Goal: Task Accomplishment & Management: Manage account settings

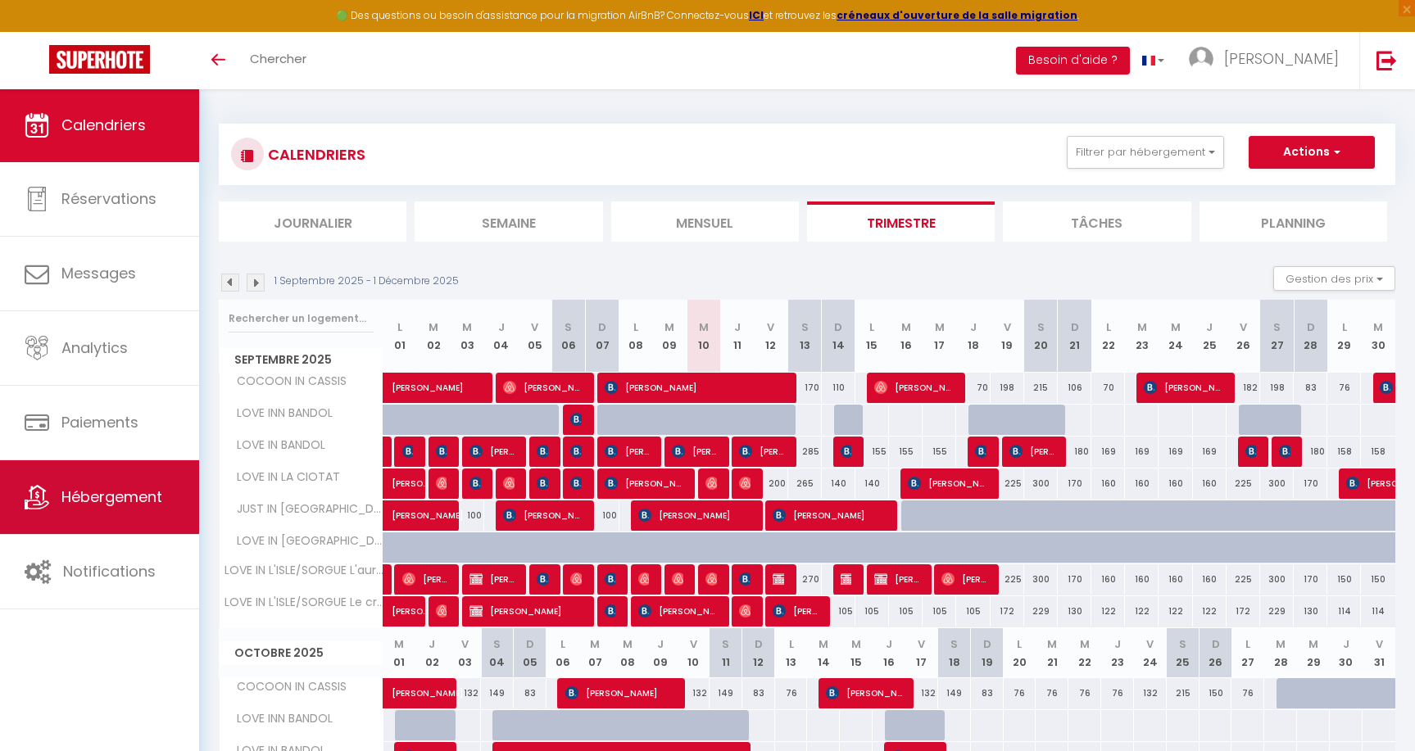
click at [105, 510] on link "Hébergement" at bounding box center [99, 497] width 199 height 74
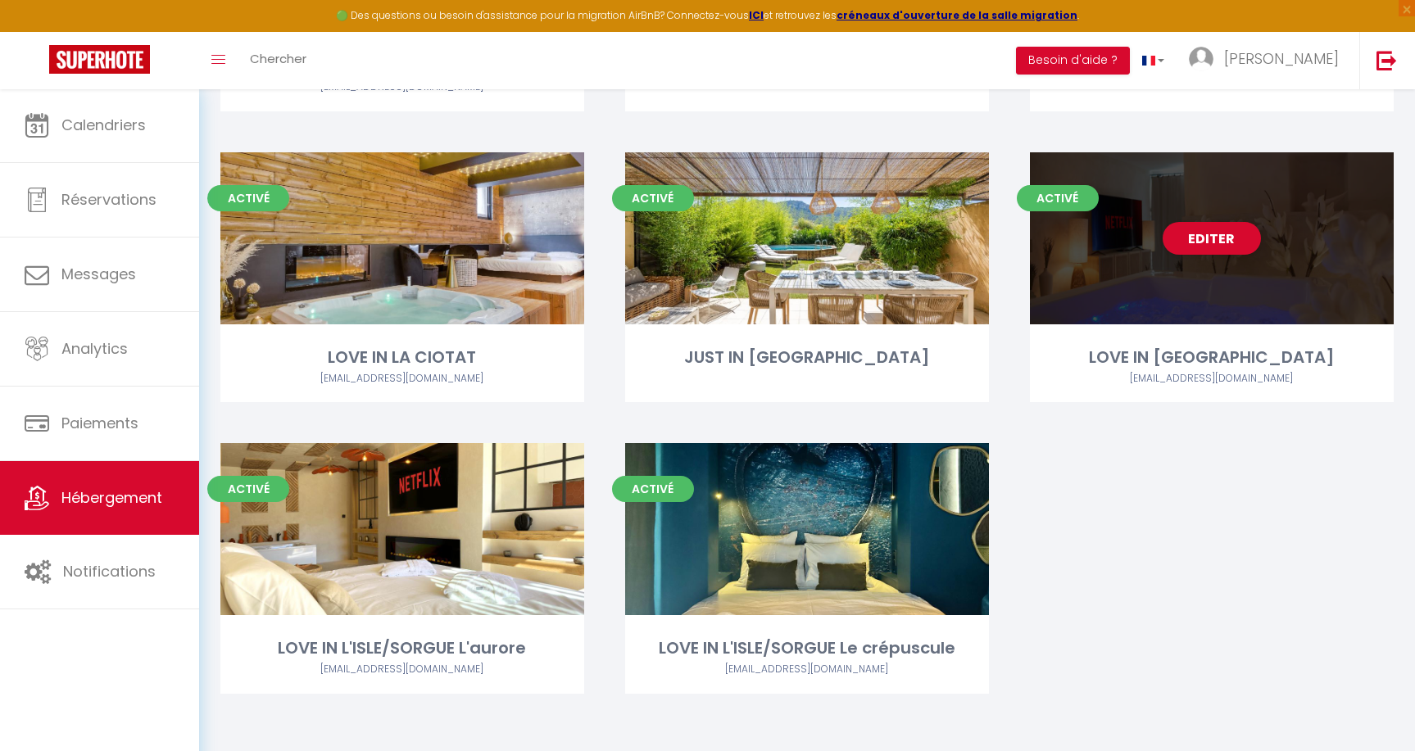
scroll to position [347, 0]
click at [1212, 241] on link "Editer" at bounding box center [1211, 239] width 98 height 33
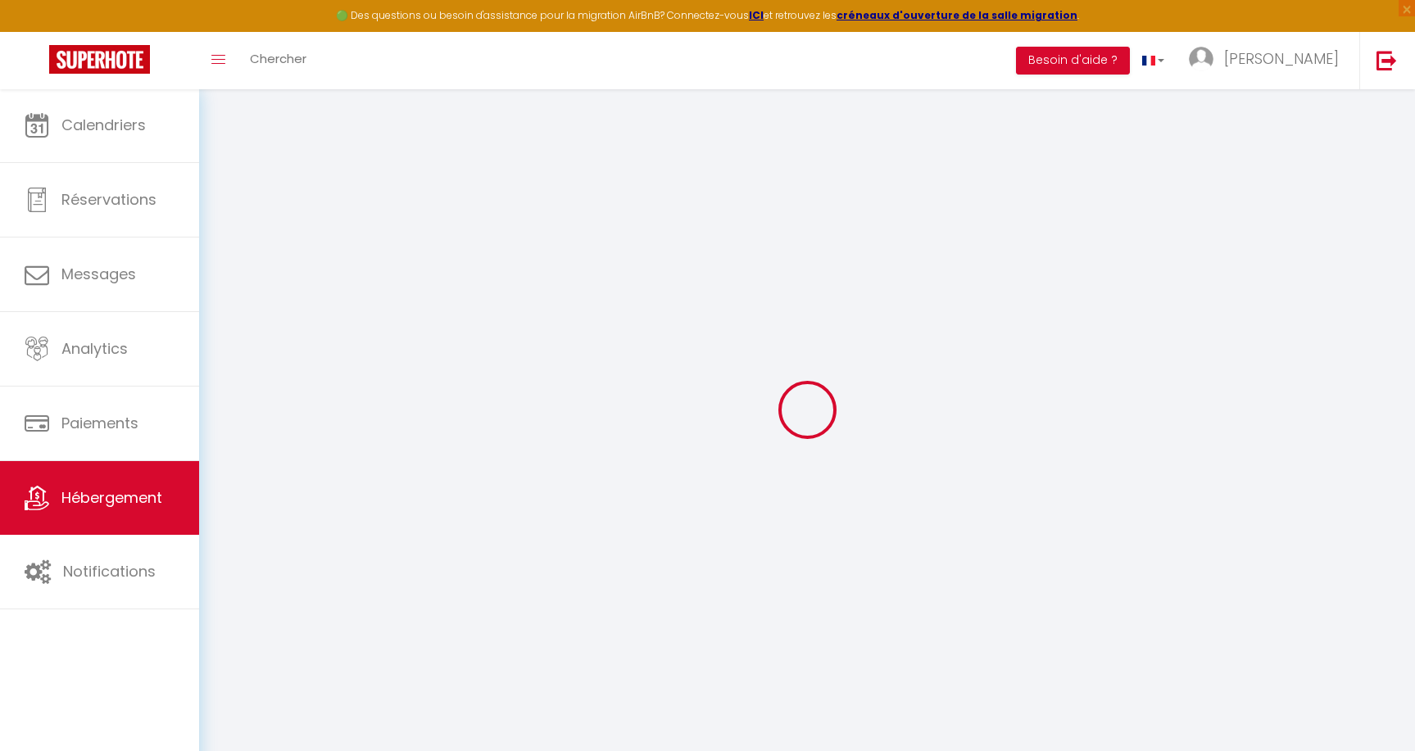
checkbox input "false"
checkbox input "true"
checkbox input "false"
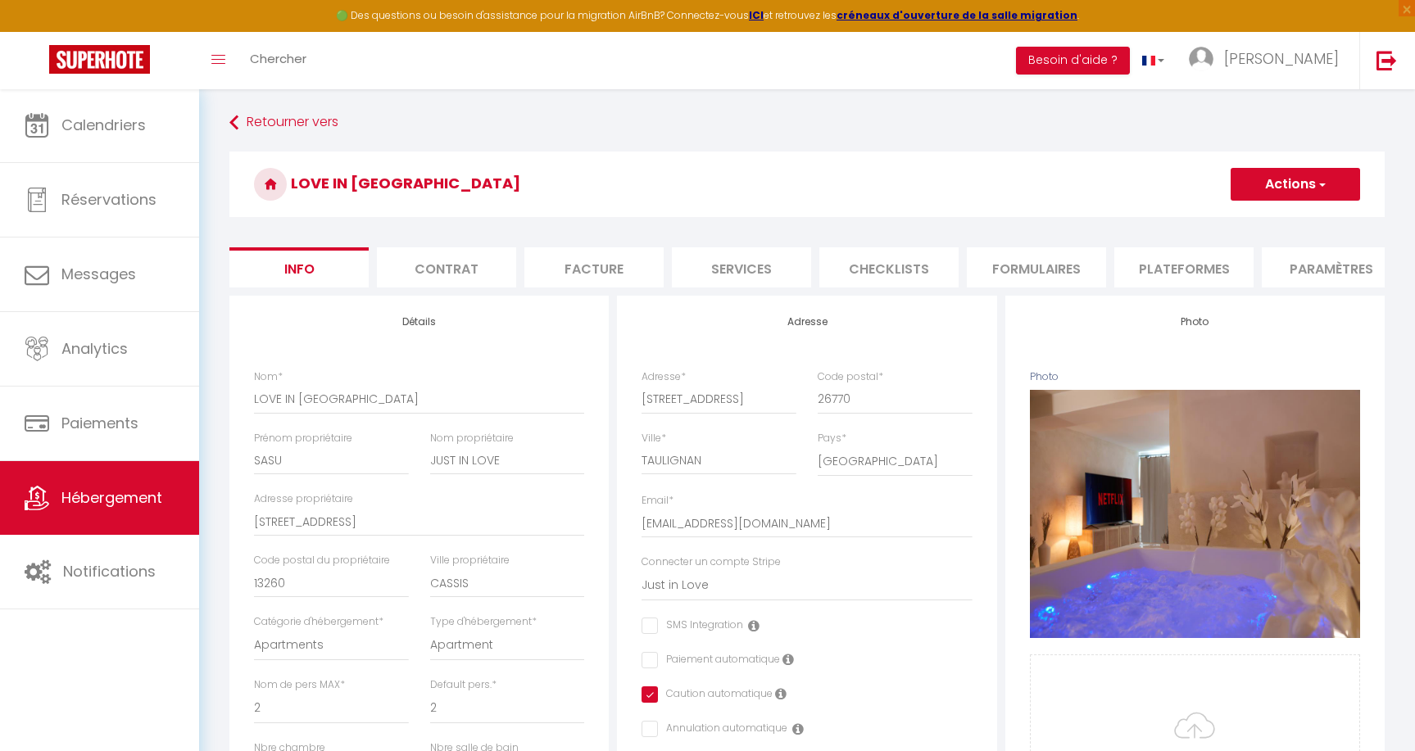
checkbox input "false"
checkbox input "true"
checkbox input "false"
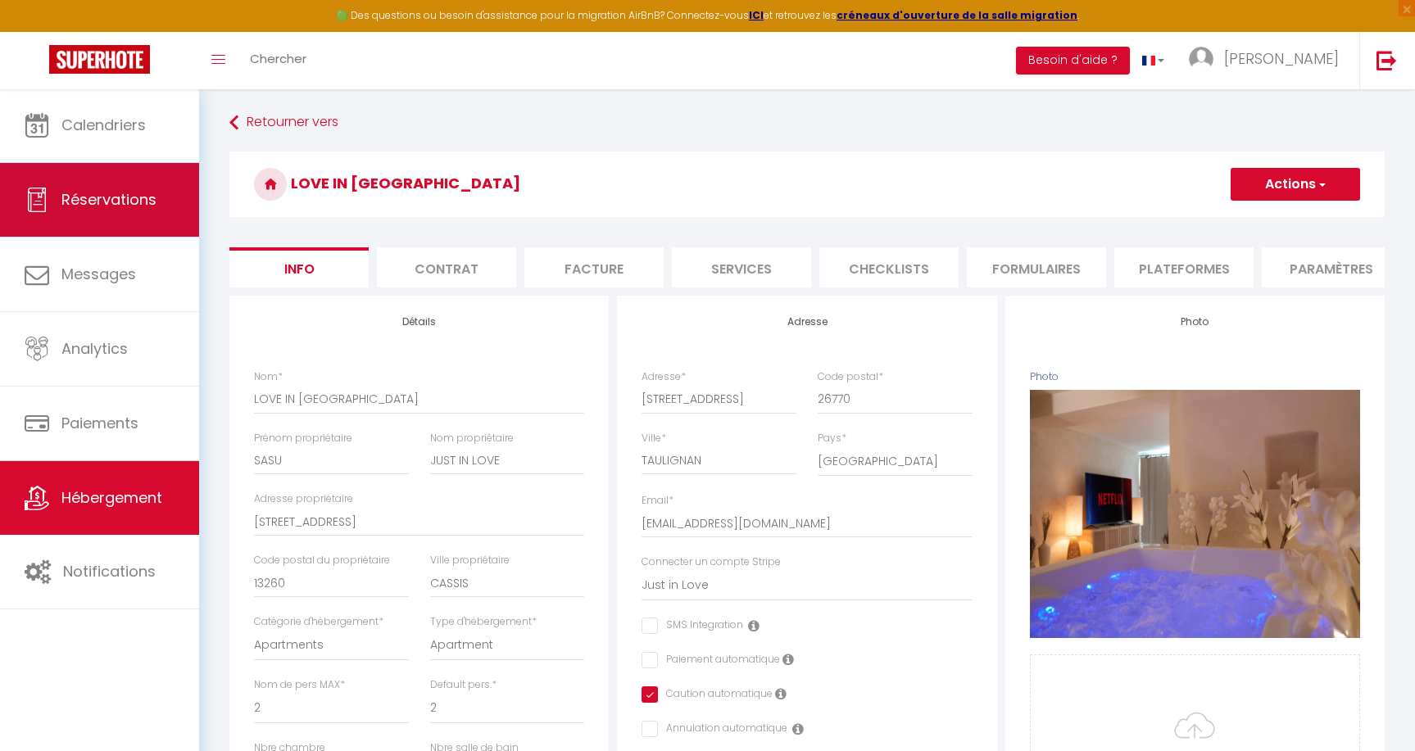
click at [138, 208] on span "Réservations" at bounding box center [108, 199] width 95 height 20
select select "not_cancelled"
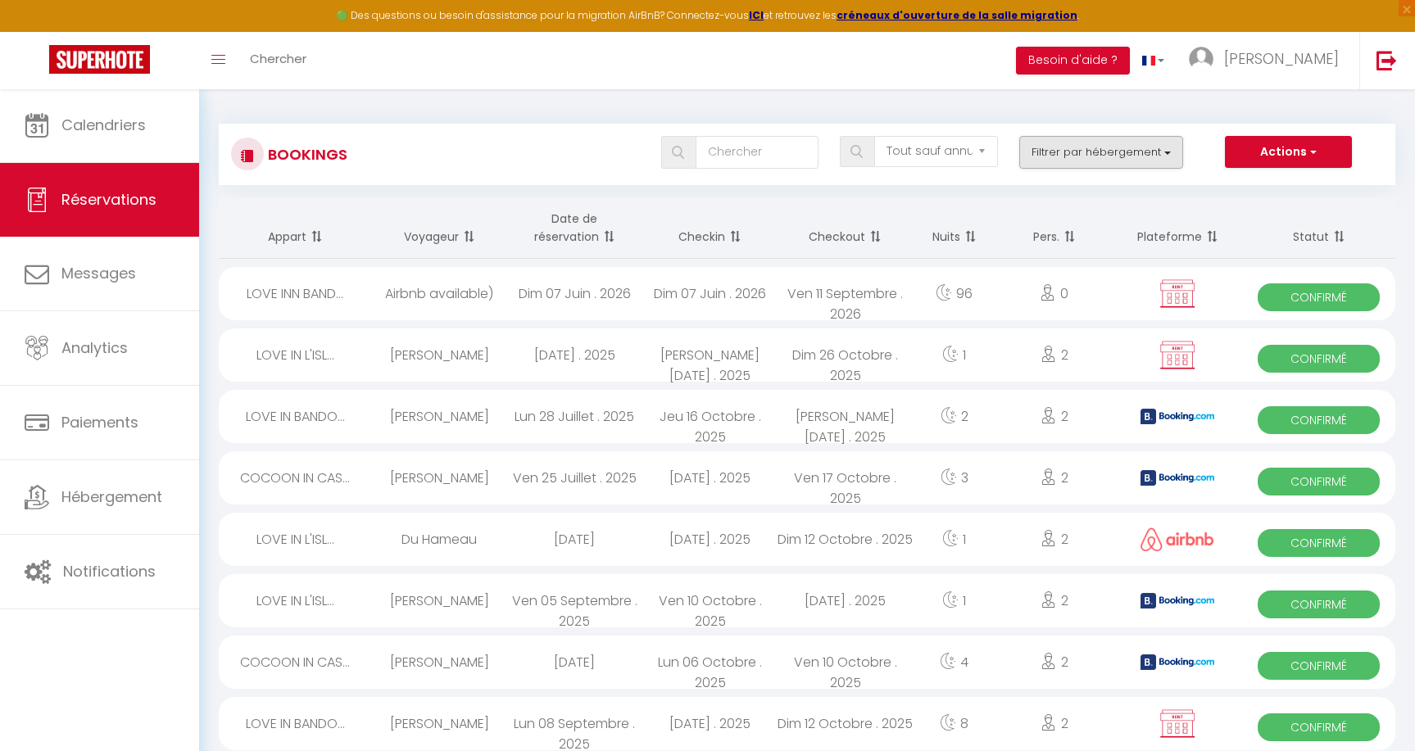
click at [1167, 150] on button "Filtrer par hébergement" at bounding box center [1101, 152] width 164 height 33
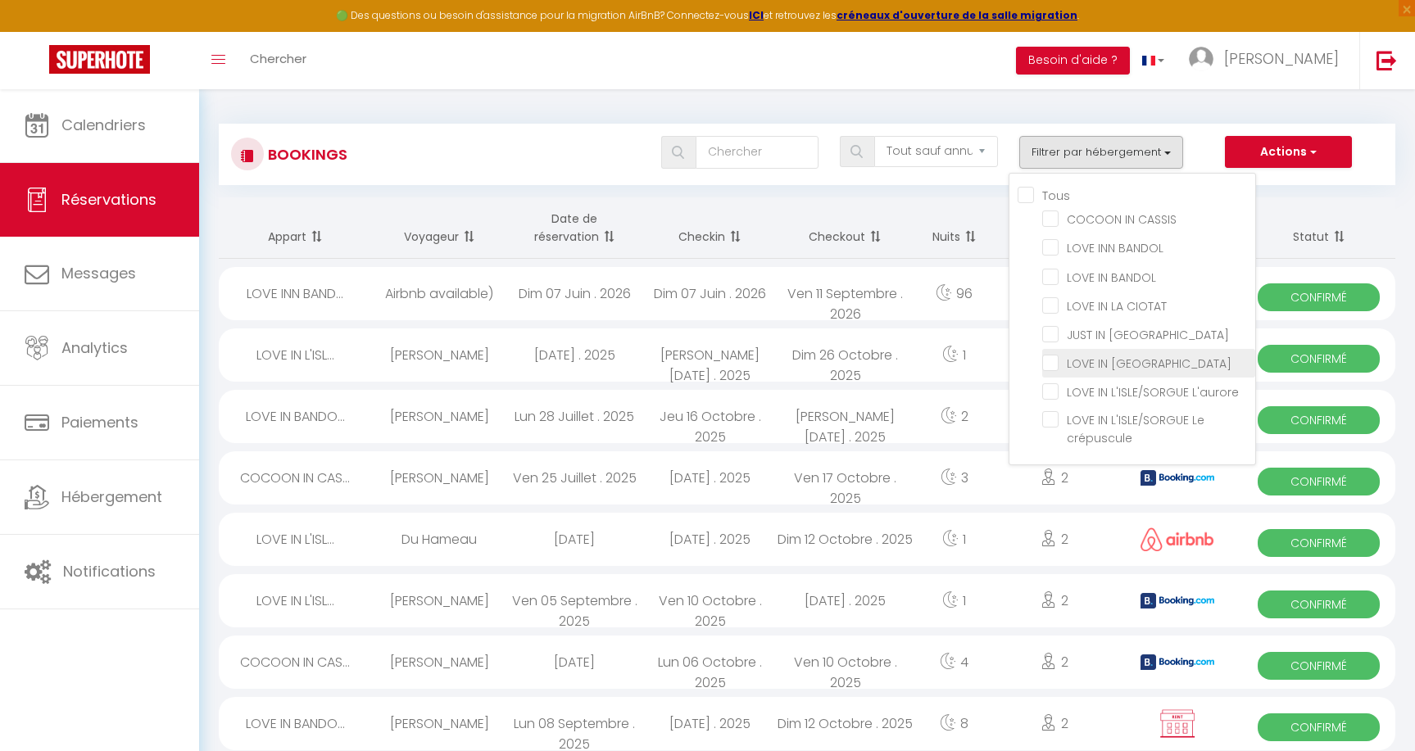
click at [1125, 356] on input "LOVE IN [GEOGRAPHIC_DATA]" at bounding box center [1148, 362] width 213 height 16
checkbox input "true"
checkbox input "false"
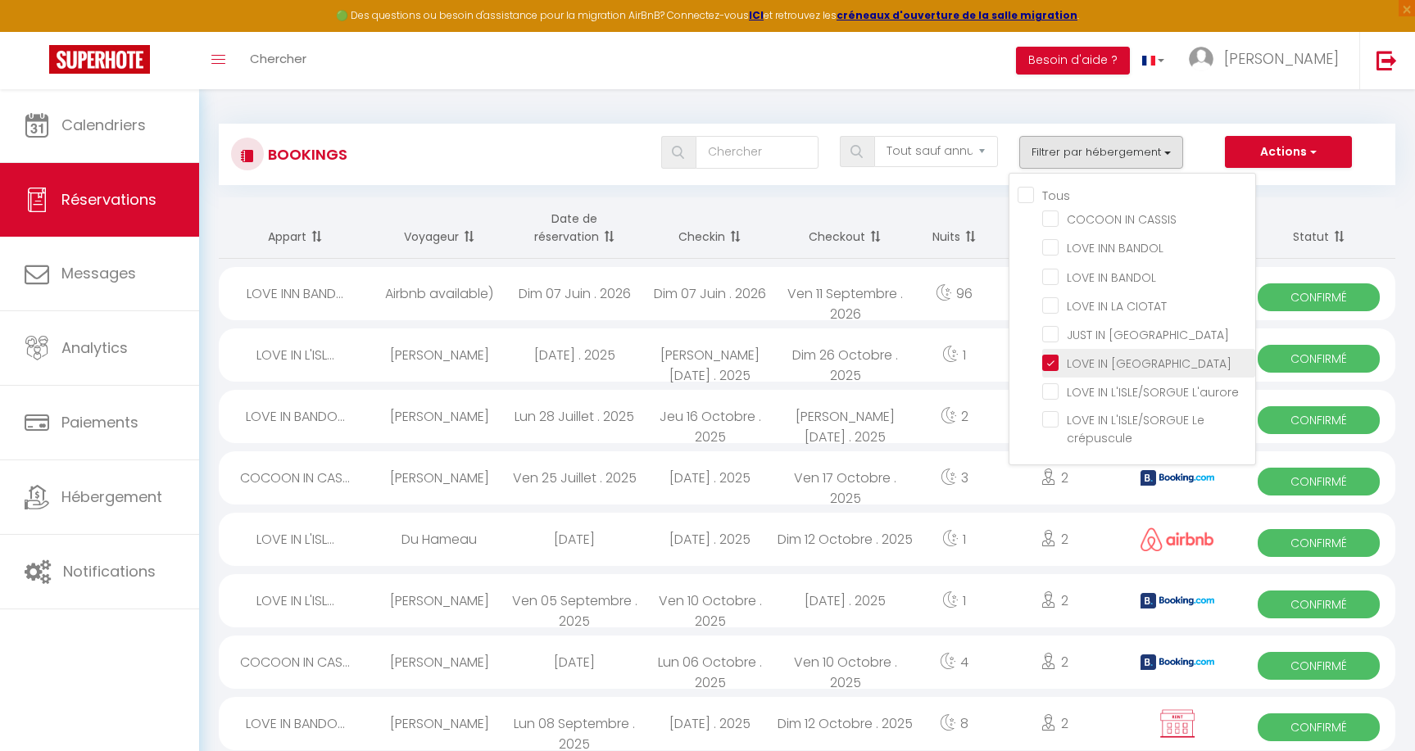
checkbox input "false"
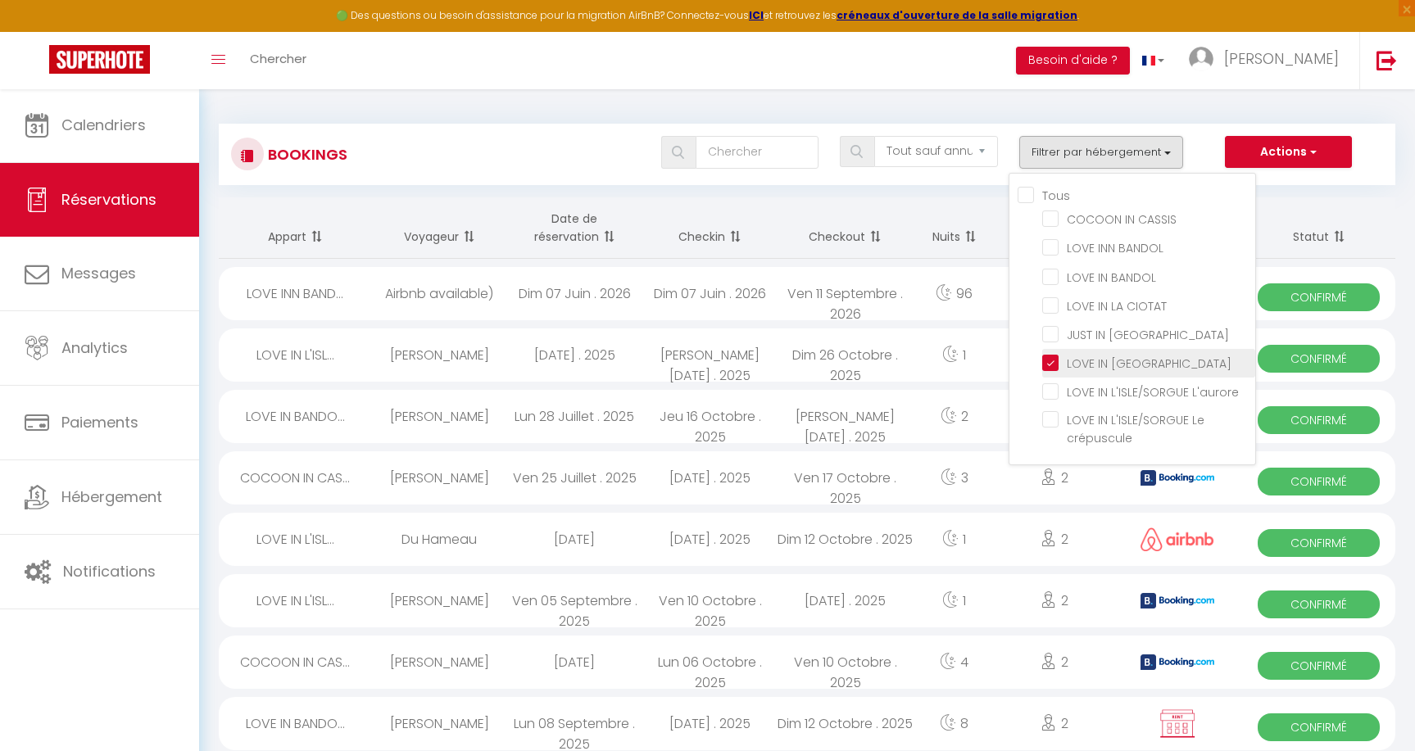
checkbox input "false"
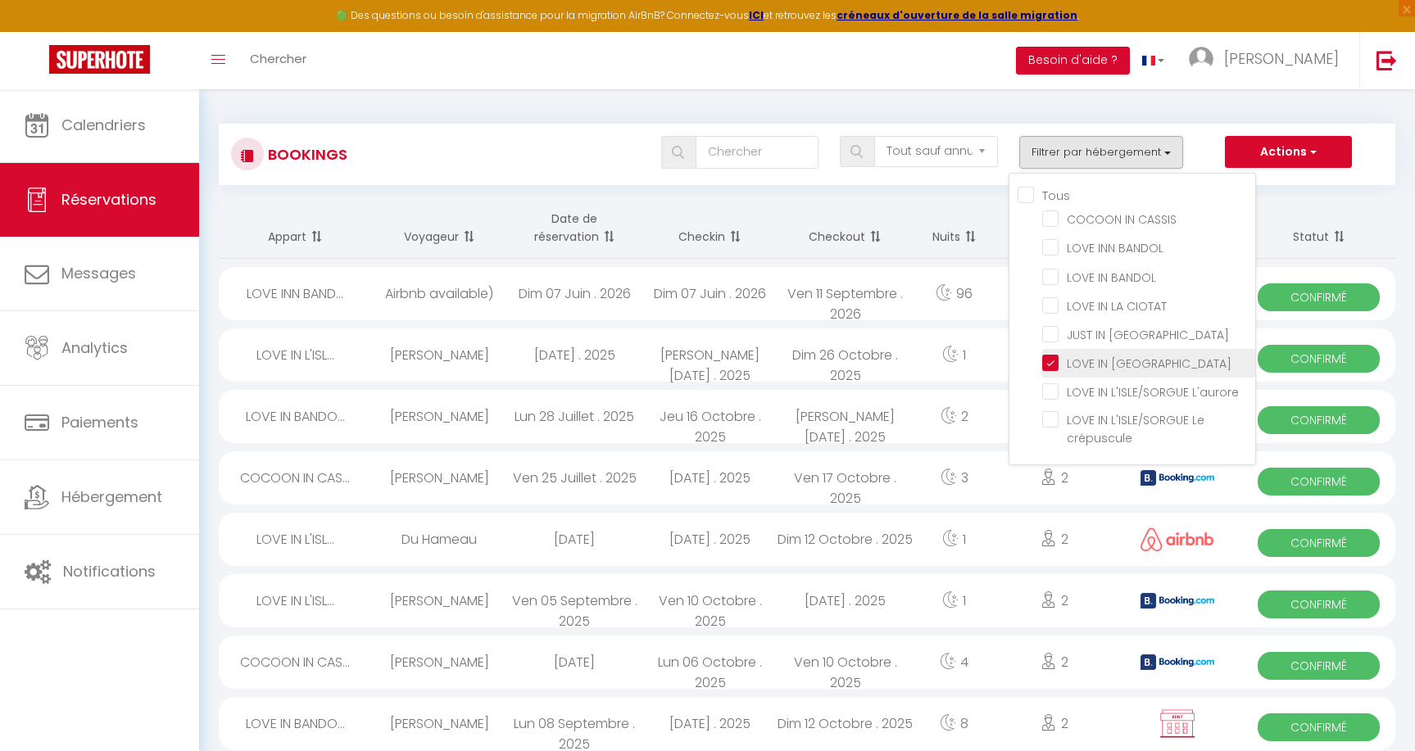
checkbox input "false"
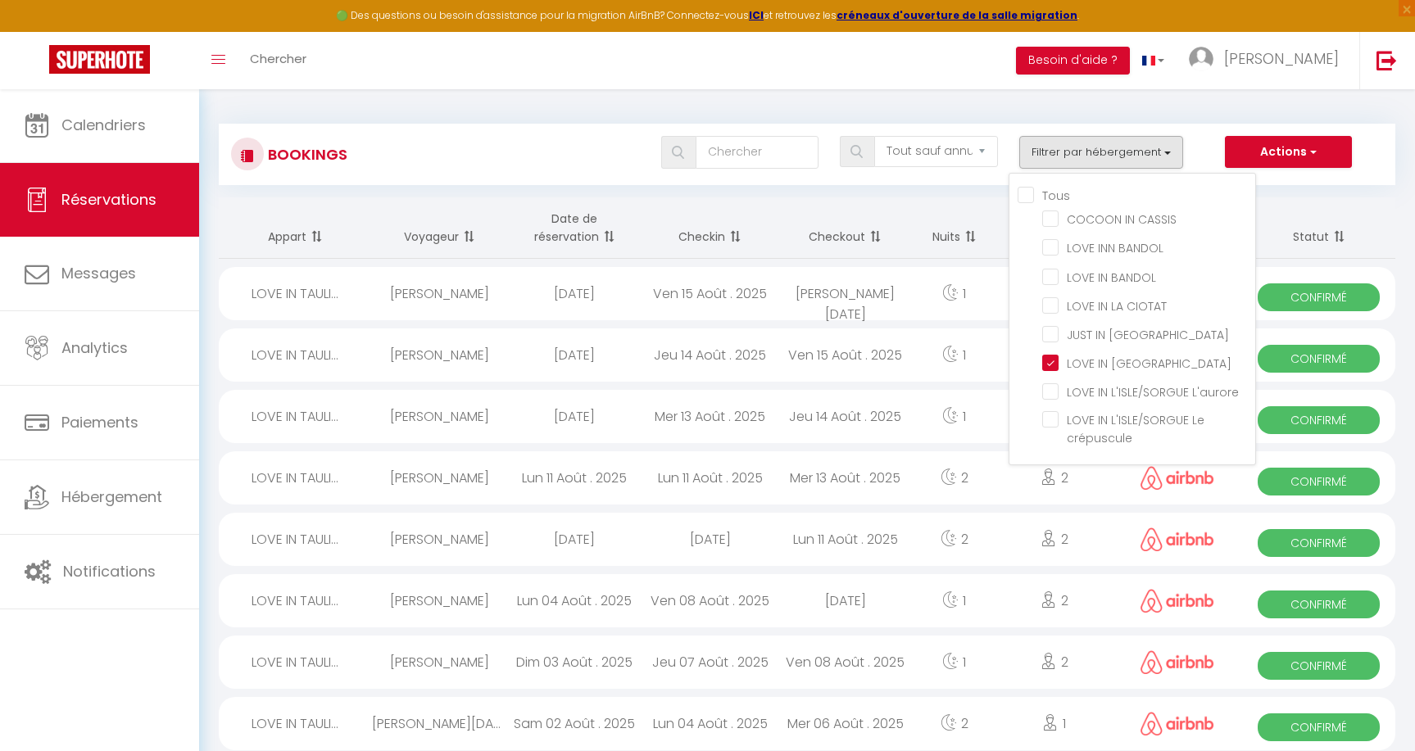
click at [1285, 157] on button "Actions" at bounding box center [1288, 152] width 126 height 33
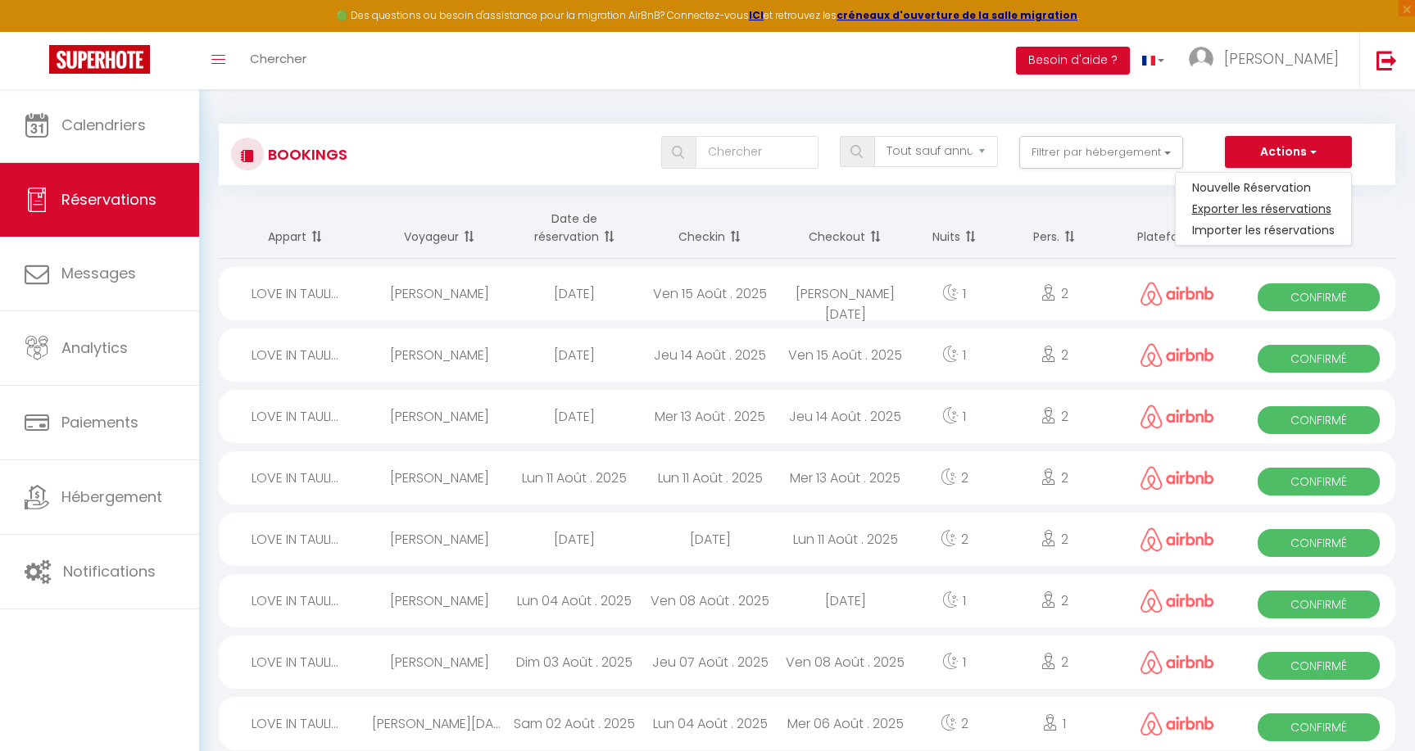
click at [1275, 214] on link "Exporter les réservations" at bounding box center [1262, 208] width 175 height 21
type input "[EMAIL_ADDRESS][DOMAIN_NAME]"
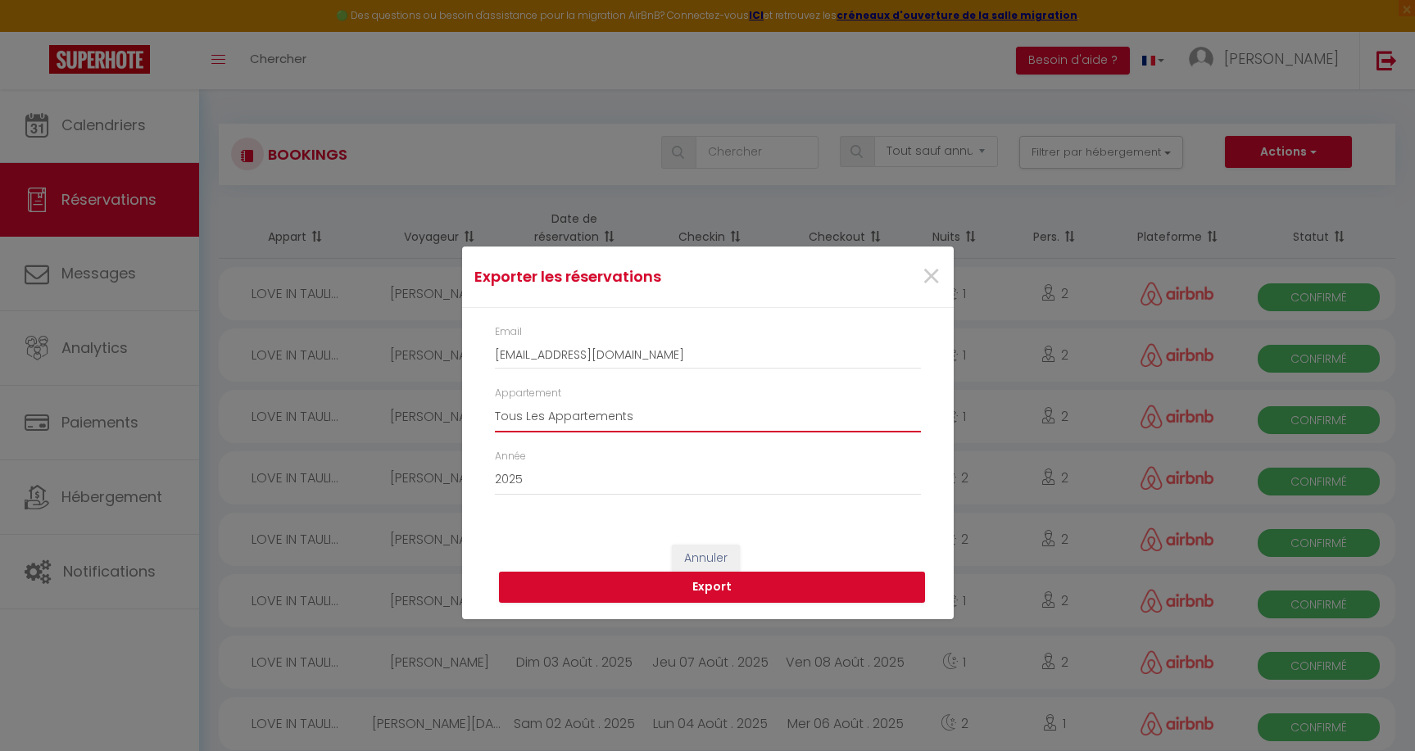
select select "15298"
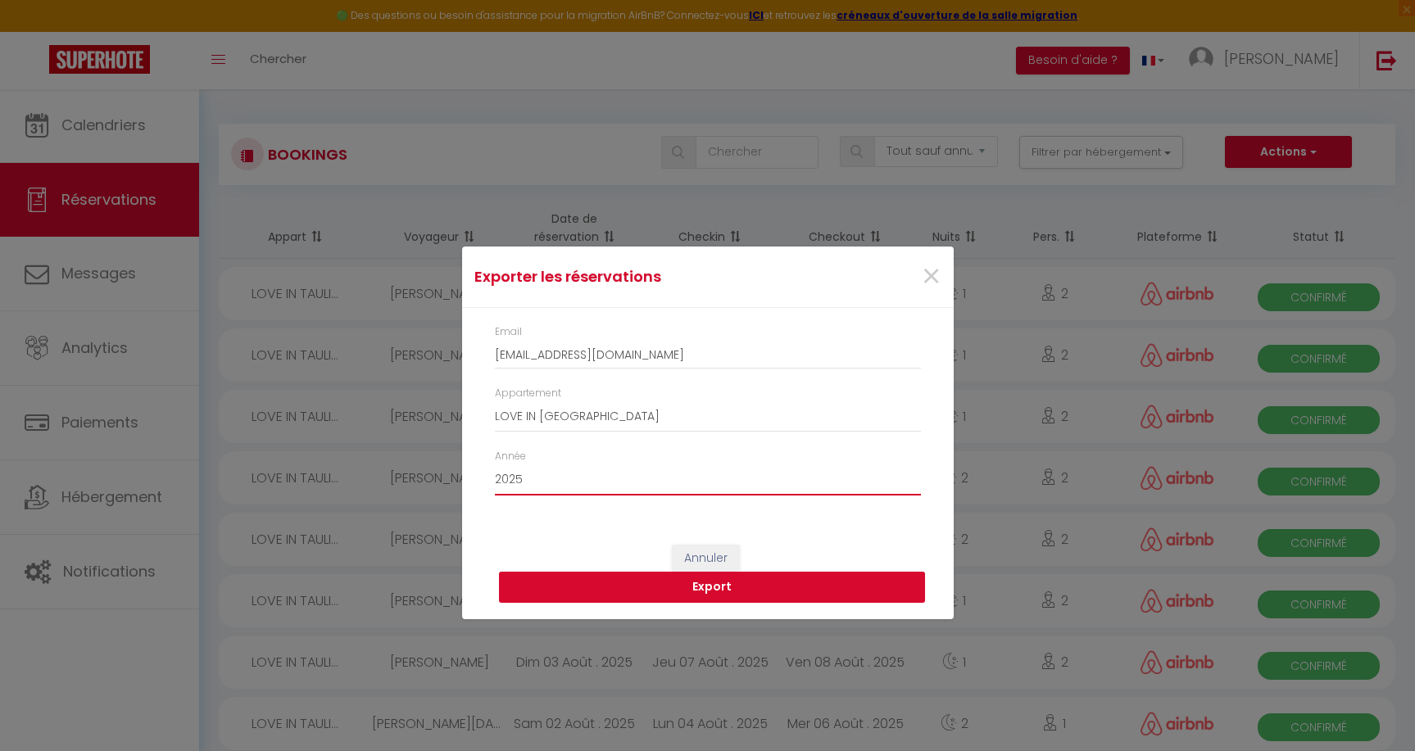
click at [729, 591] on button "Export" at bounding box center [712, 587] width 426 height 31
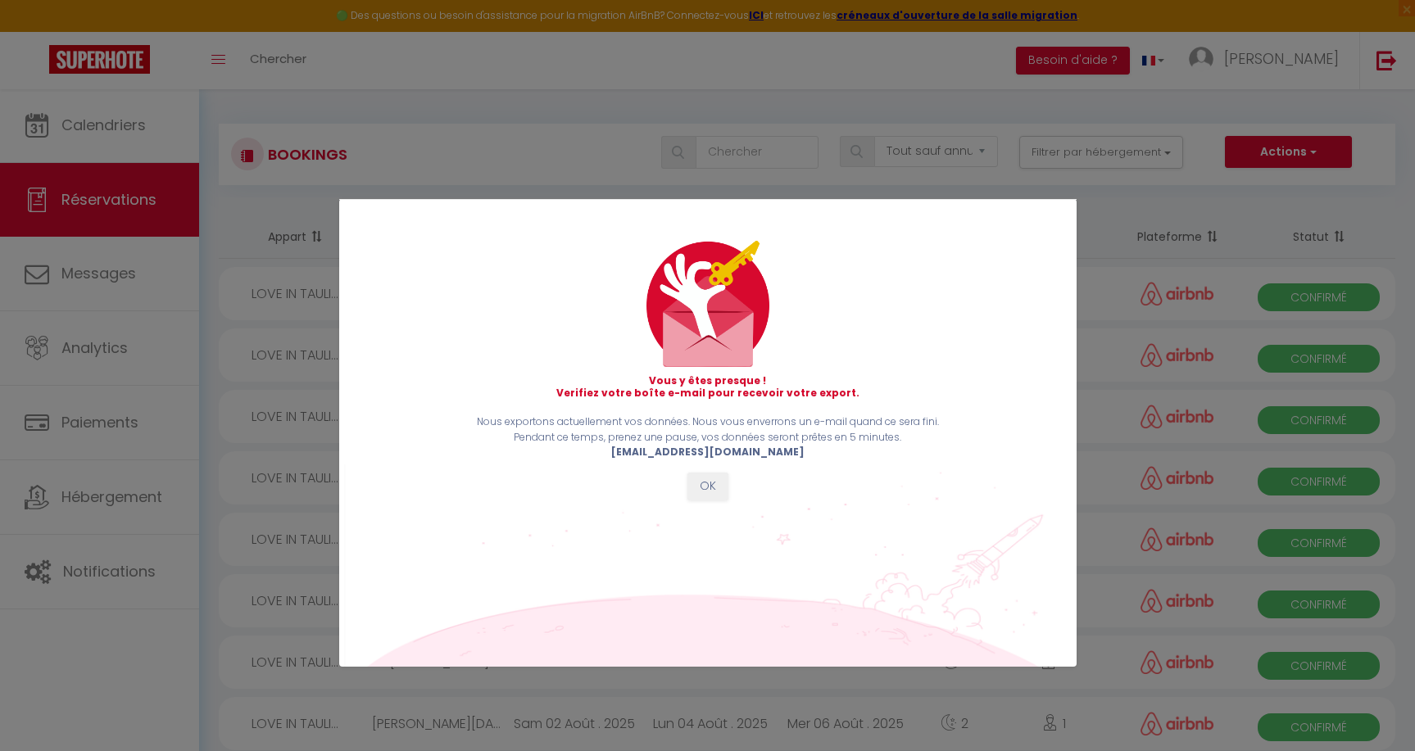
click at [713, 484] on button "OK" at bounding box center [707, 487] width 41 height 28
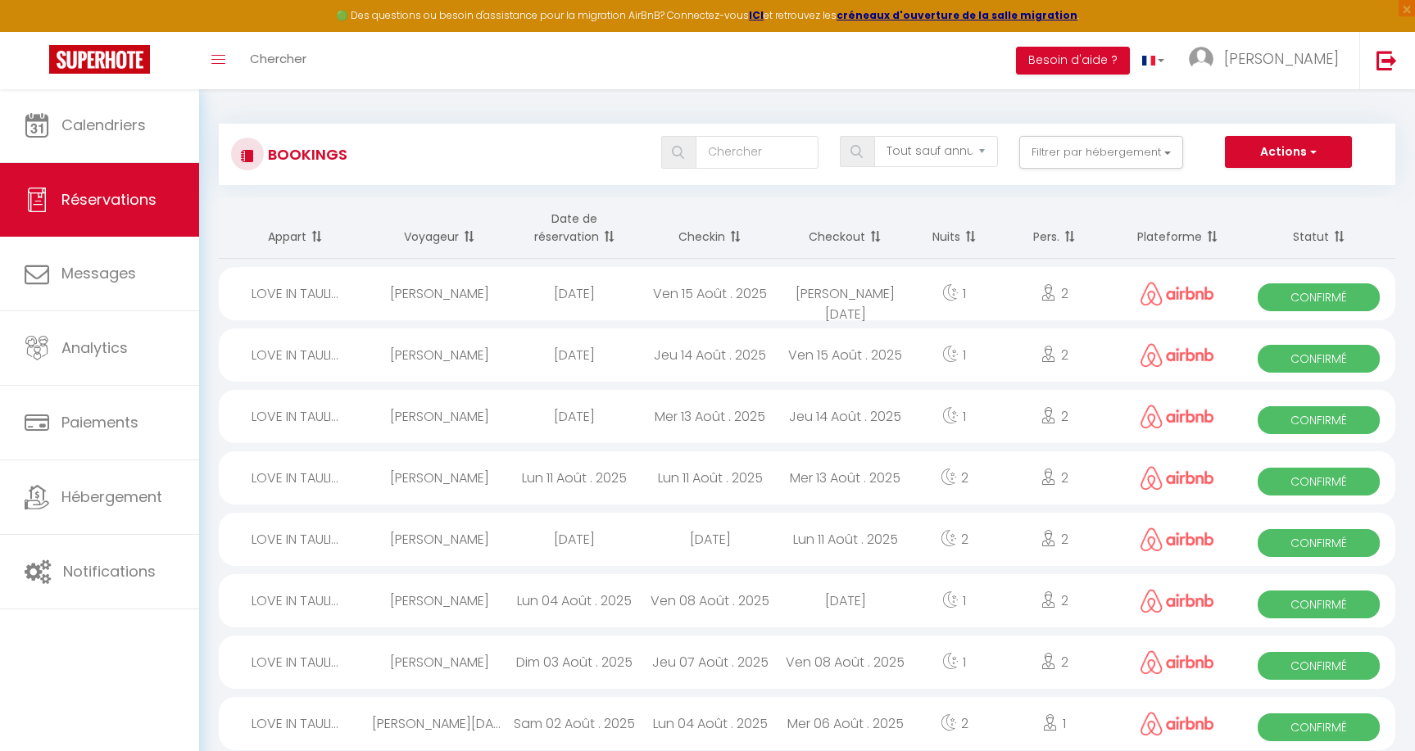
click at [1305, 147] on button "Actions" at bounding box center [1288, 152] width 126 height 33
click at [1257, 206] on link "Exporter les réservations" at bounding box center [1262, 208] width 175 height 21
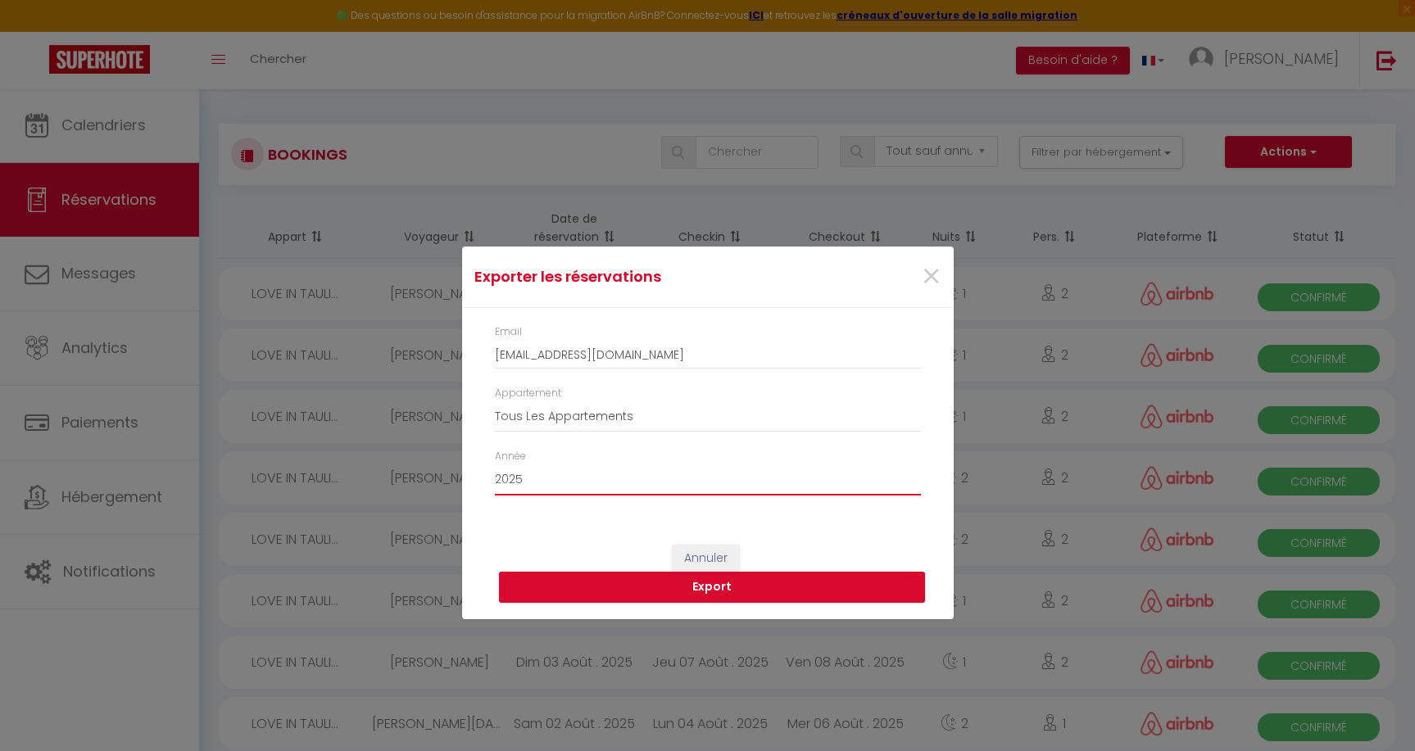
select select "2024"
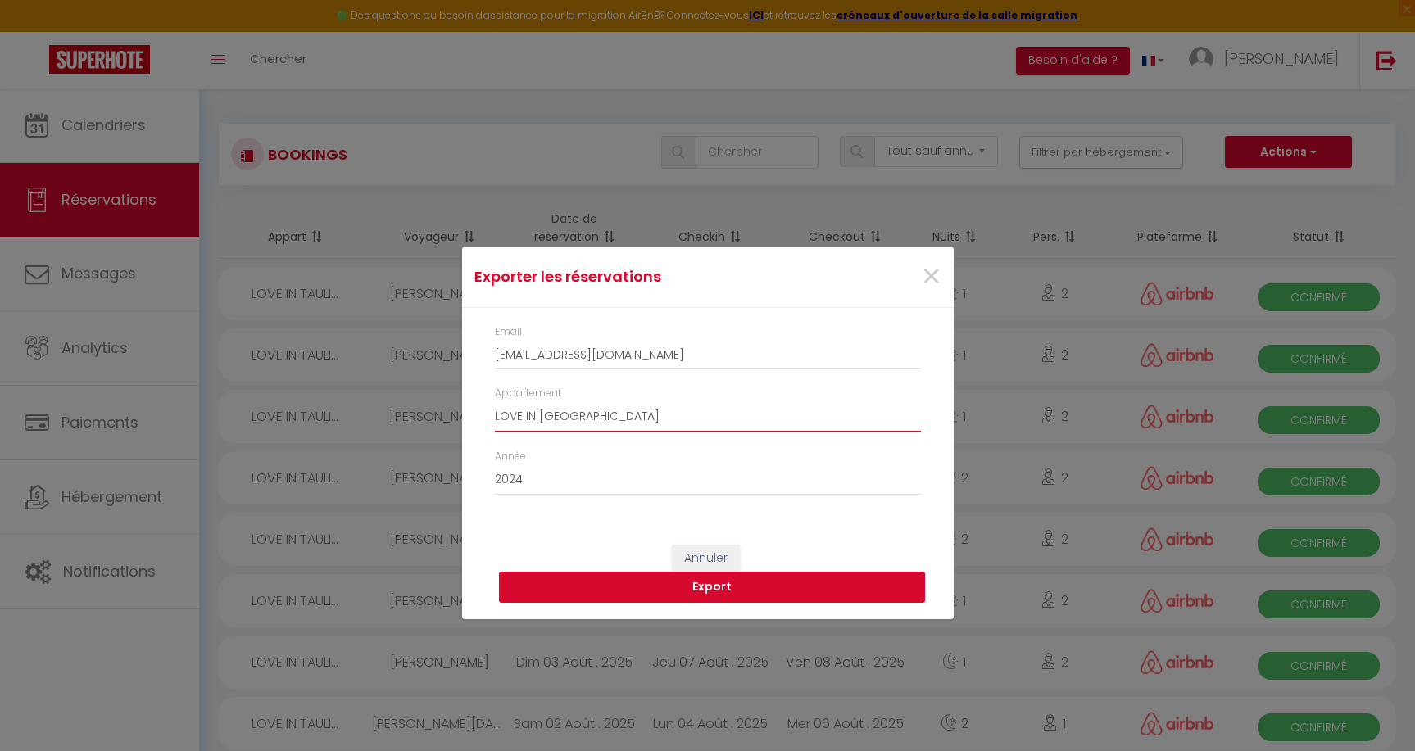
click at [709, 588] on button "Export" at bounding box center [712, 587] width 426 height 31
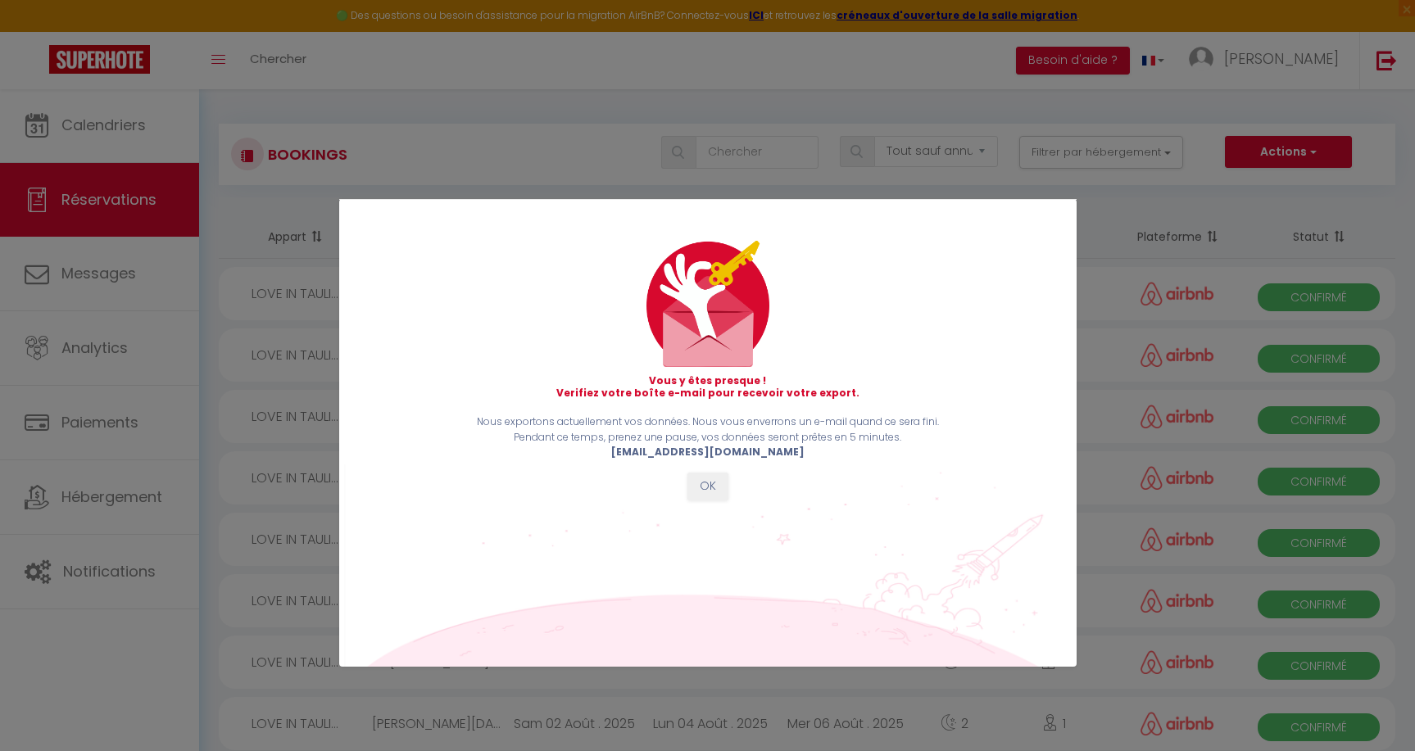
click at [707, 485] on button "OK" at bounding box center [707, 487] width 41 height 28
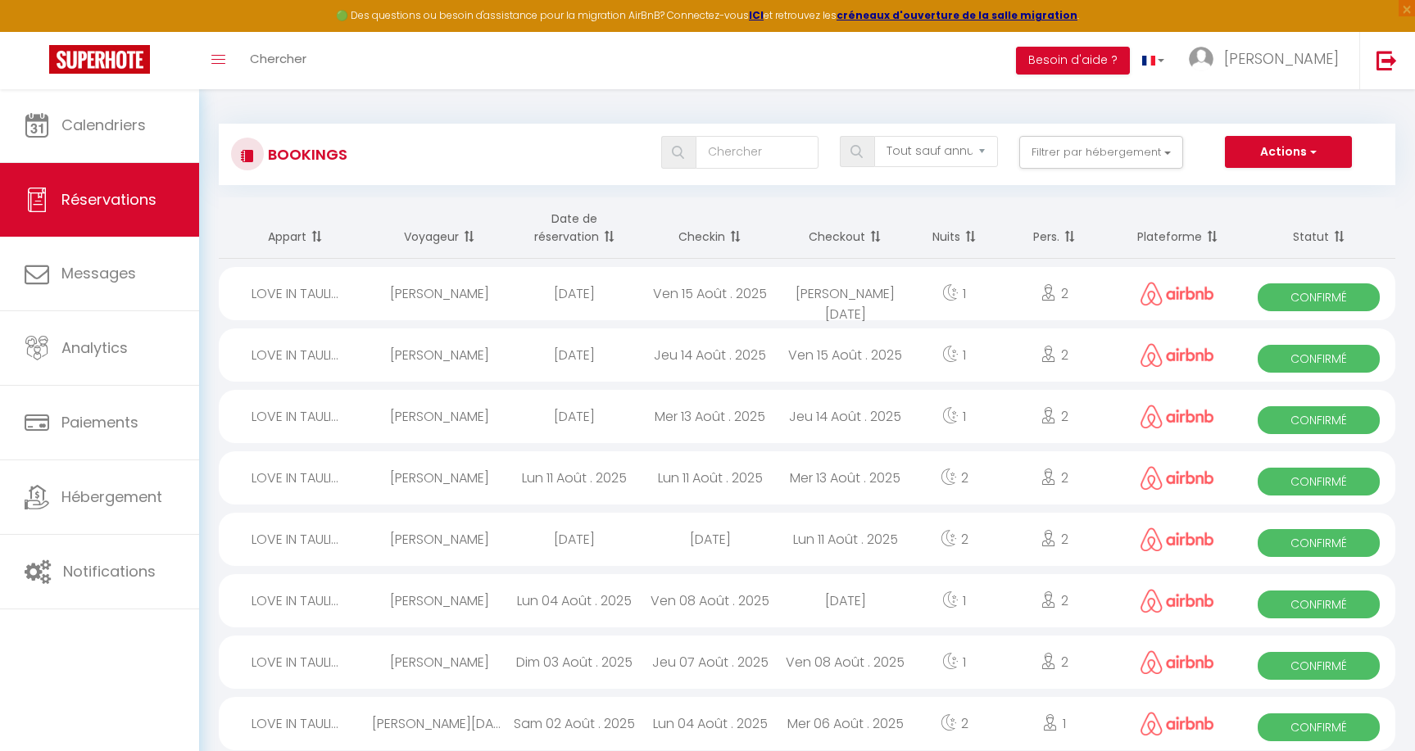
click at [1303, 154] on button "Actions" at bounding box center [1288, 152] width 126 height 33
click at [1266, 211] on link "Exporter les réservations" at bounding box center [1262, 208] width 175 height 21
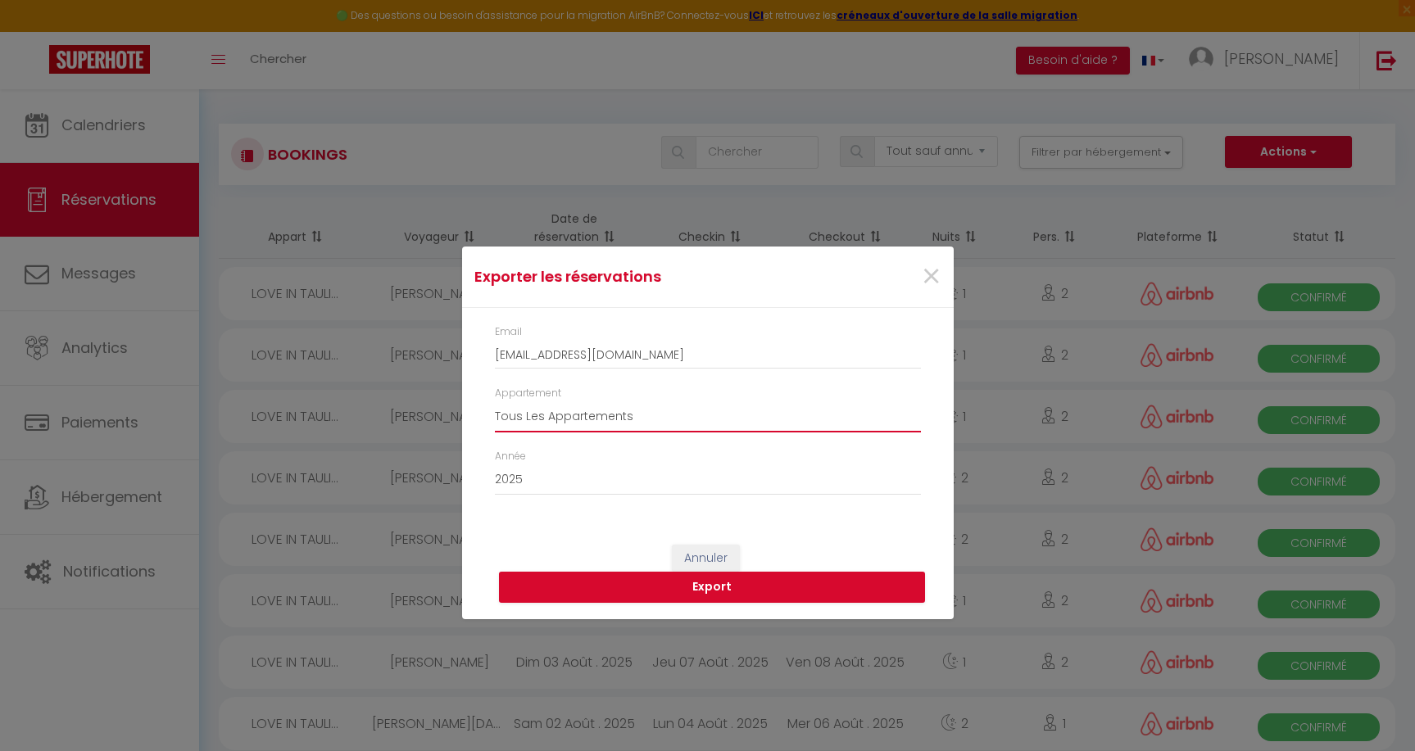
select select "15298"
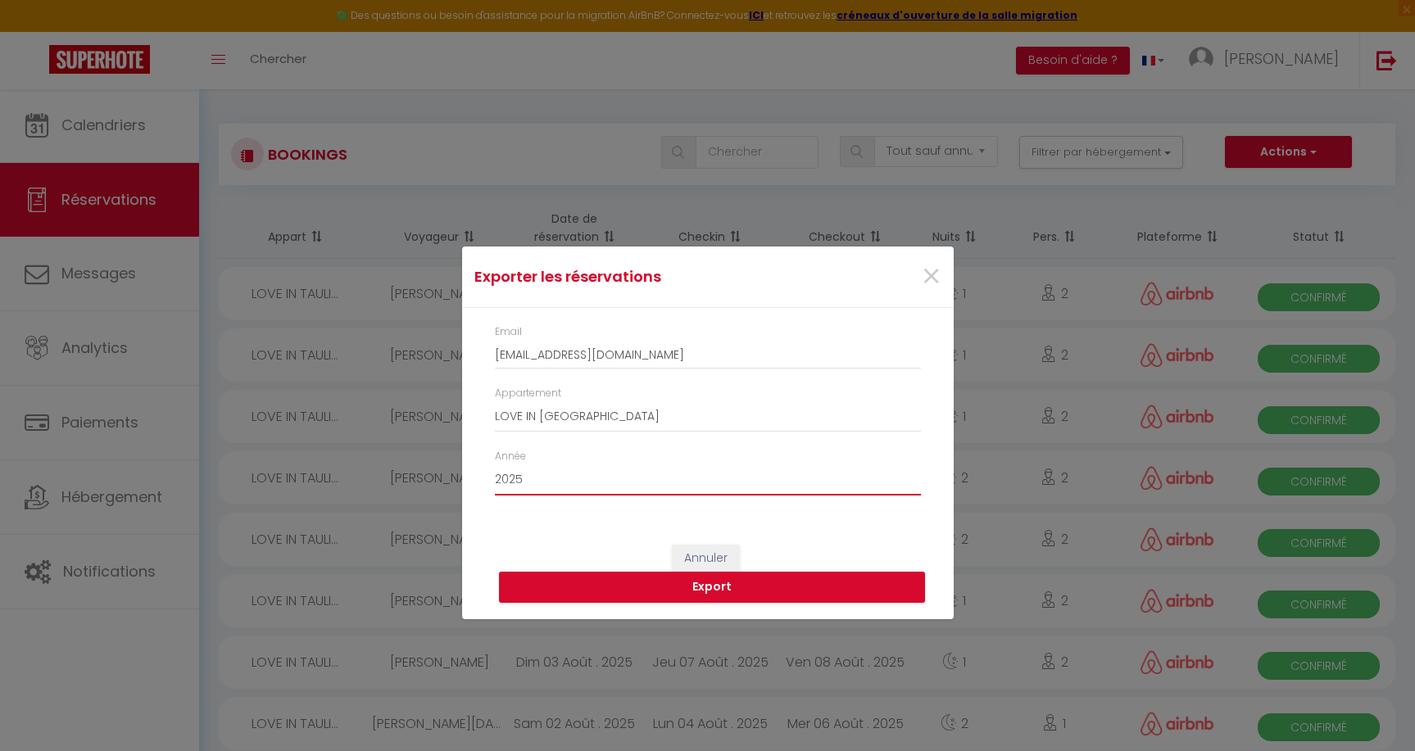
select select "2023"
click at [719, 588] on button "Export" at bounding box center [712, 587] width 426 height 31
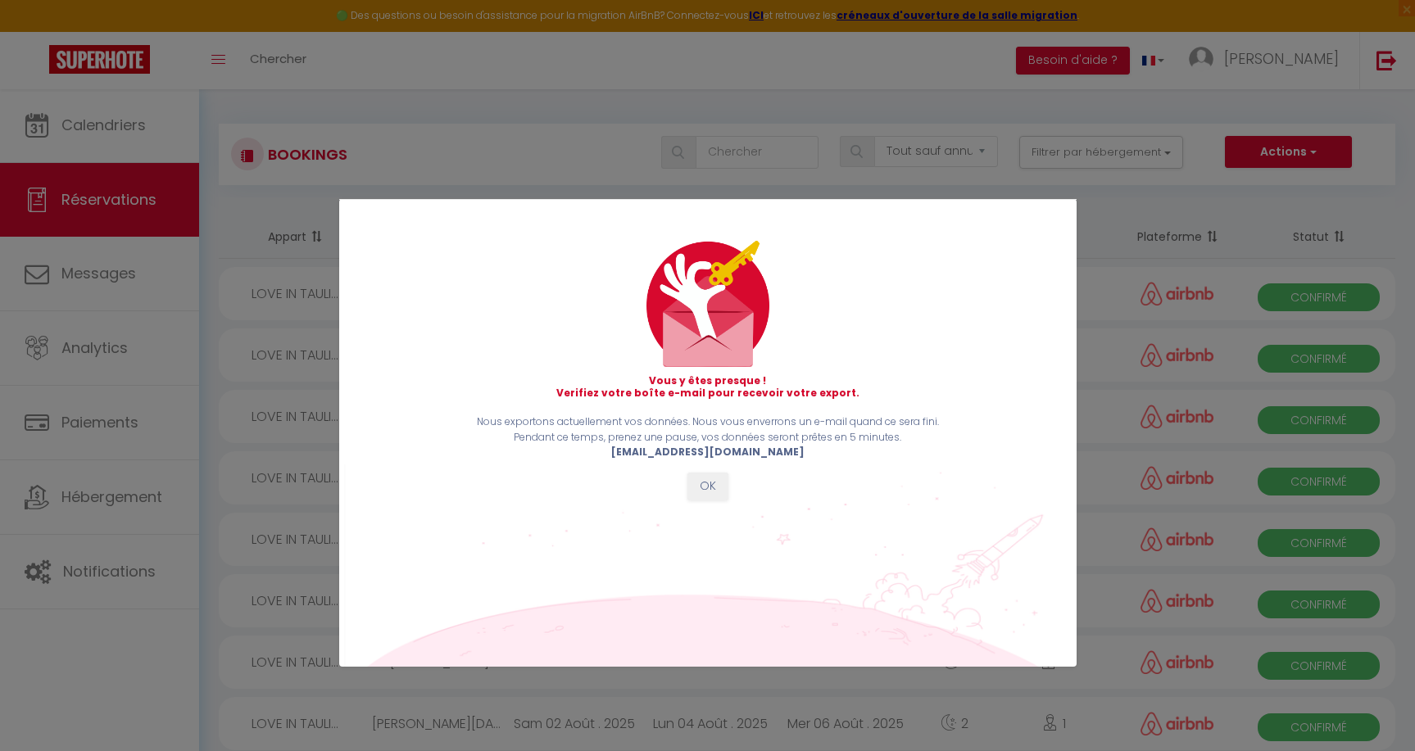
click at [712, 482] on button "OK" at bounding box center [707, 487] width 41 height 28
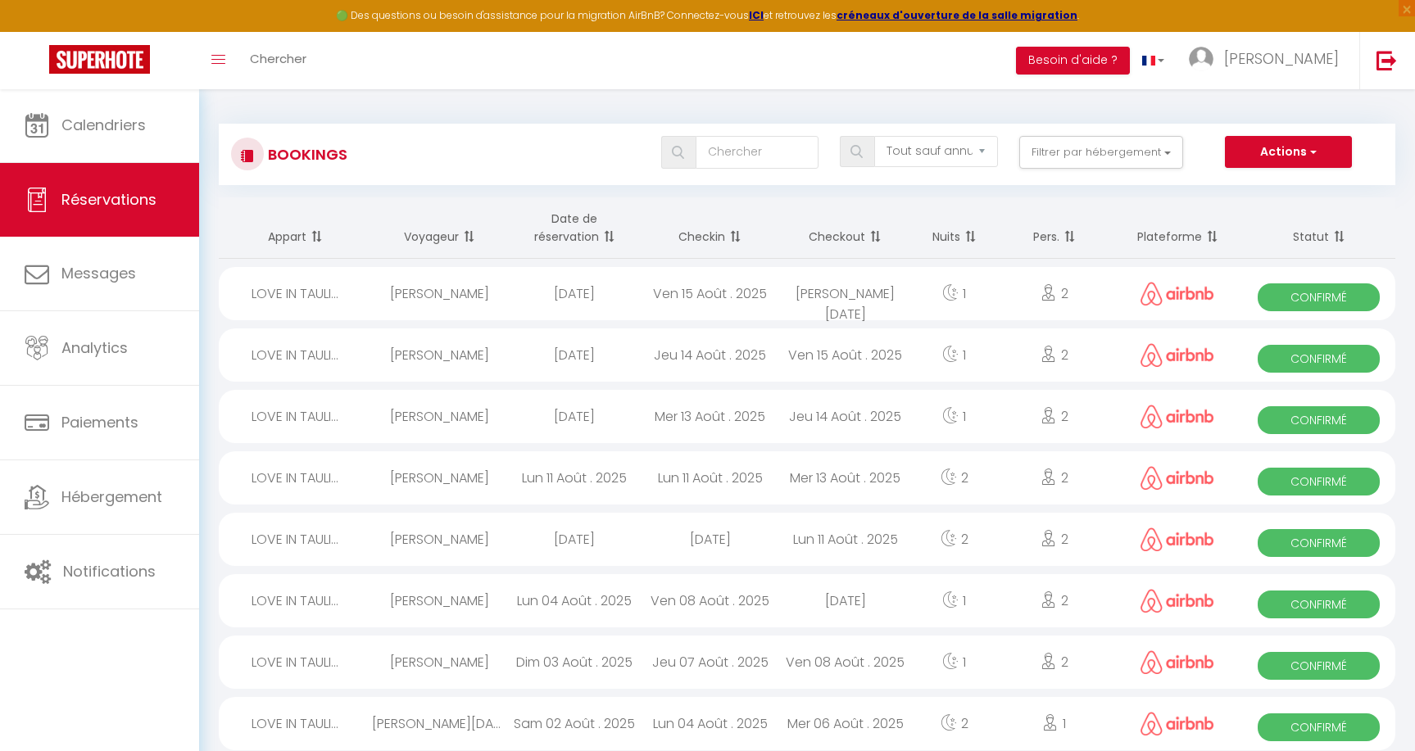
click at [817, 206] on th "Checkout" at bounding box center [844, 227] width 135 height 61
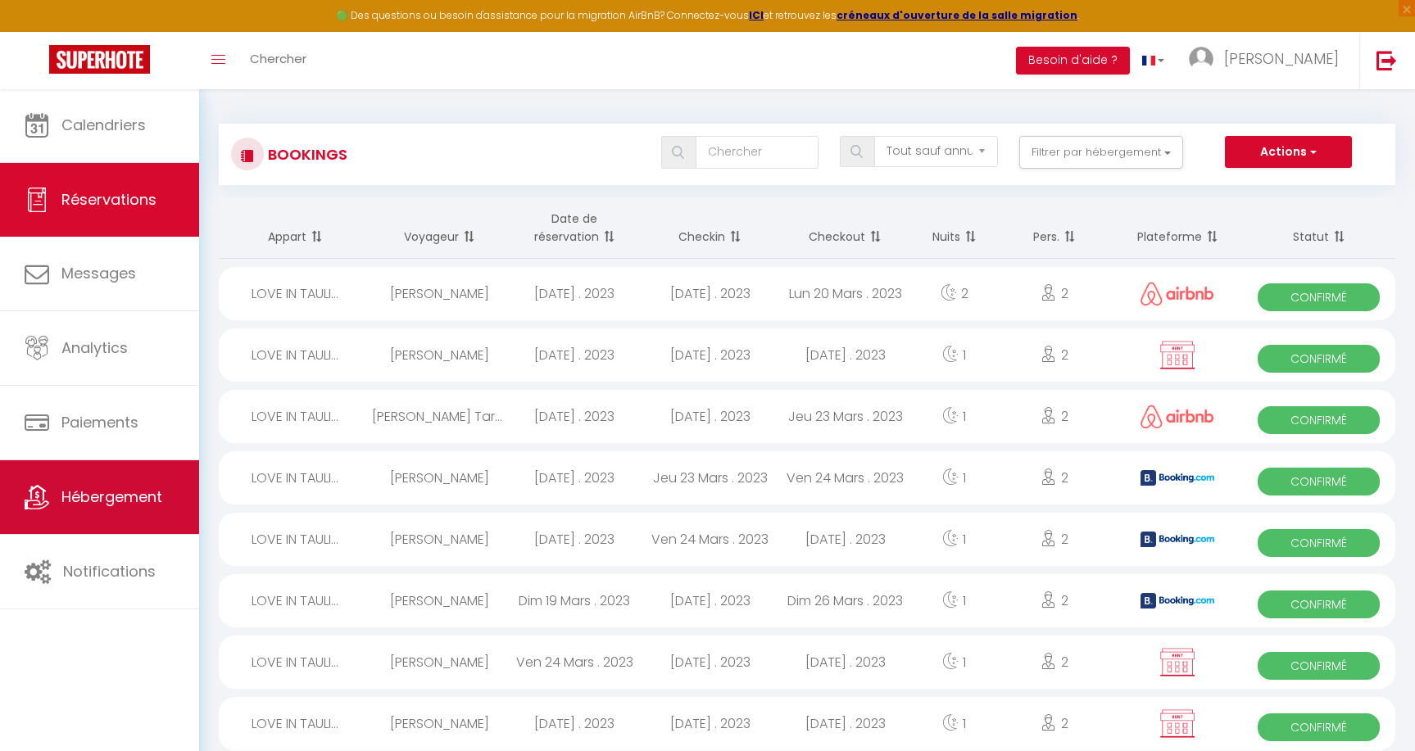
click at [81, 496] on span "Hébergement" at bounding box center [111, 497] width 101 height 20
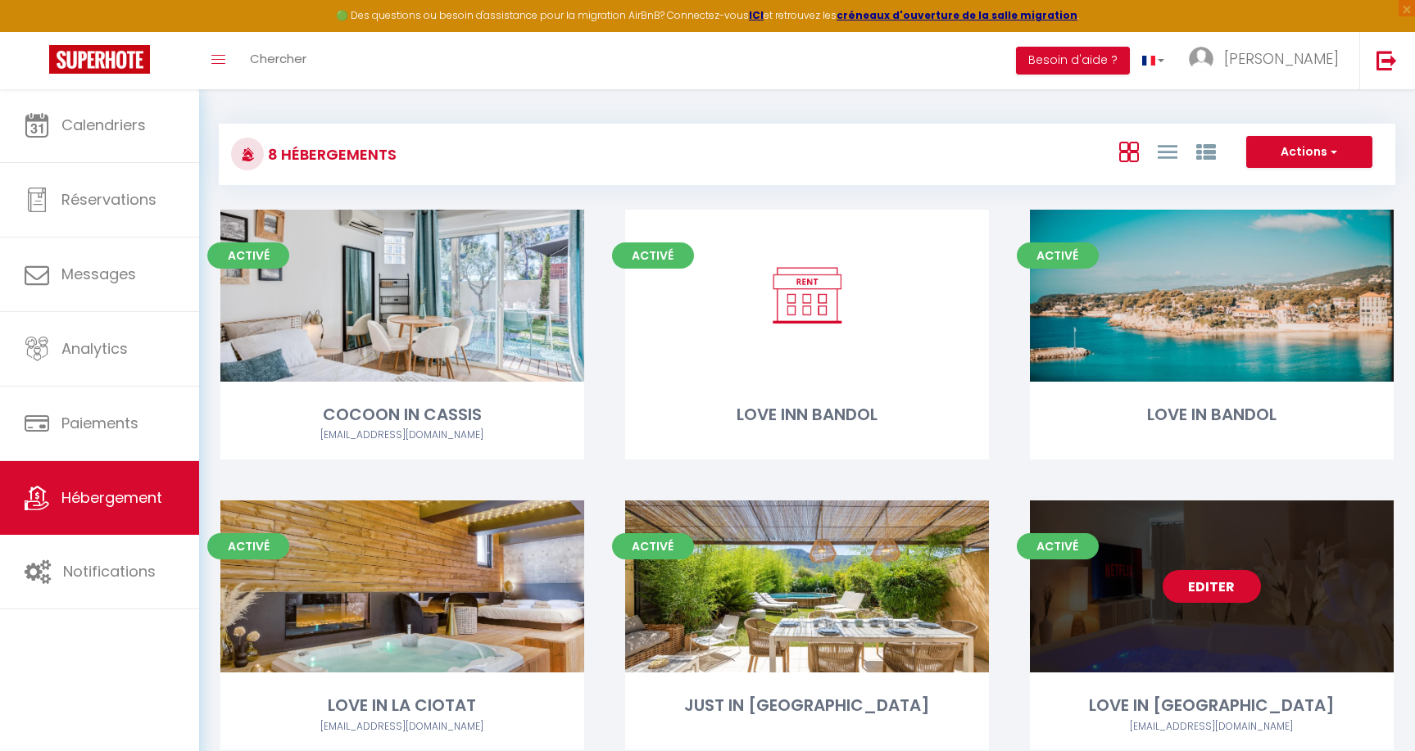
click at [1227, 596] on link "Editer" at bounding box center [1211, 586] width 98 height 33
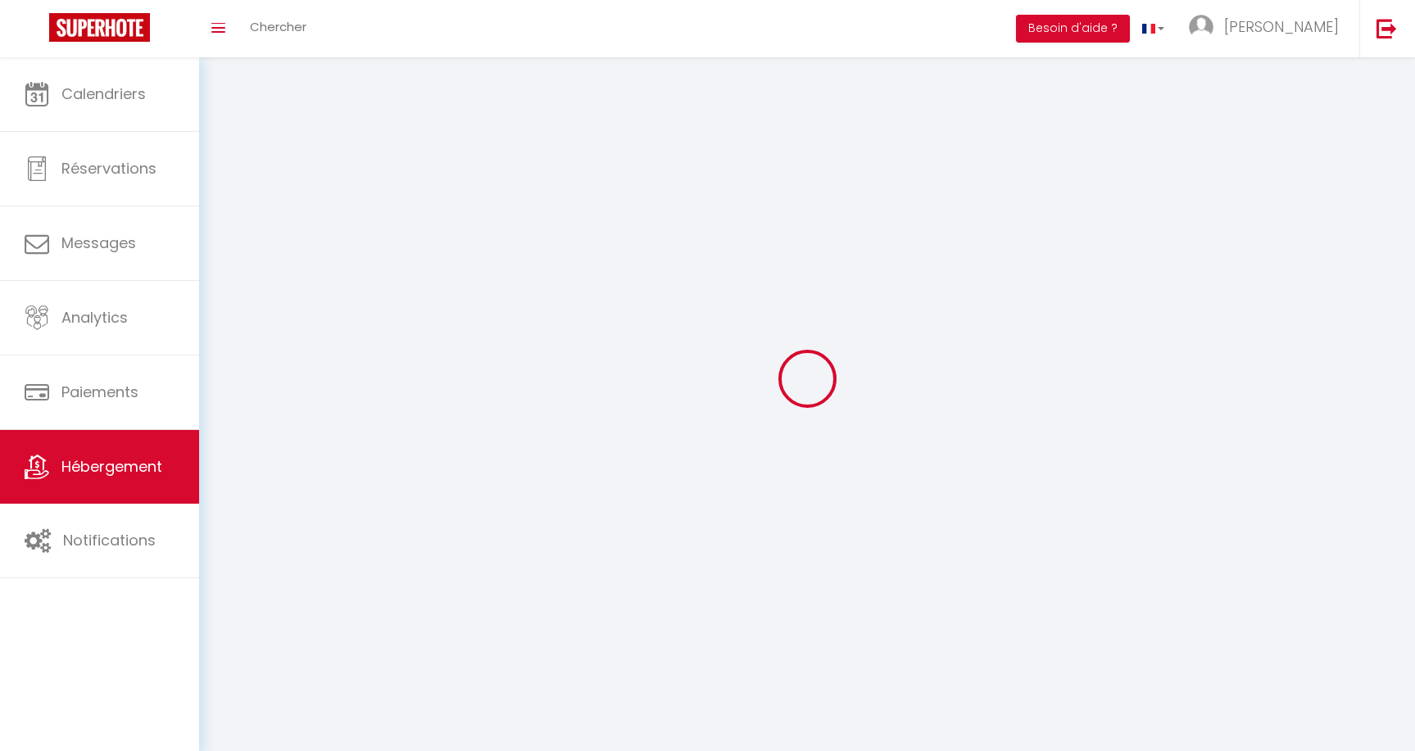
select select
select select "28"
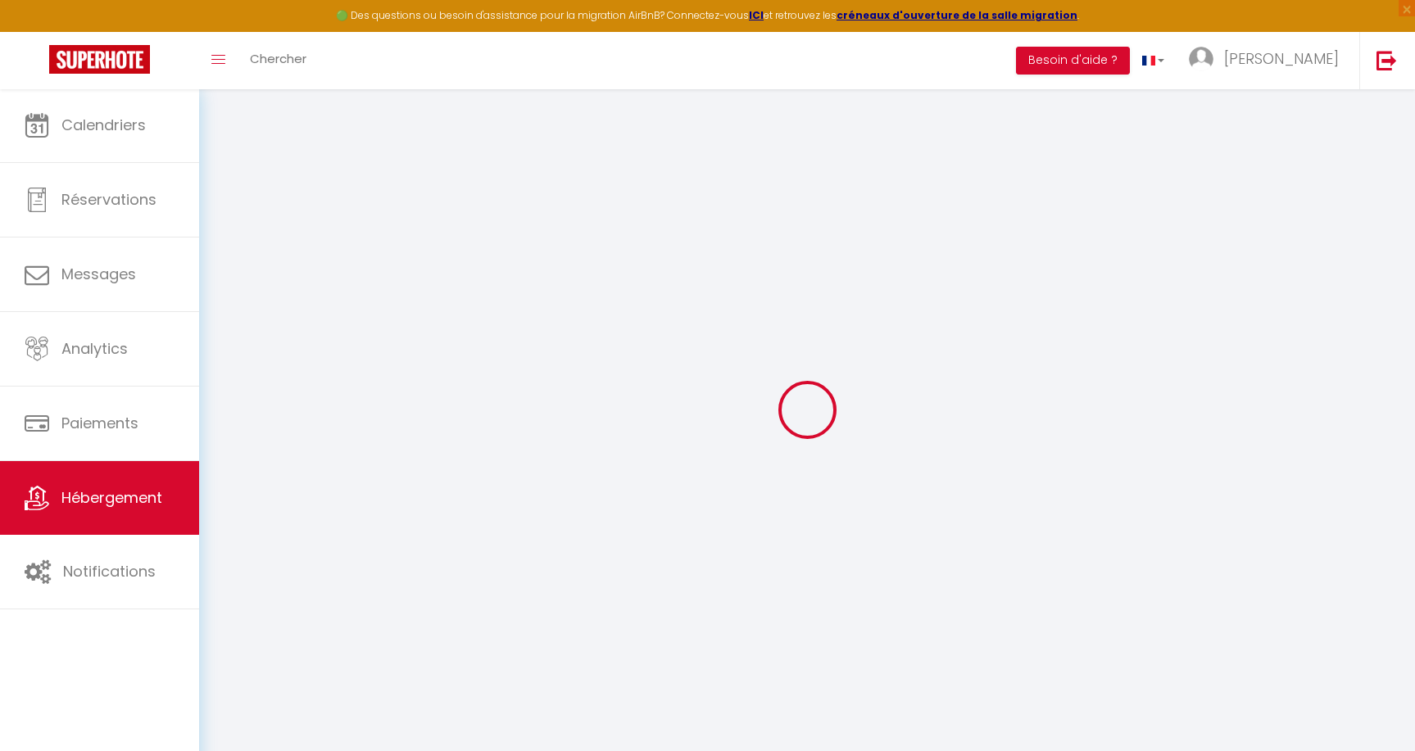
select select
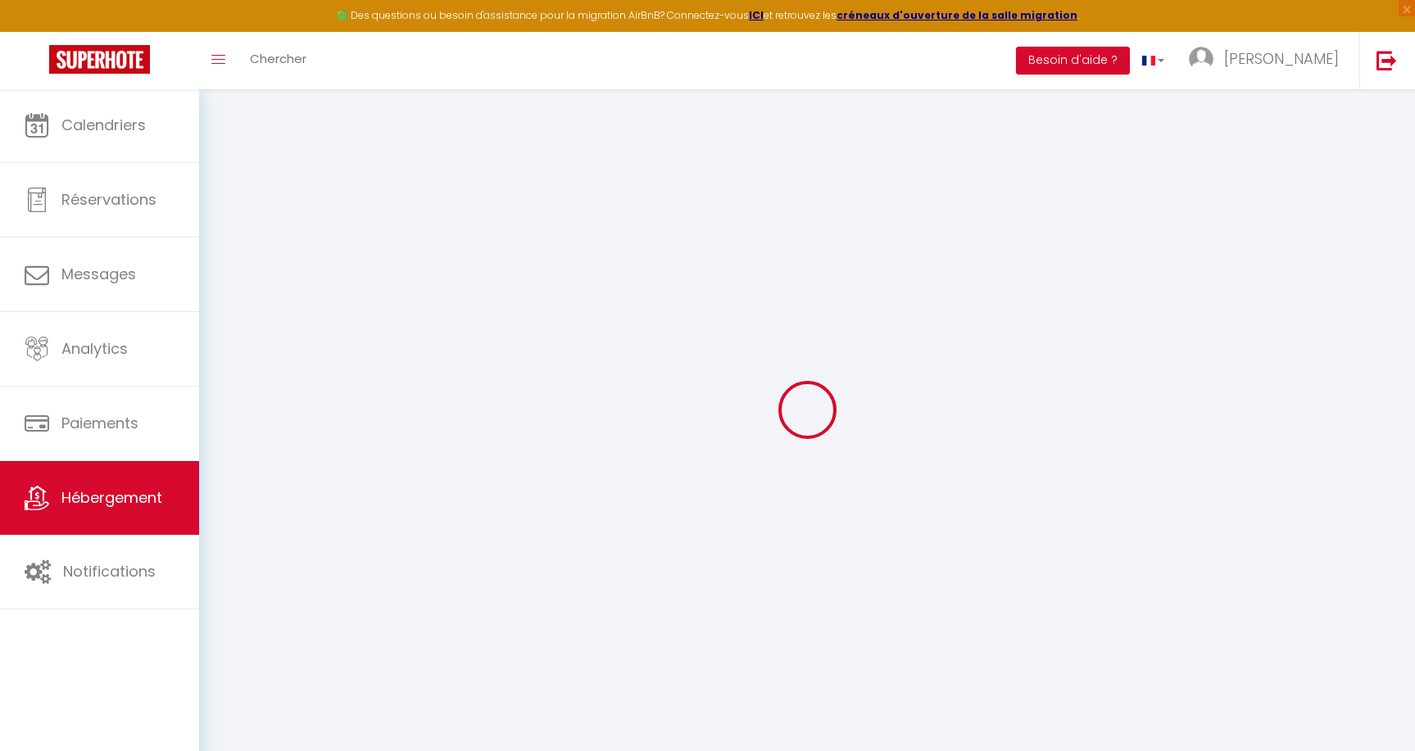
select select
checkbox input "false"
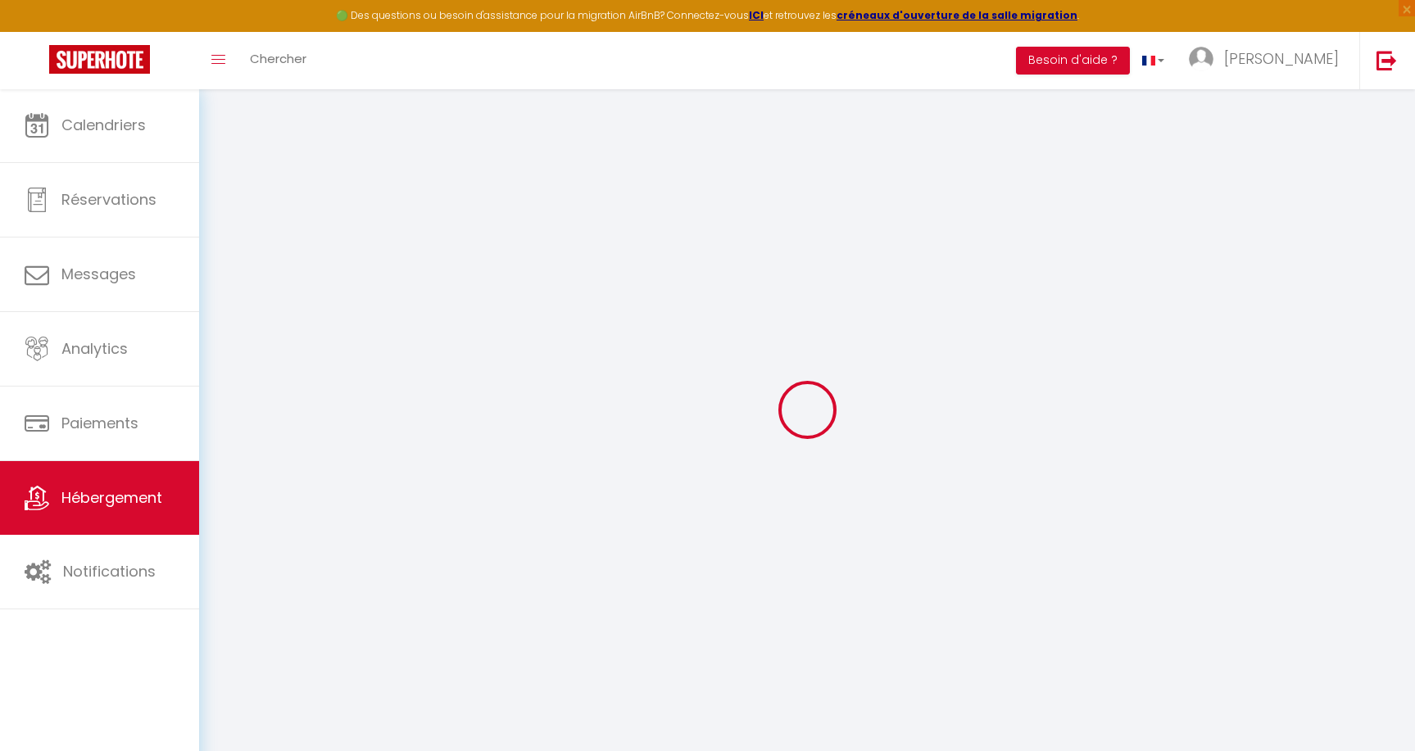
select select
type input "LOVE IN [GEOGRAPHIC_DATA]"
type input "SASU"
type input "JUST IN LOVE"
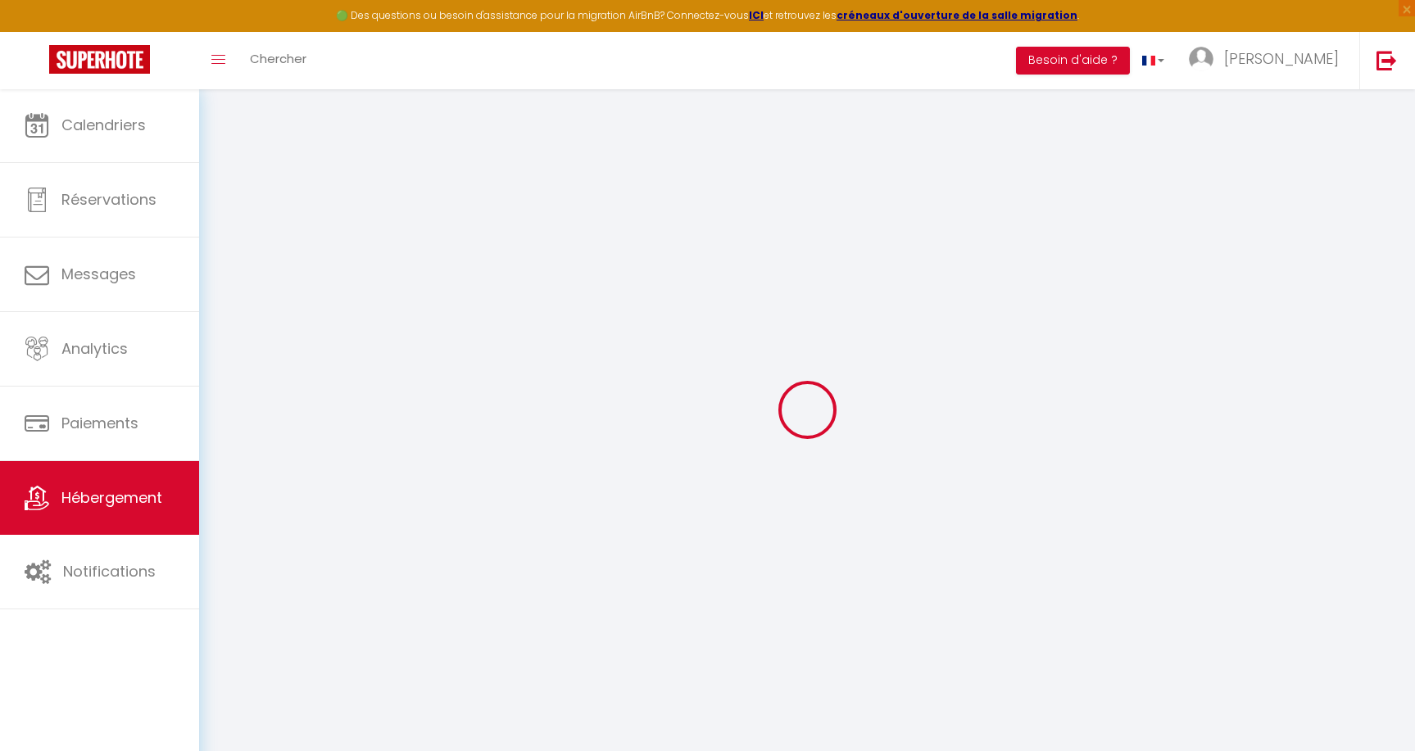
type input "[STREET_ADDRESS]"
type input "13260"
type input "CASSIS"
select select "2"
type input "80"
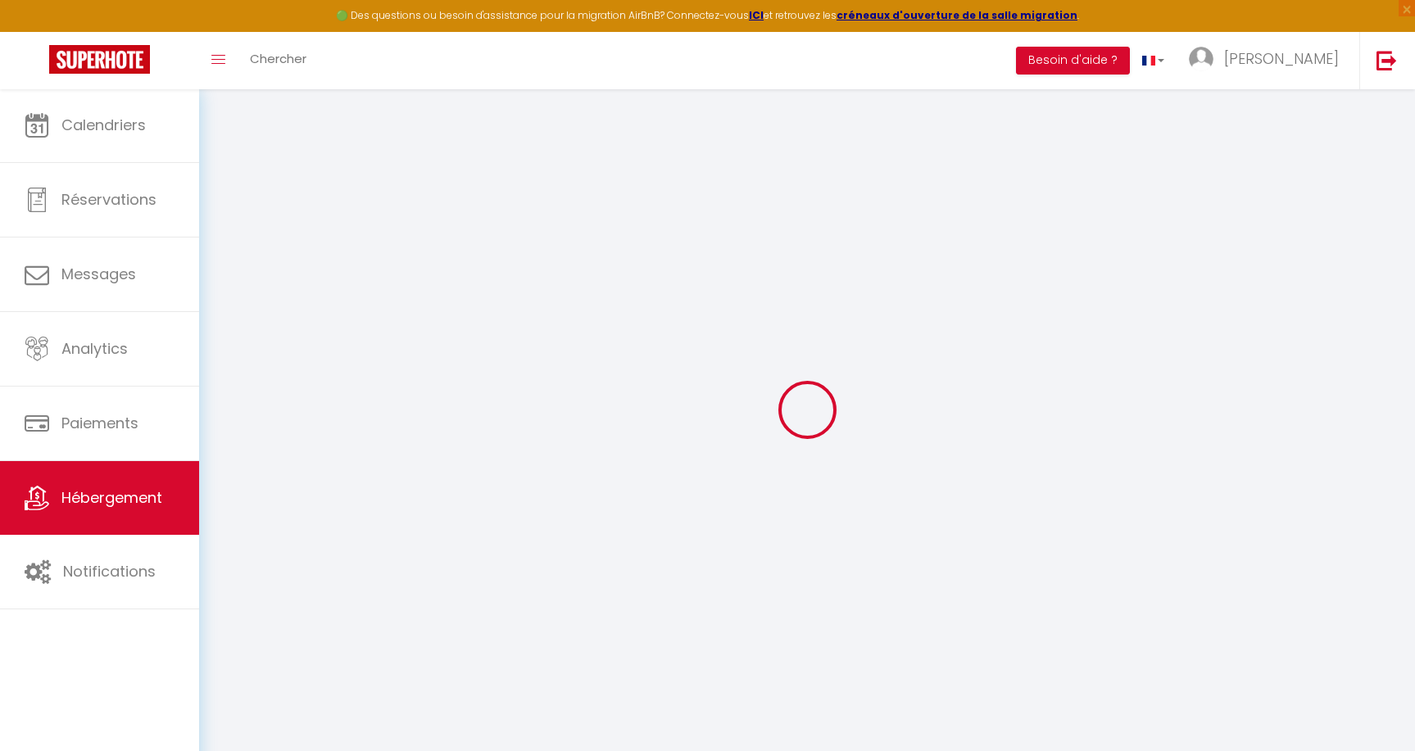
type input "40"
type input "5.5"
type input "2.81"
type input "500"
select select
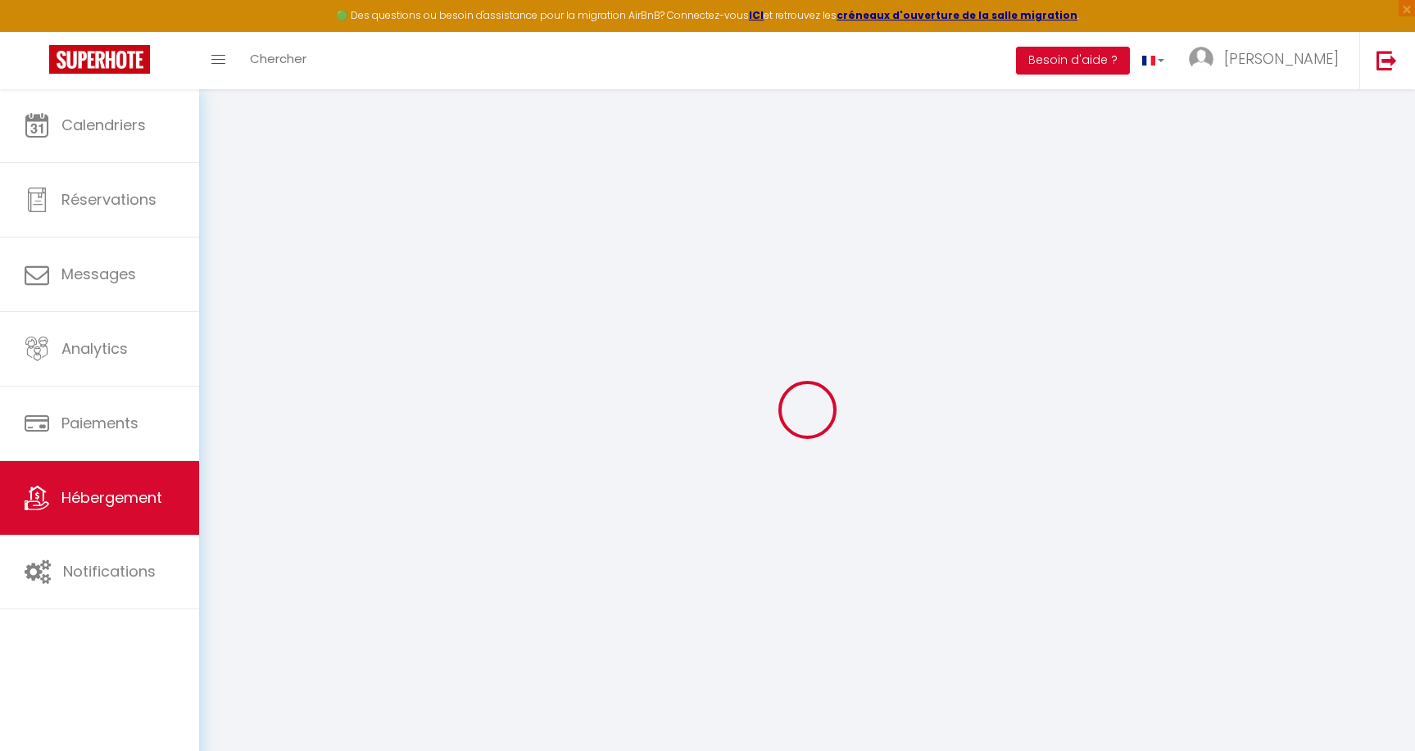
select select
type input "[STREET_ADDRESS]"
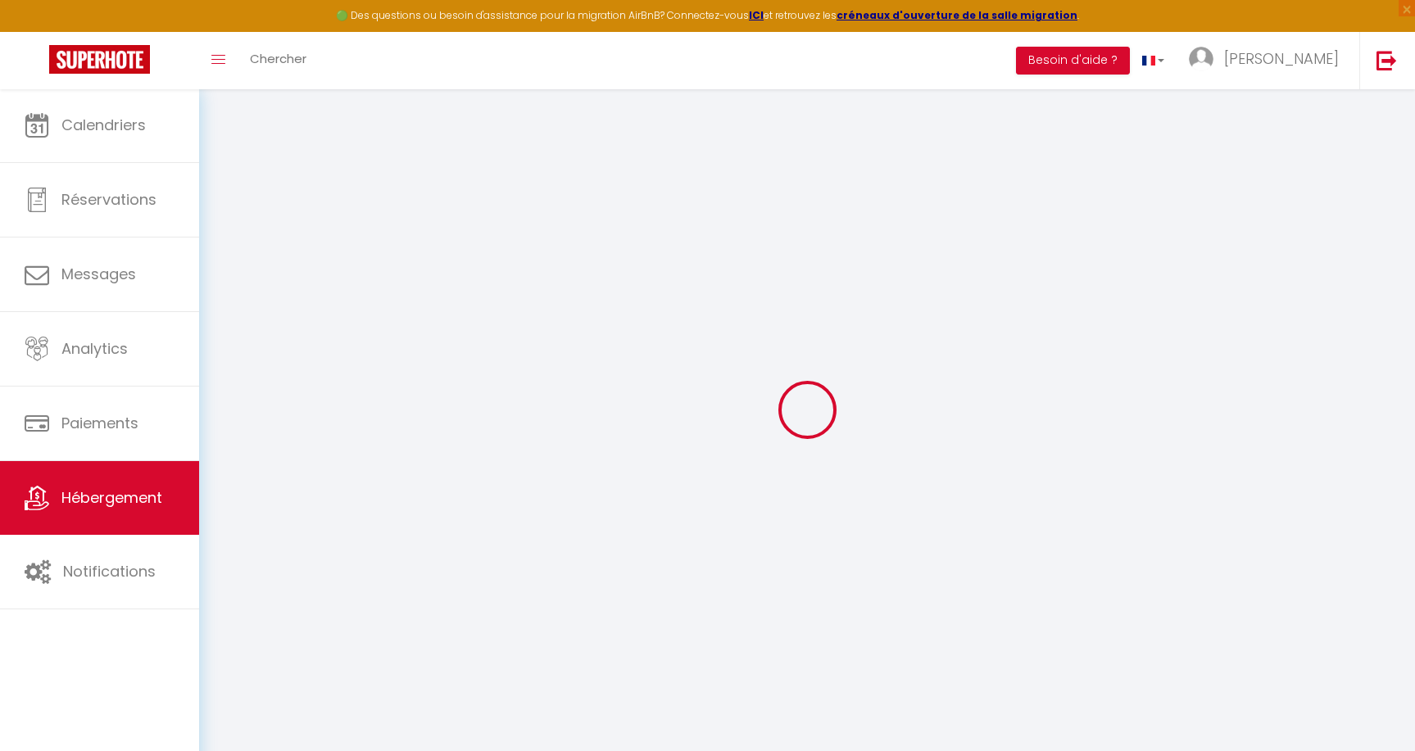
type input "26770"
type input "TAULIGNAN"
type input "[EMAIL_ADDRESS][DOMAIN_NAME]"
select select "1725"
checkbox input "false"
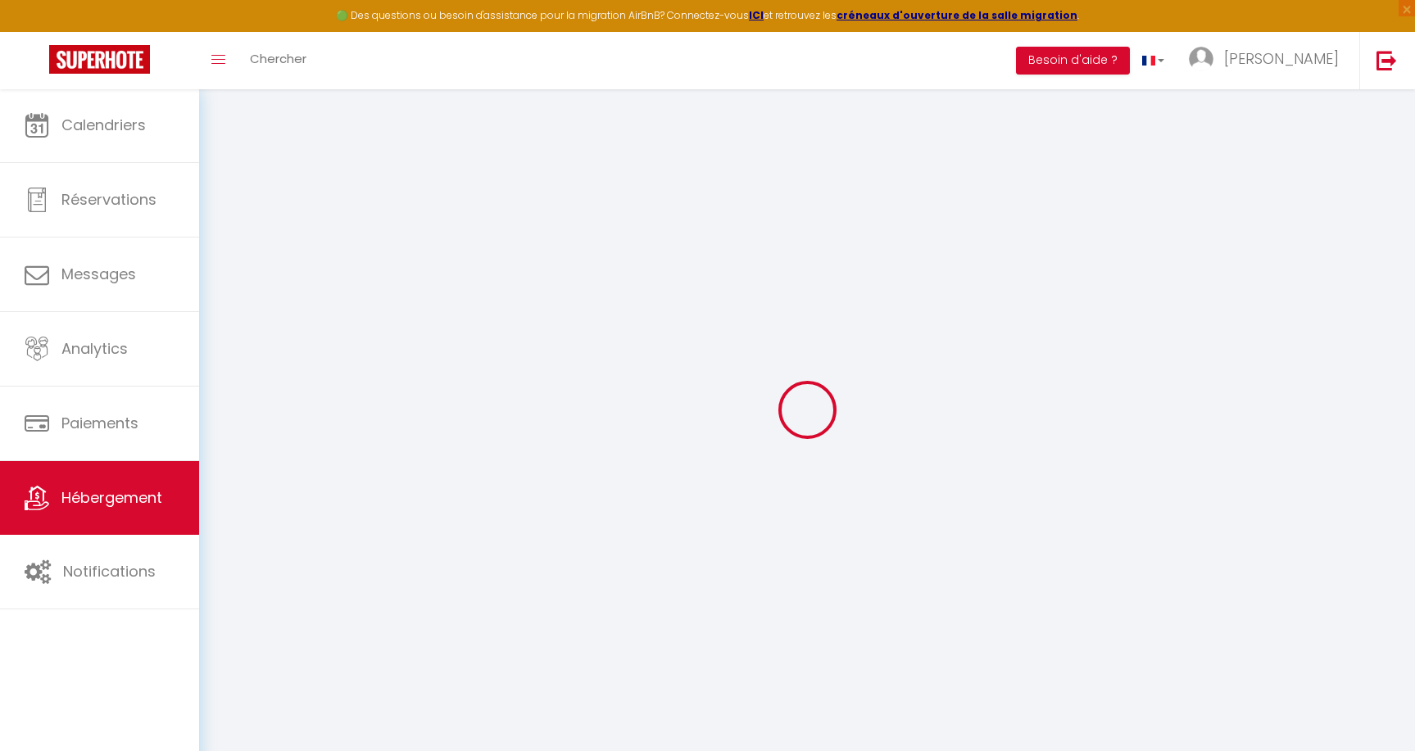
checkbox input "false"
checkbox input "true"
checkbox input "false"
radio input "true"
type input "0"
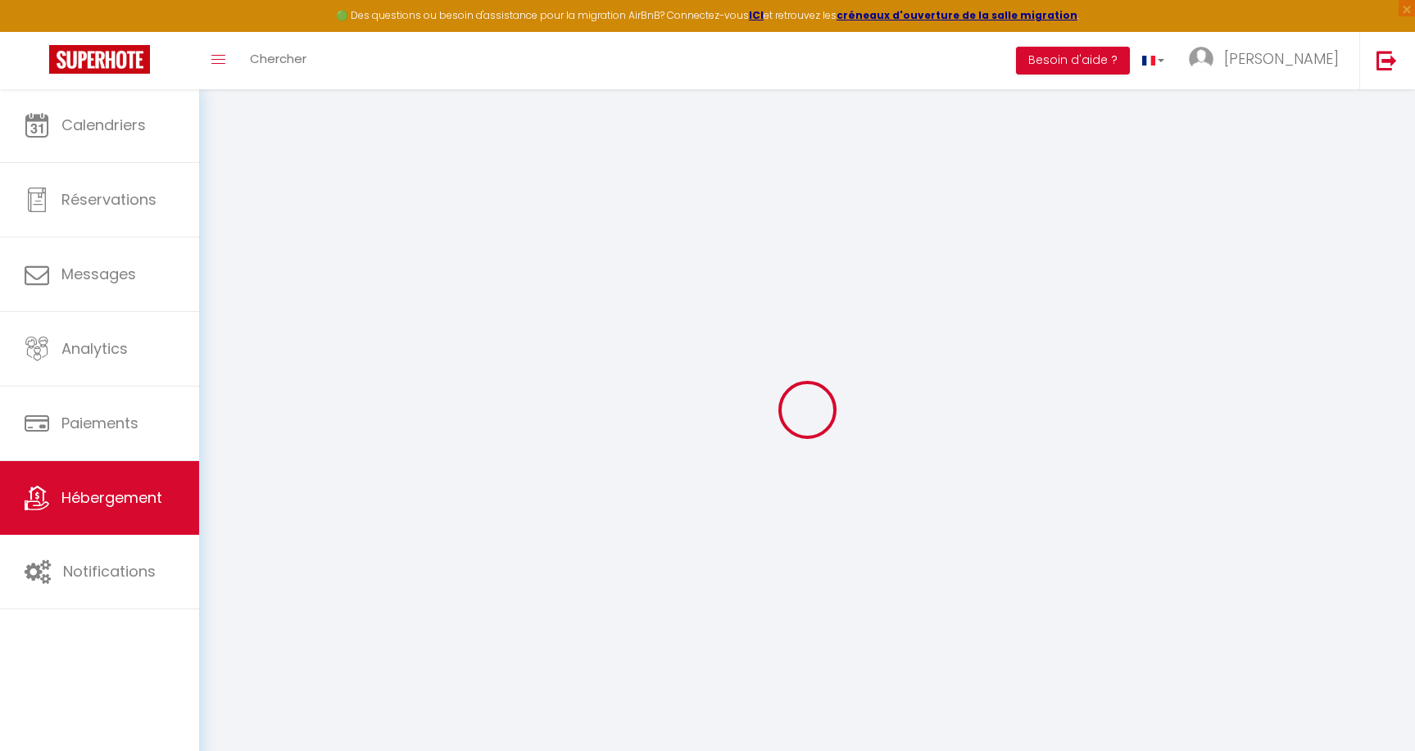
type input "0"
select select
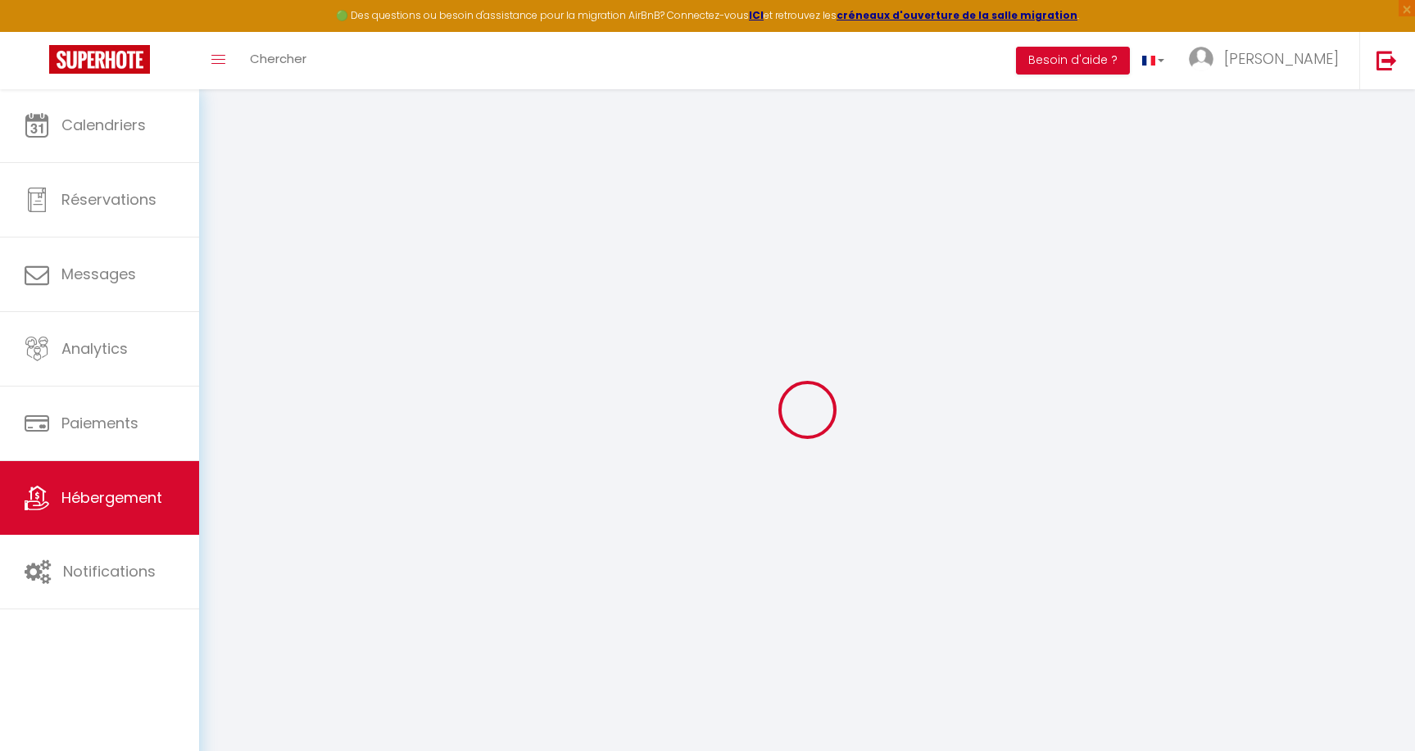
select select
checkbox input "false"
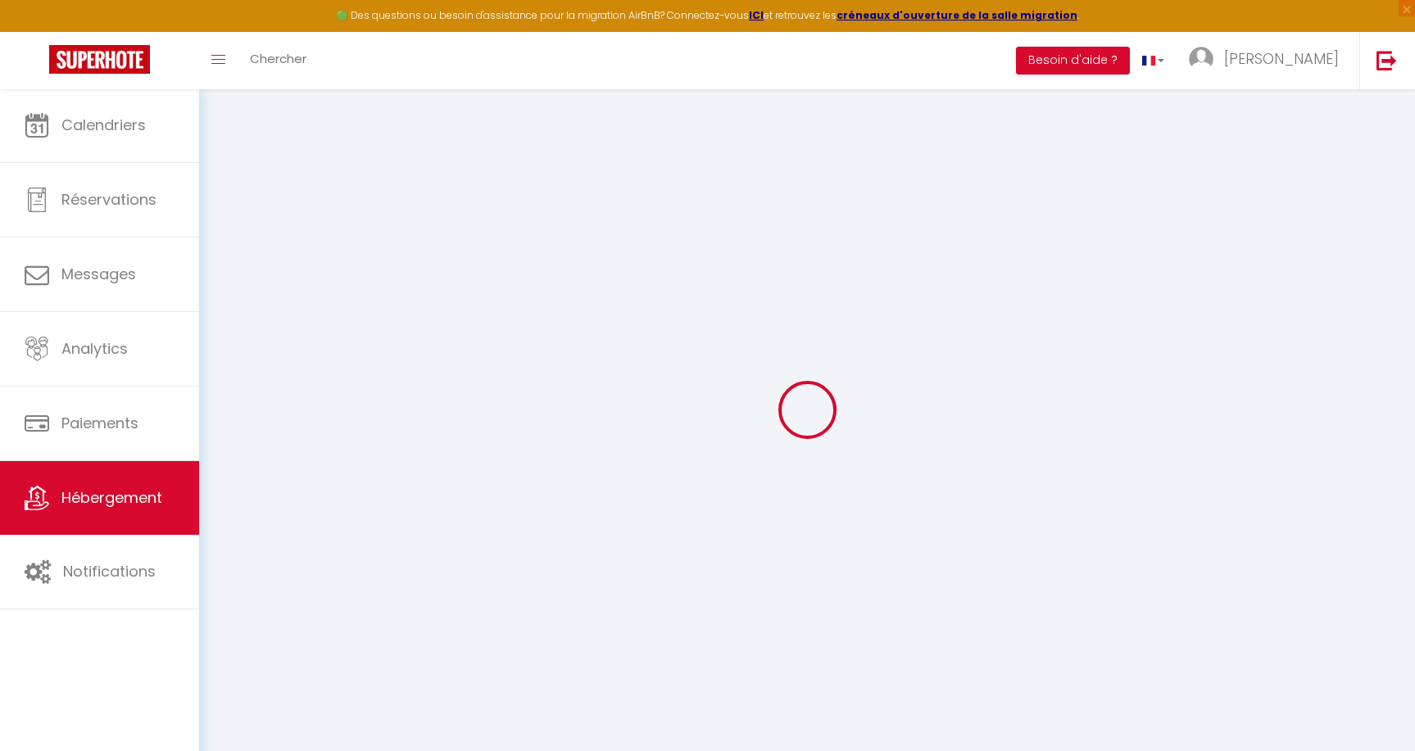
checkbox input "true"
checkbox input "false"
select select
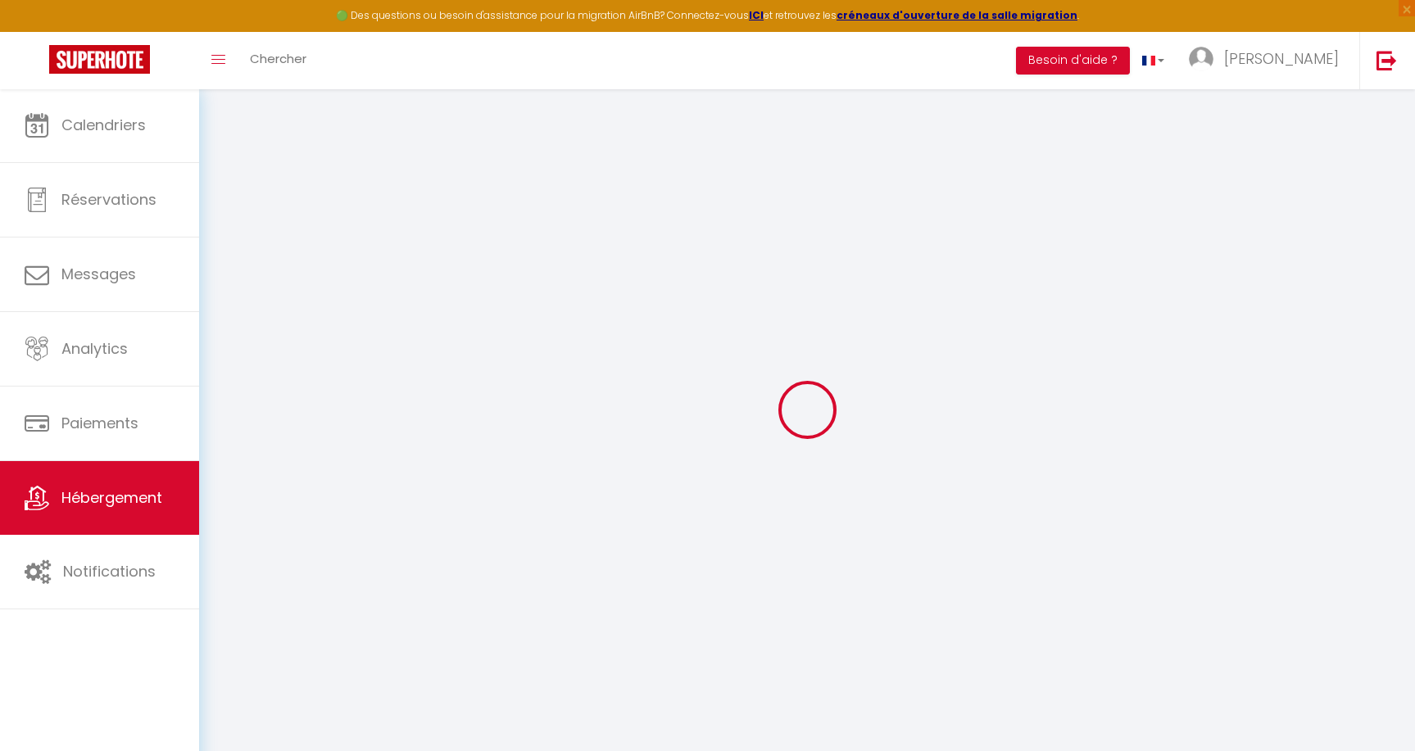
select select
checkbox input "false"
checkbox input "true"
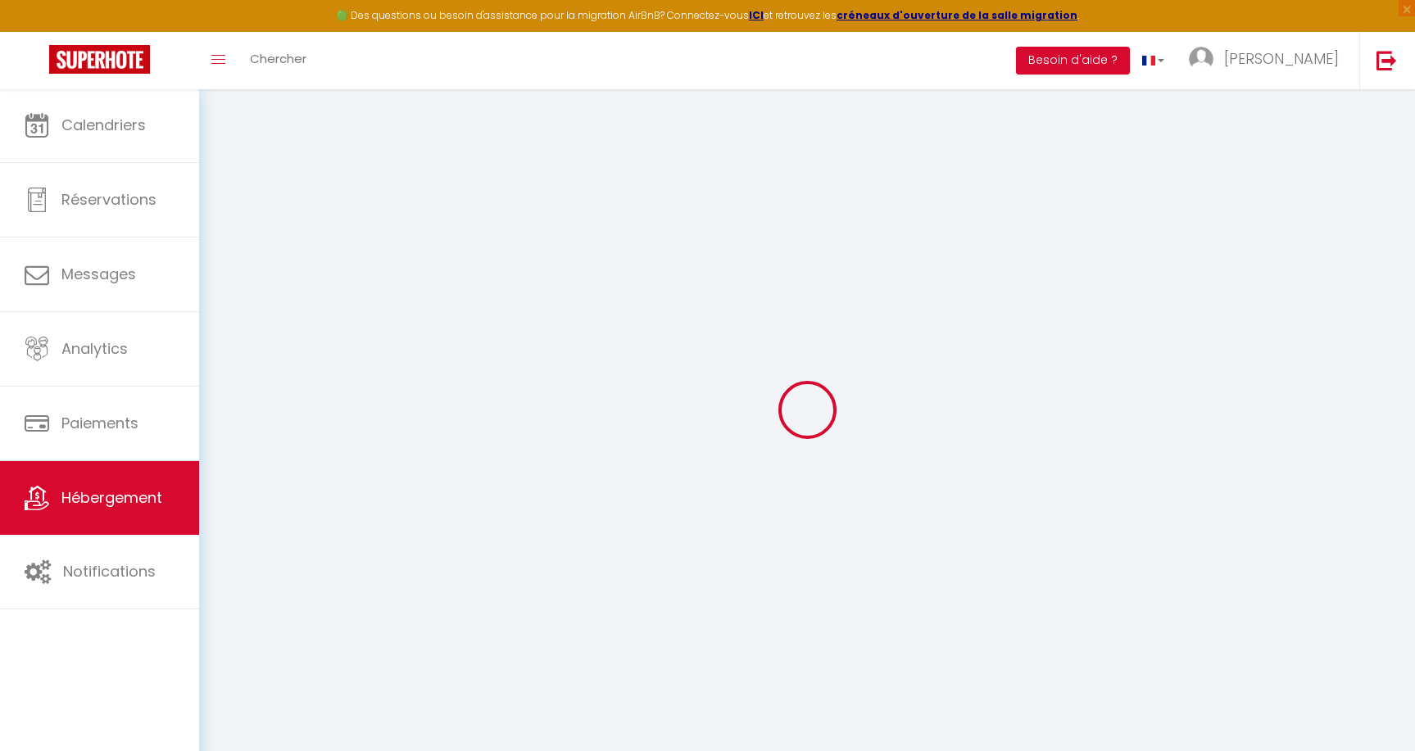
checkbox input "false"
checkbox input "true"
checkbox input "false"
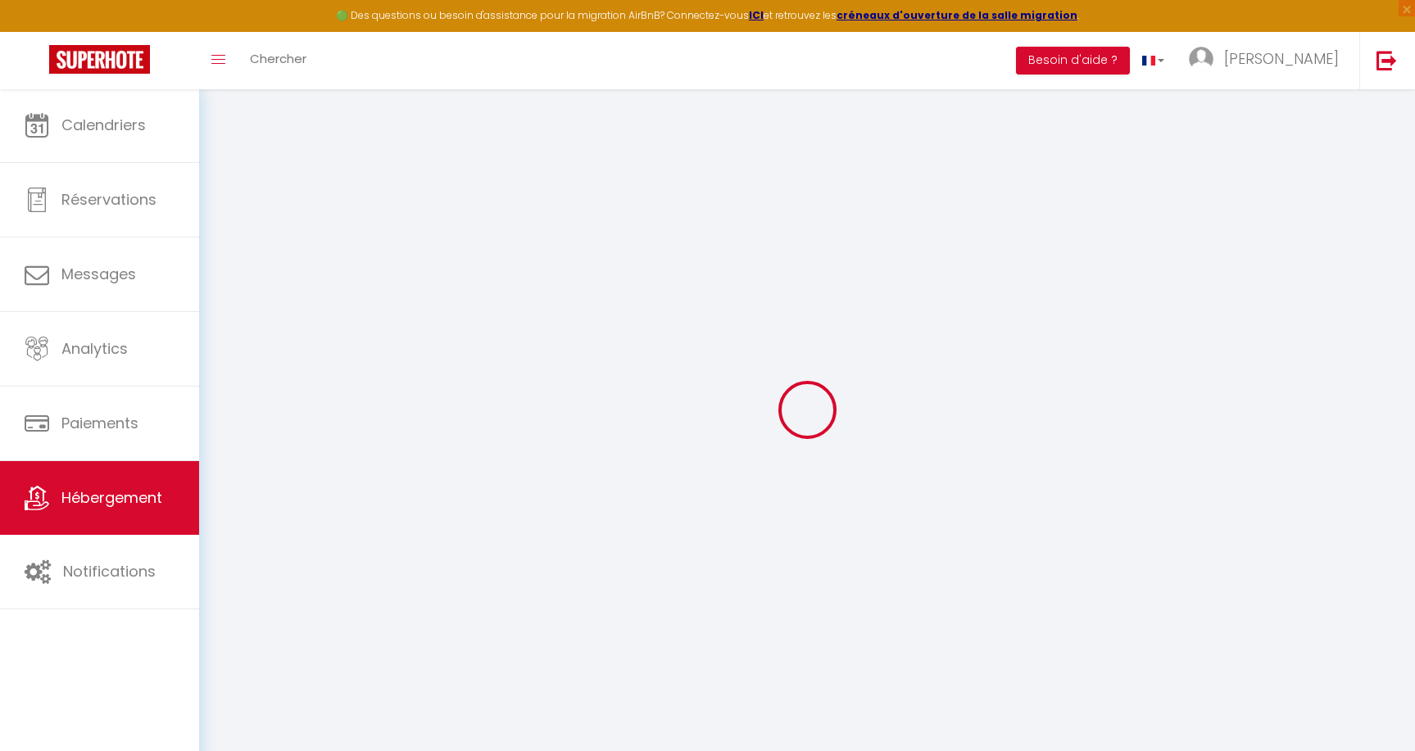
select select "17:00"
select select "23:45"
select select "12:00"
select select "15"
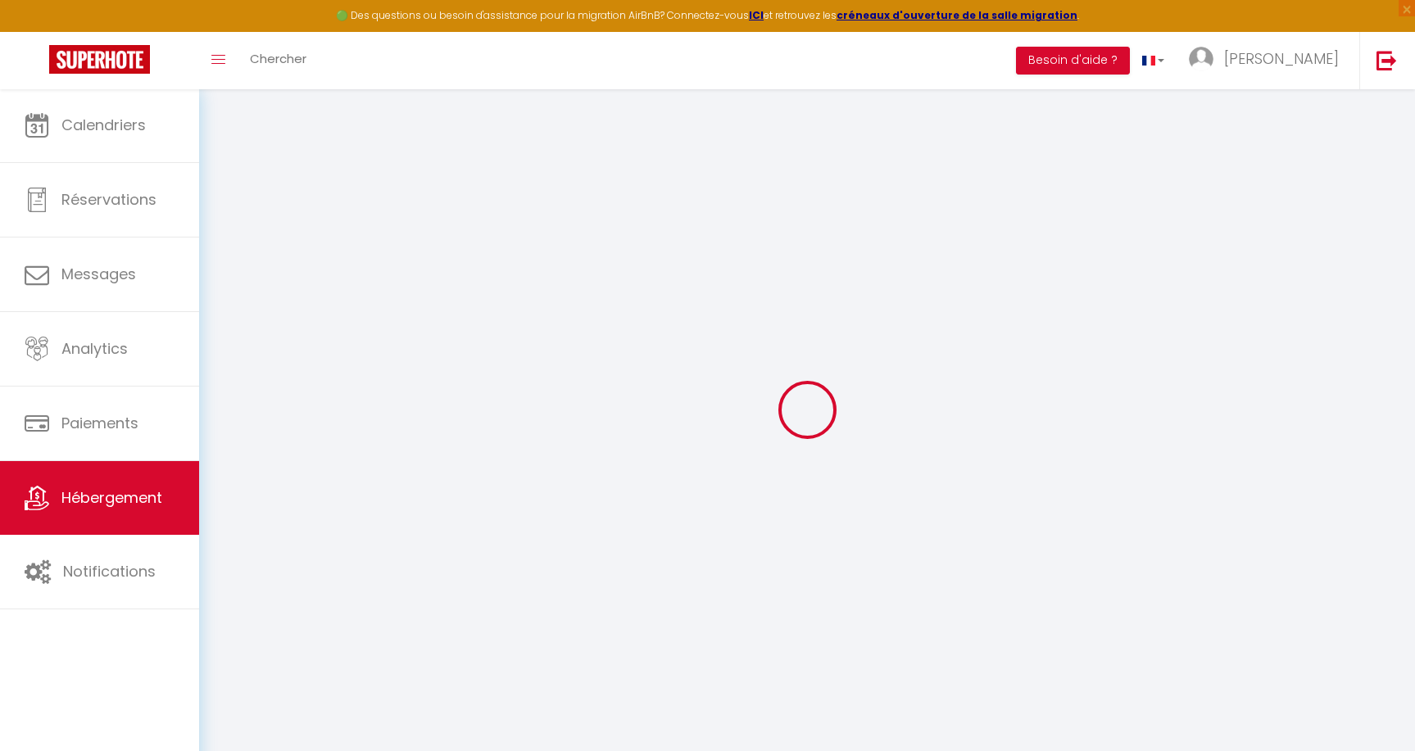
checkbox input "false"
checkbox input "true"
checkbox input "false"
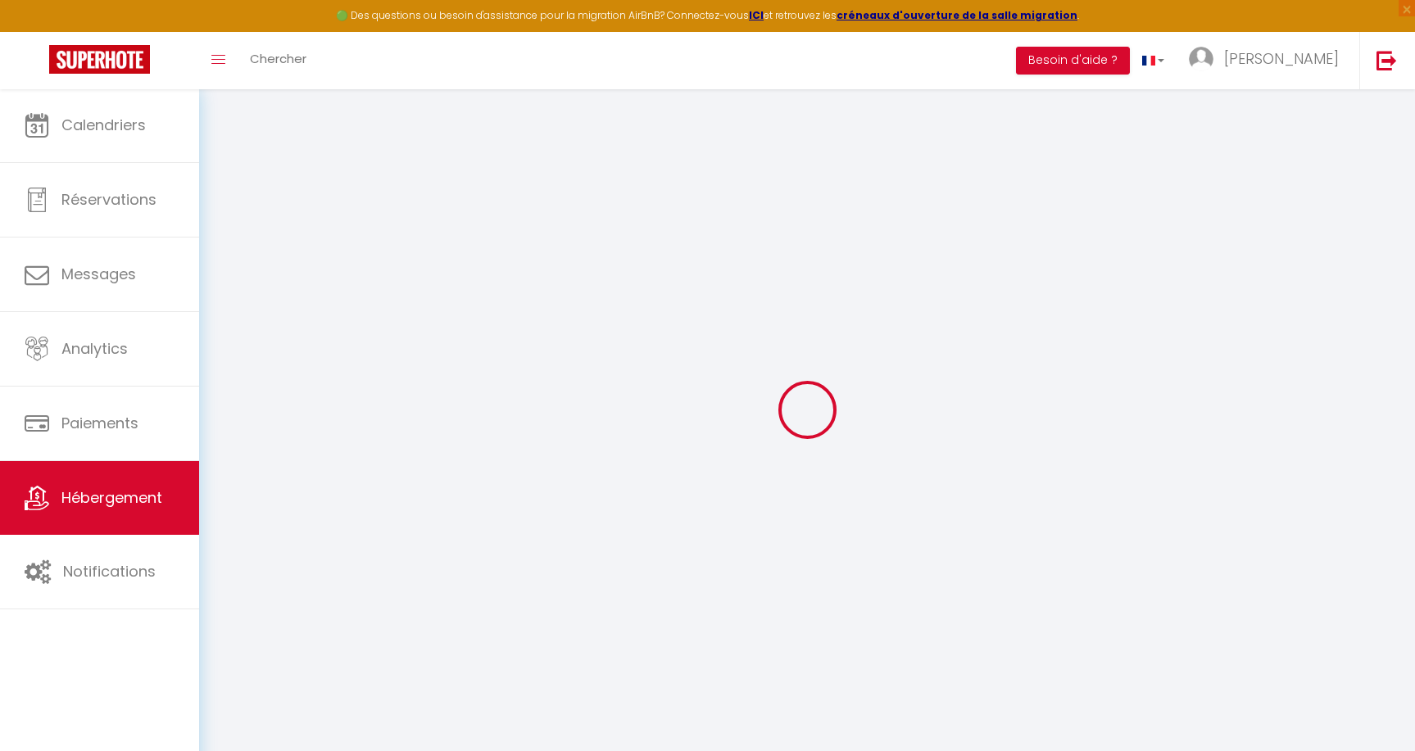
checkbox input "false"
checkbox input "true"
checkbox input "false"
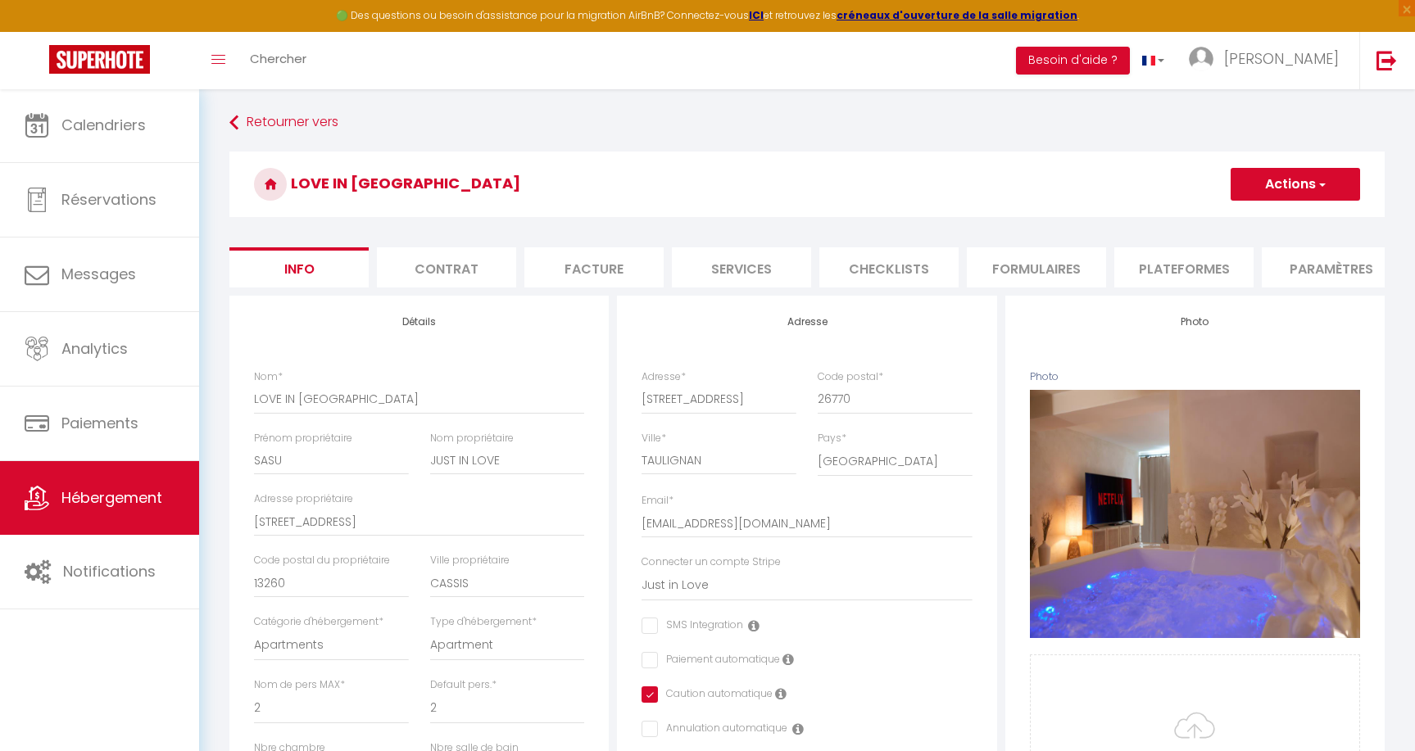
click at [1270, 188] on button "Actions" at bounding box center [1294, 184] width 129 height 33
click at [1252, 262] on link "Supprimer" at bounding box center [1271, 262] width 175 height 21
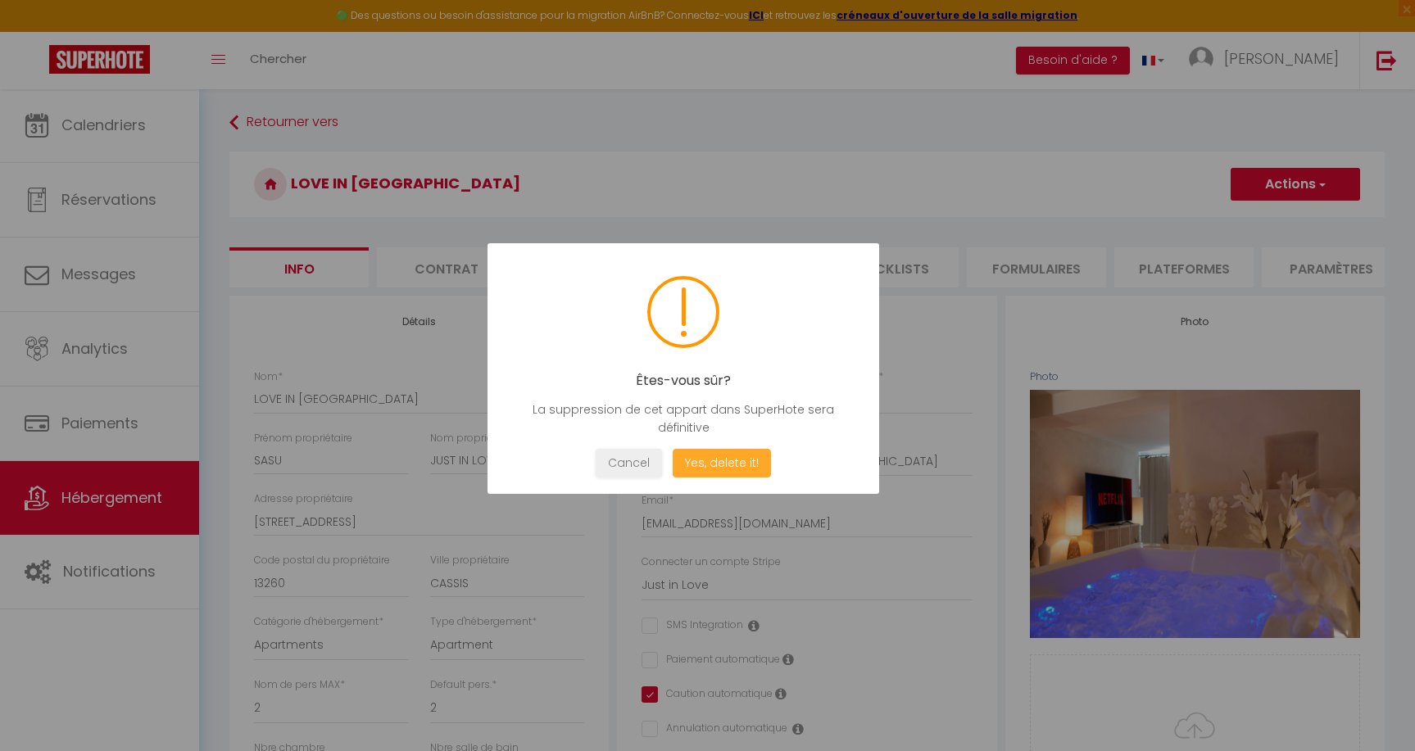
click at [731, 469] on button "Yes, delete it!" at bounding box center [722, 463] width 98 height 29
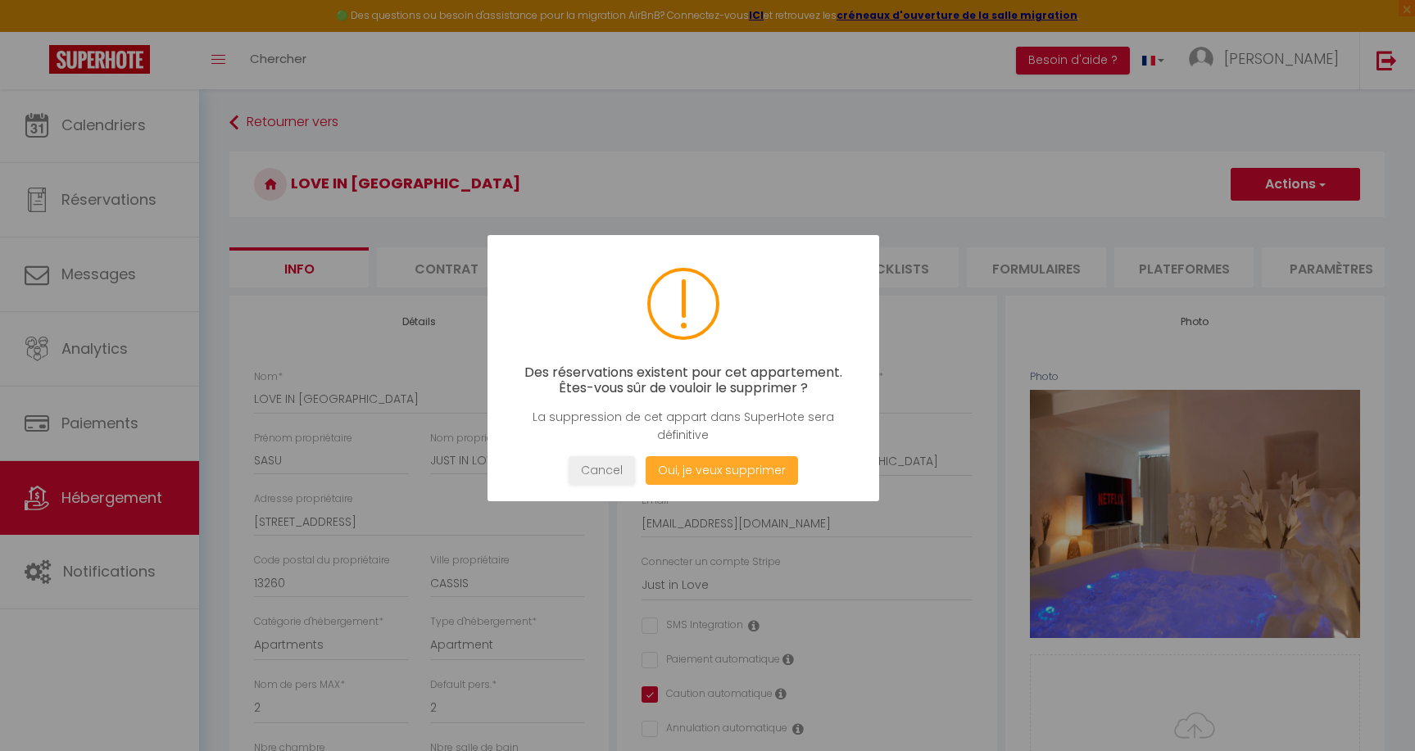
click at [733, 473] on button "Oui, je veux supprimer" at bounding box center [721, 470] width 152 height 29
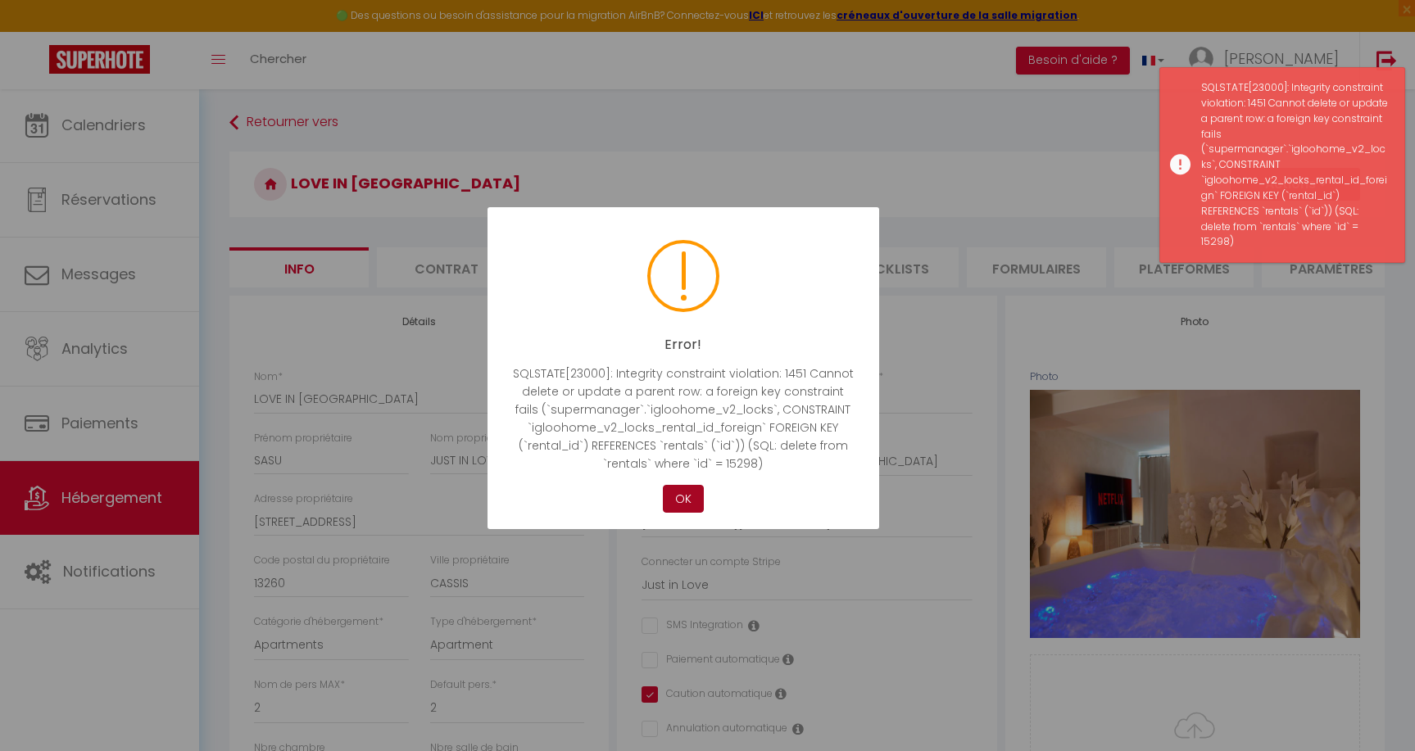
click at [687, 499] on button "OK" at bounding box center [683, 499] width 41 height 29
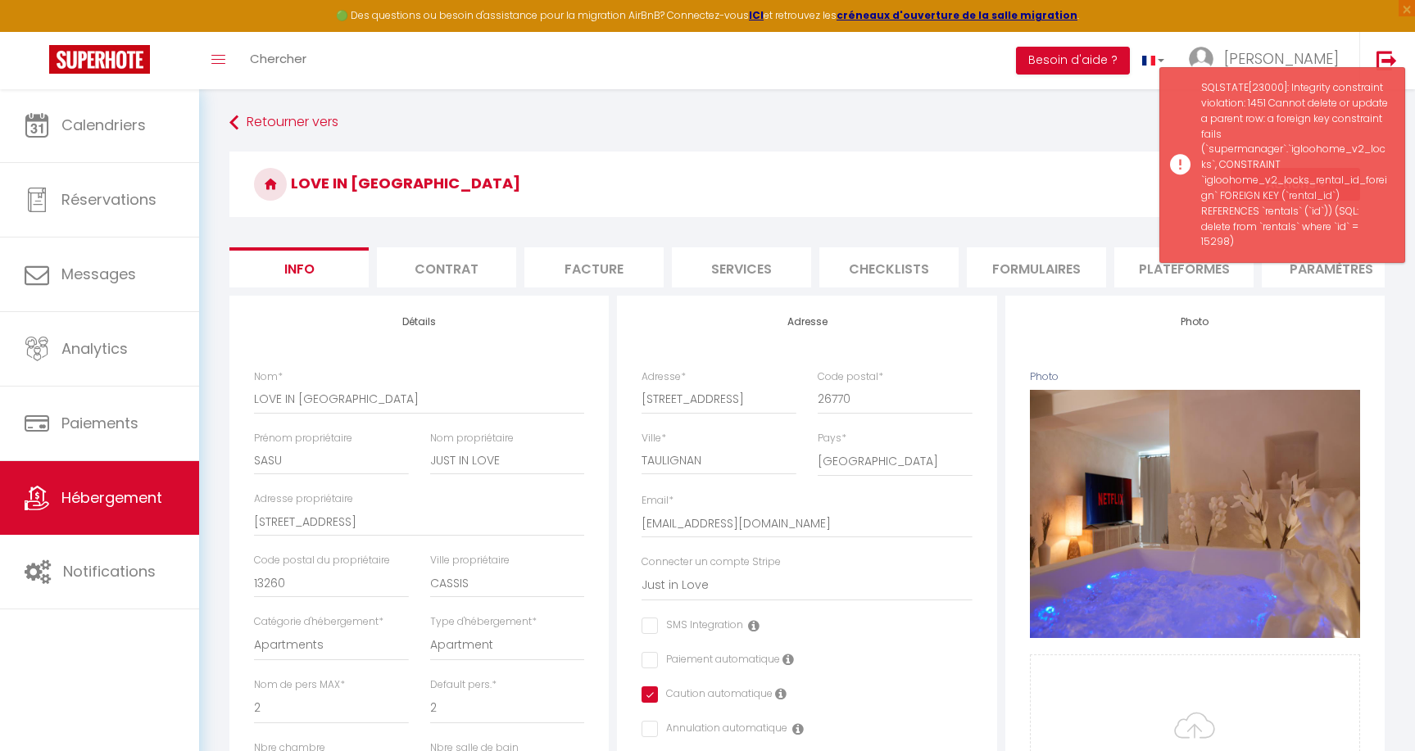
click at [899, 197] on h3 "LOVE IN [GEOGRAPHIC_DATA]" at bounding box center [806, 185] width 1155 height 66
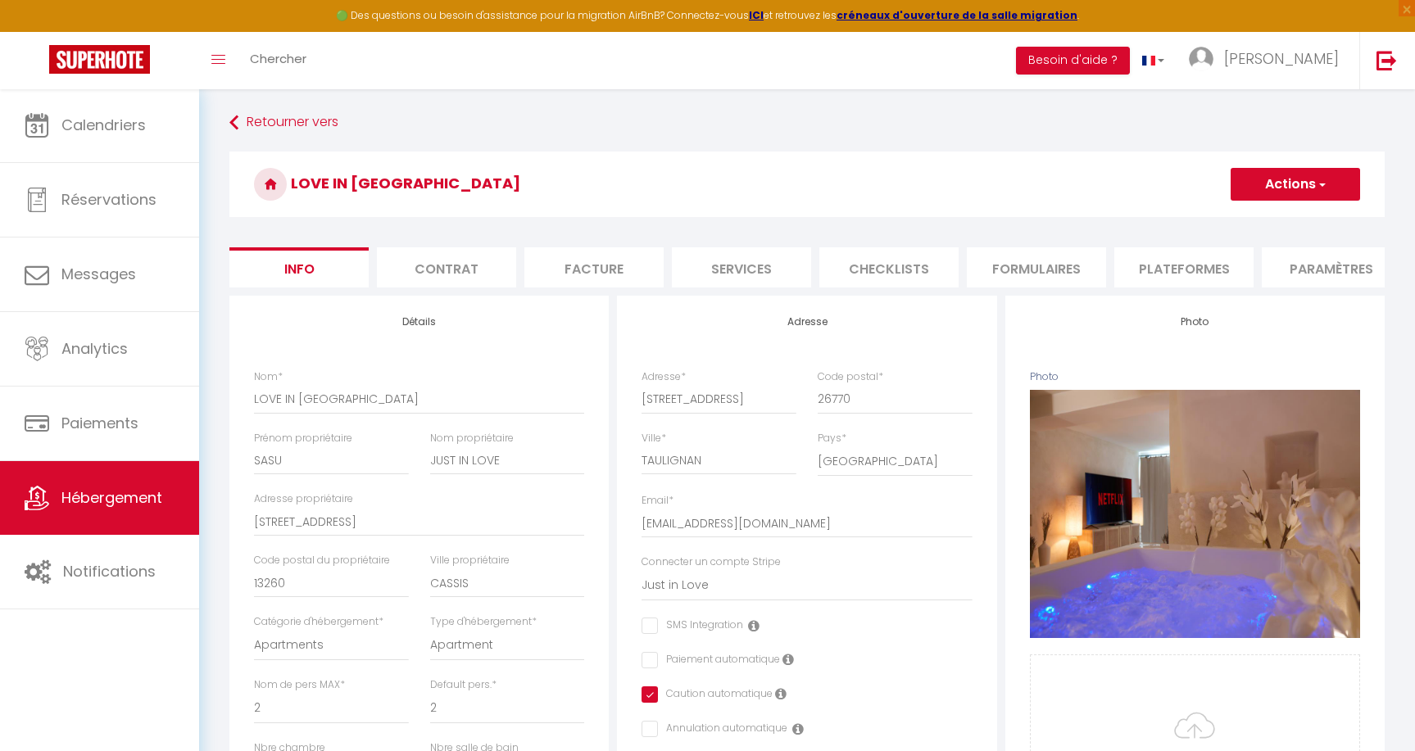
click at [1157, 265] on li "Plateformes" at bounding box center [1183, 267] width 139 height 40
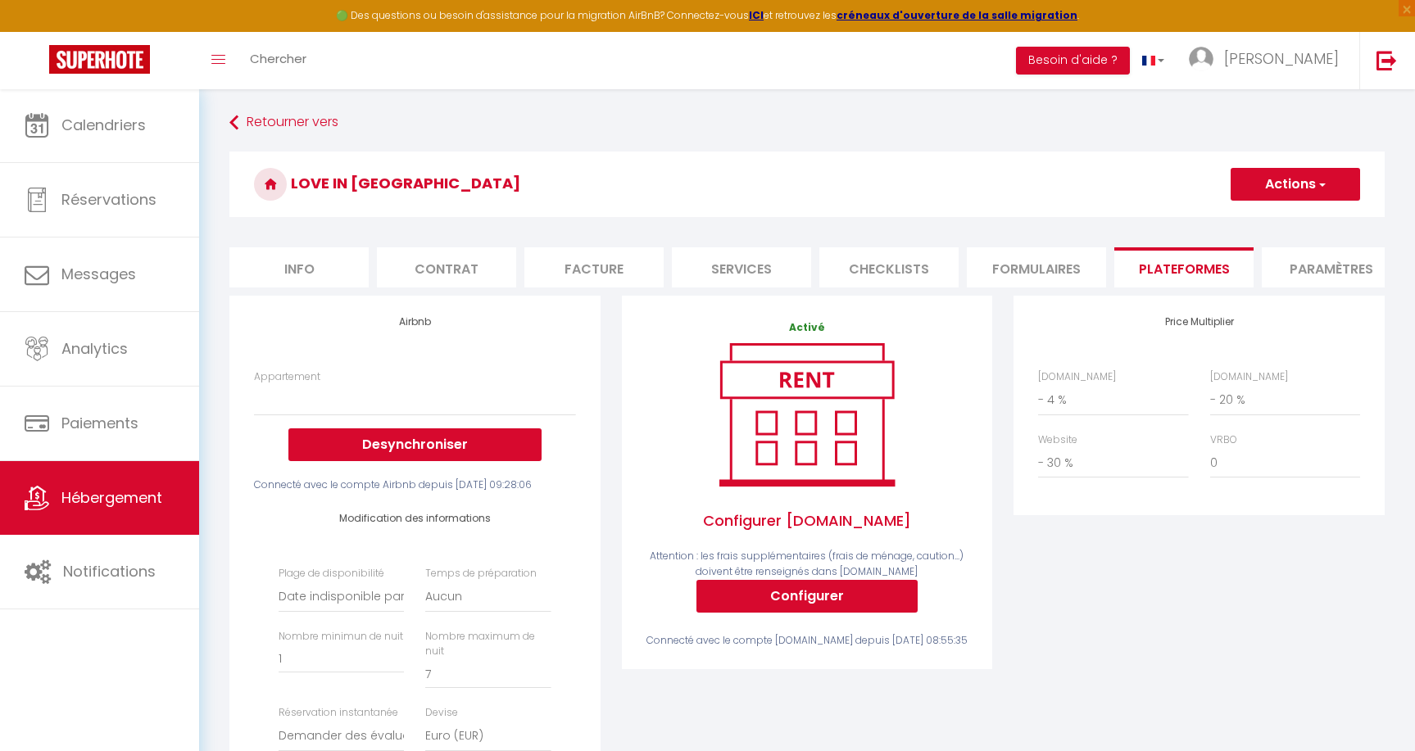
select select
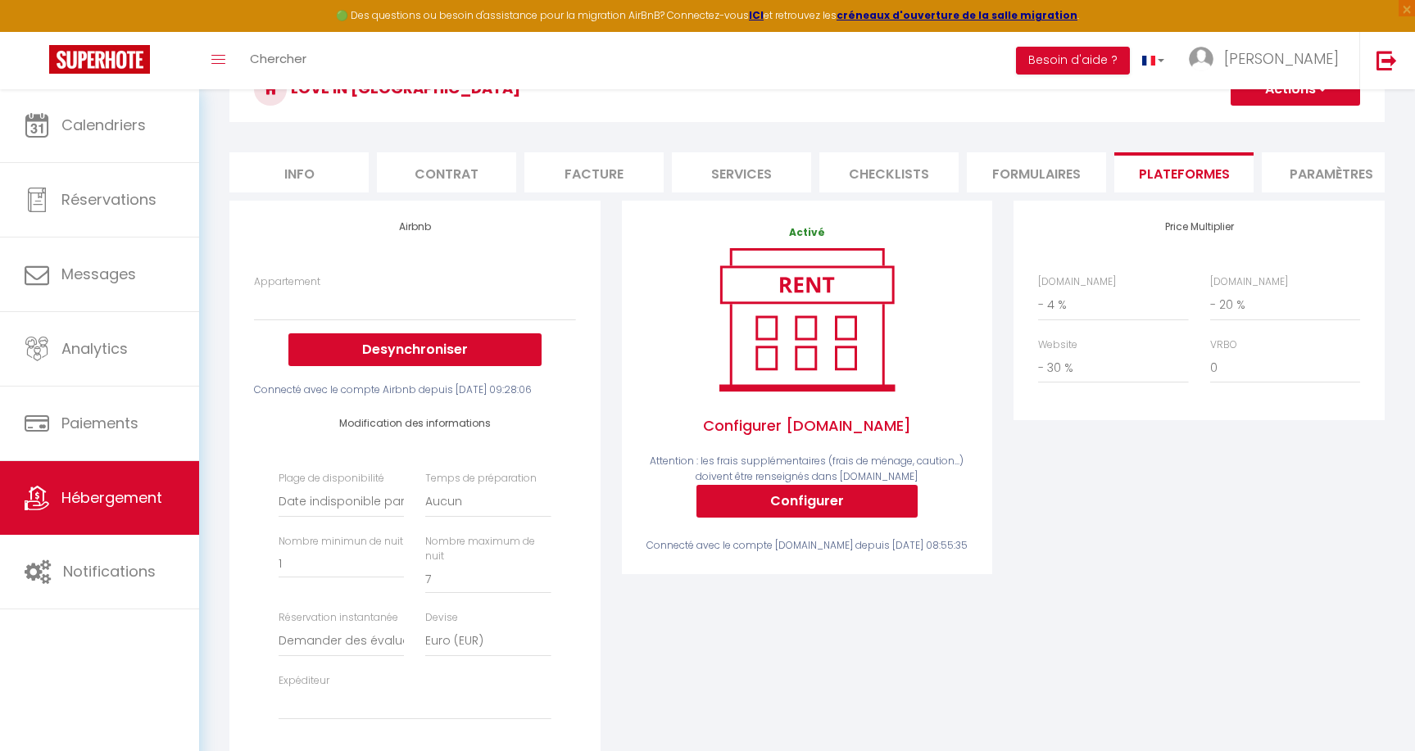
scroll to position [121, 0]
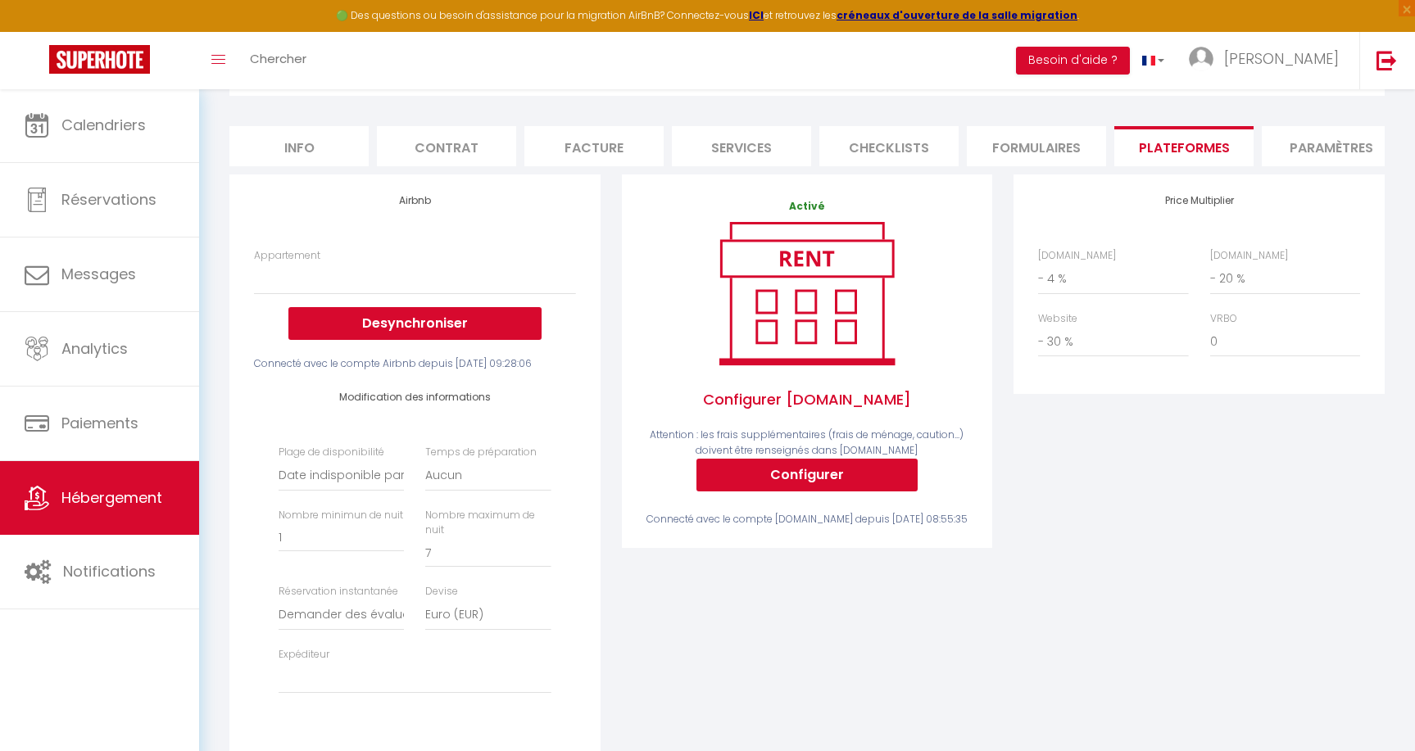
click at [455, 319] on button "Desynchroniser" at bounding box center [414, 323] width 253 height 33
click at [398, 324] on button "Desynchroniser" at bounding box center [414, 323] width 253 height 33
click at [827, 473] on button "Configurer" at bounding box center [806, 475] width 221 height 33
select select
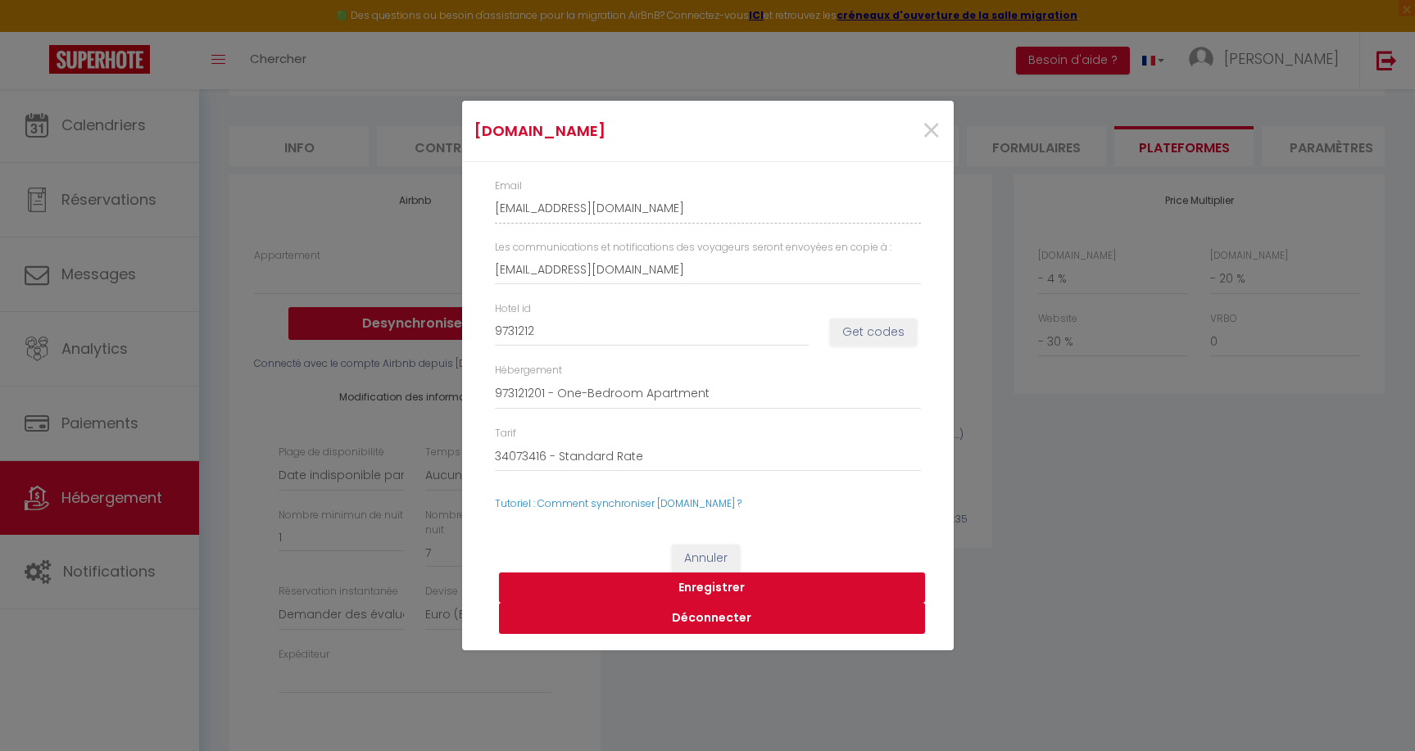
click at [718, 613] on button "Déconnecter" at bounding box center [712, 618] width 426 height 31
select select
type input "[EMAIL_ADDRESS][DOMAIN_NAME]"
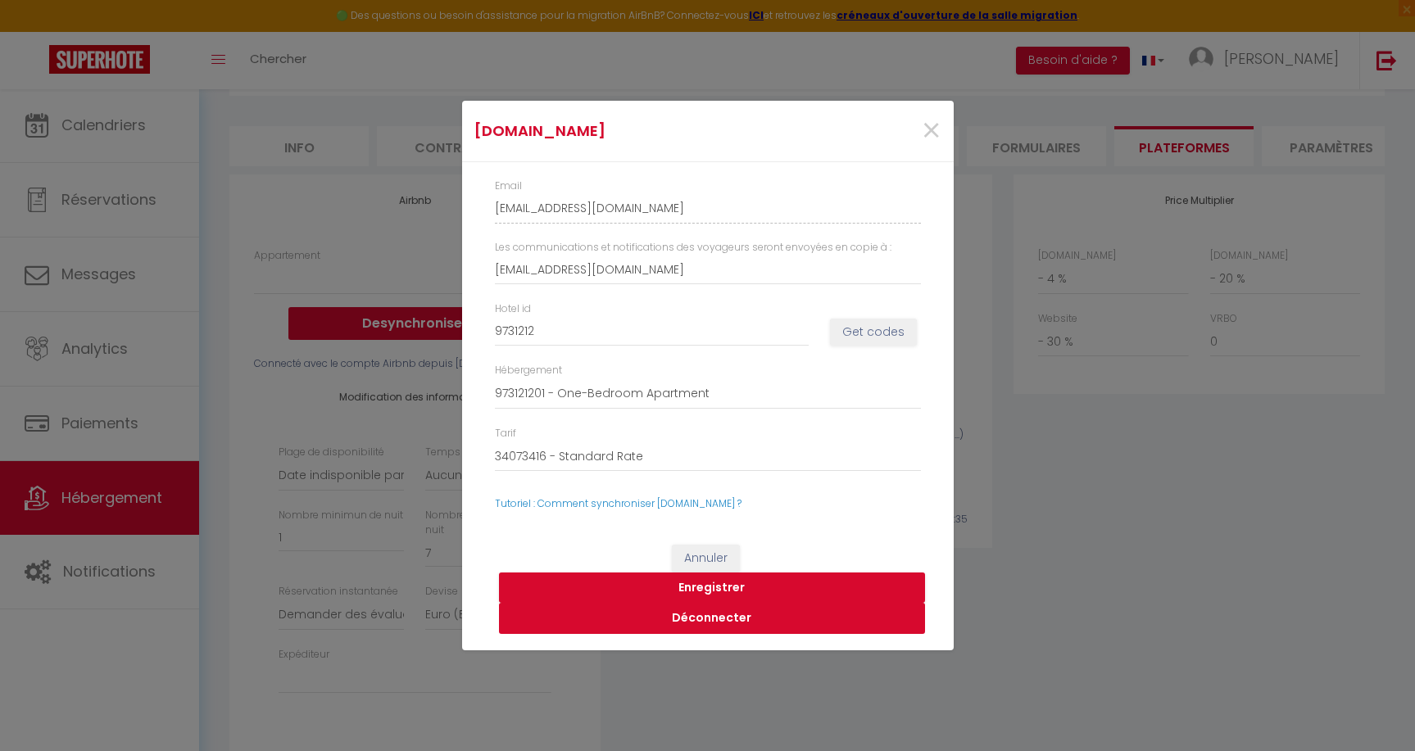
type input "9731212"
select select
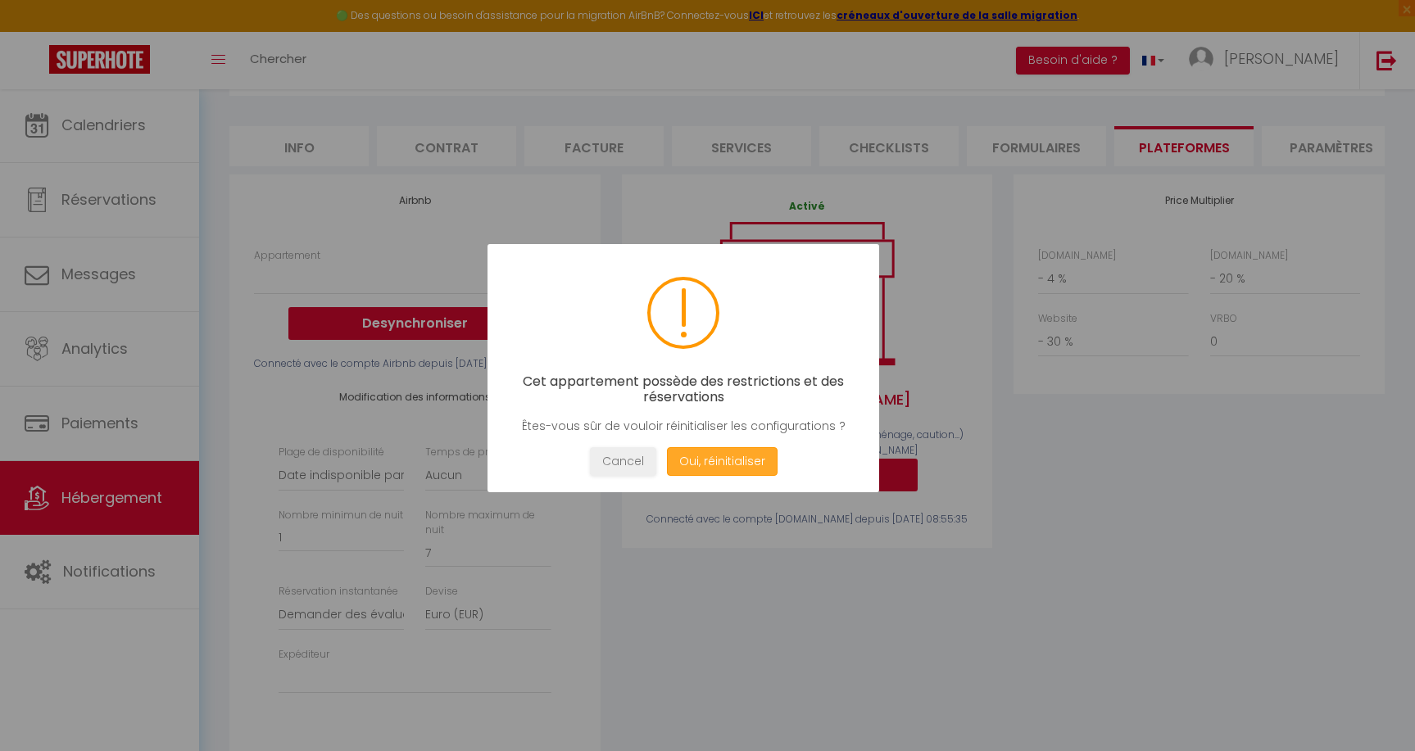
click at [732, 461] on button "Oui, réinitialiser" at bounding box center [721, 461] width 111 height 29
select select
type input "[EMAIL_ADDRESS][DOMAIN_NAME]"
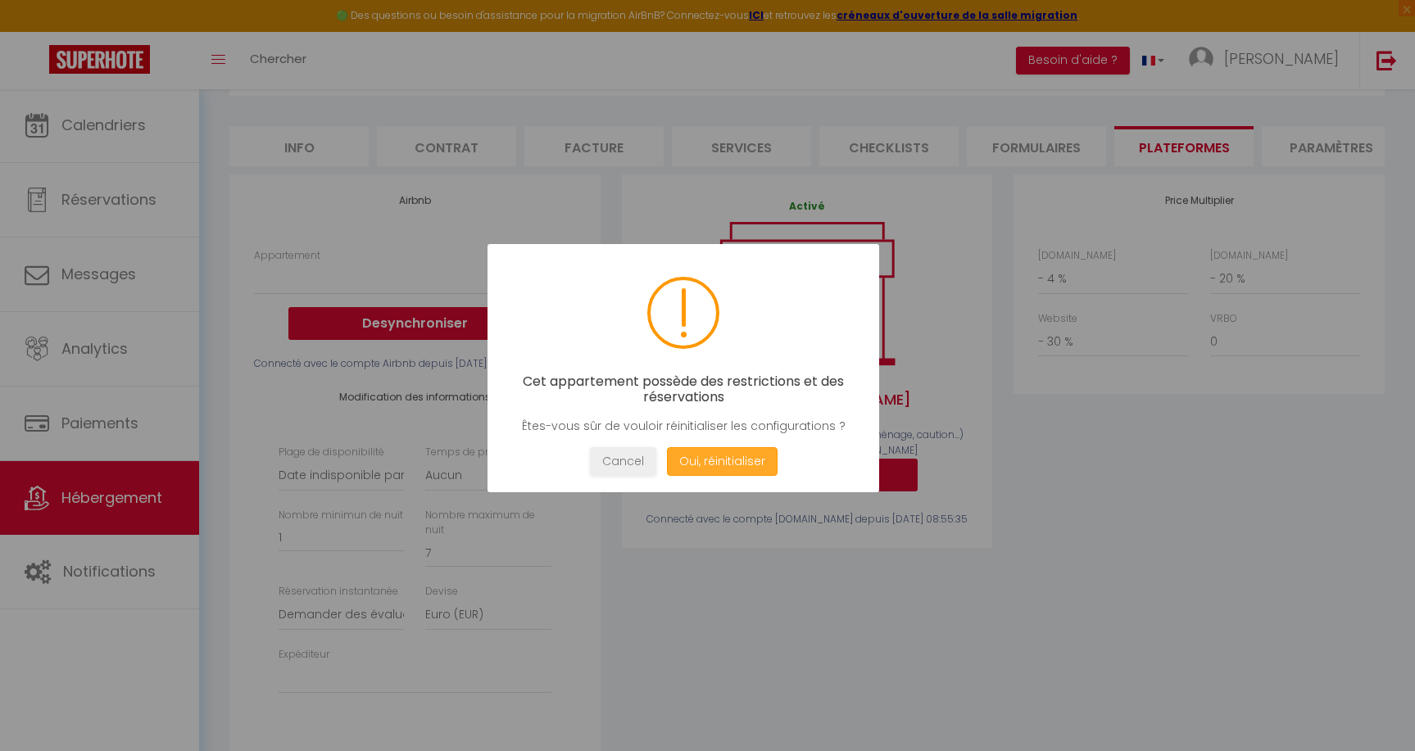
type input "9731212"
select select
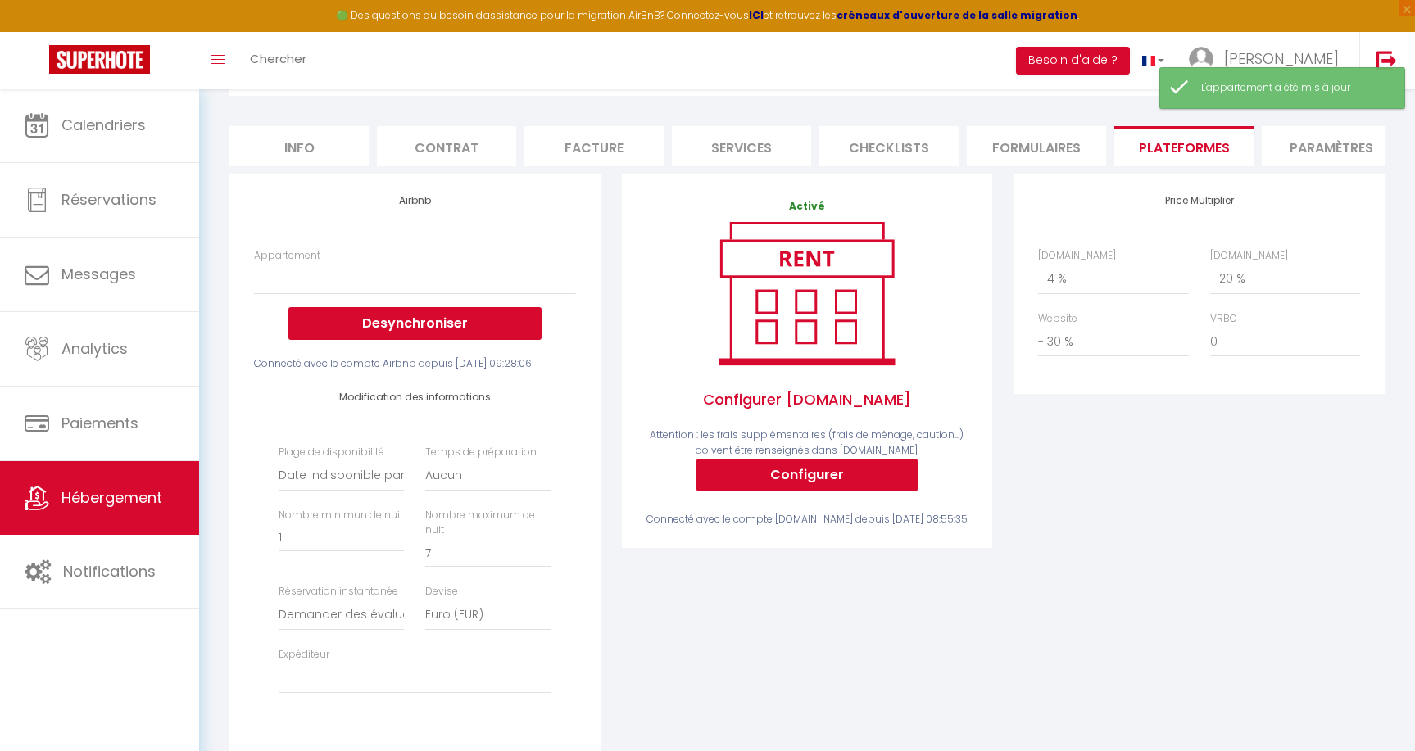
click at [804, 478] on button "Configurer" at bounding box center [806, 475] width 221 height 33
select select
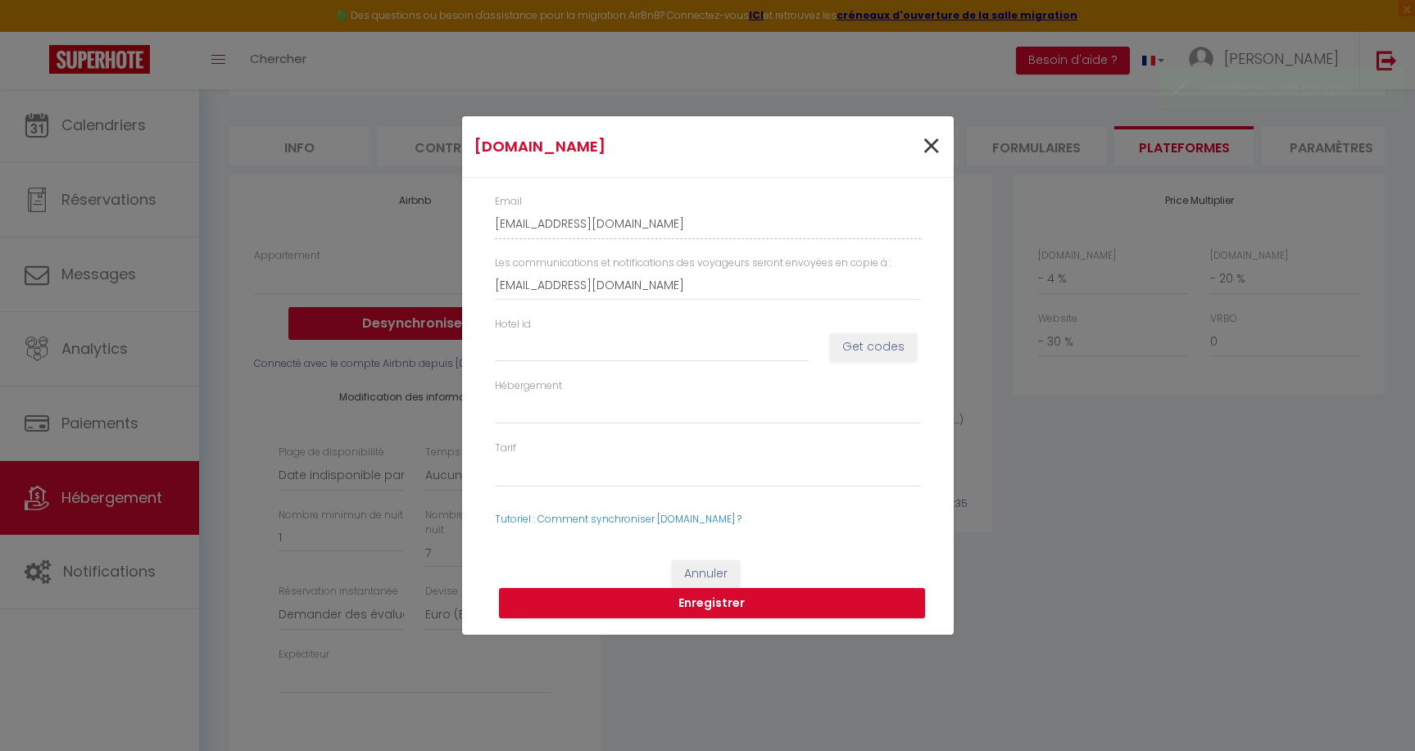
click at [936, 145] on span "×" at bounding box center [931, 146] width 20 height 49
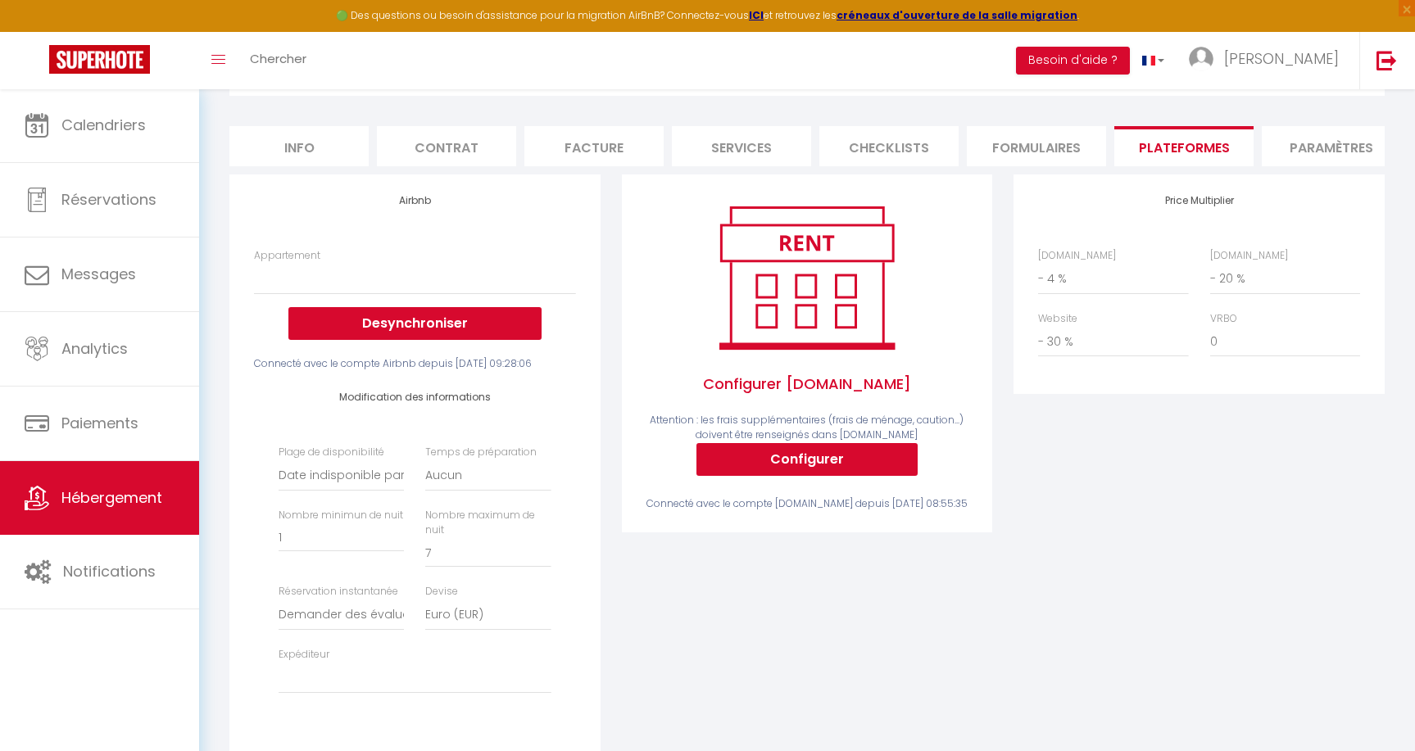
click at [391, 329] on button "Desynchroniser" at bounding box center [414, 323] width 253 height 33
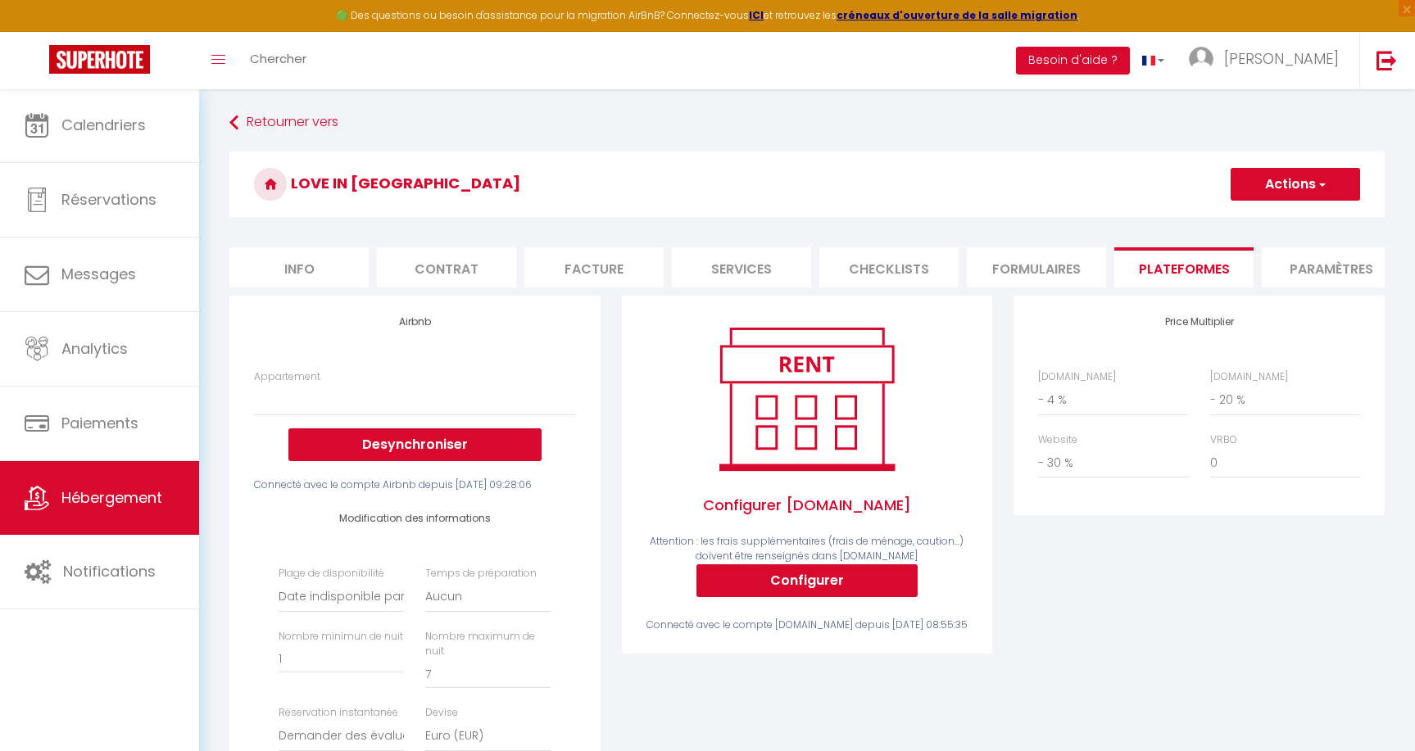
scroll to position [0, 0]
click at [1319, 179] on span "button" at bounding box center [1321, 184] width 11 height 16
click at [1274, 216] on link "Enregistrer" at bounding box center [1294, 220] width 129 height 21
select select
select select "well_reviewed_guests"
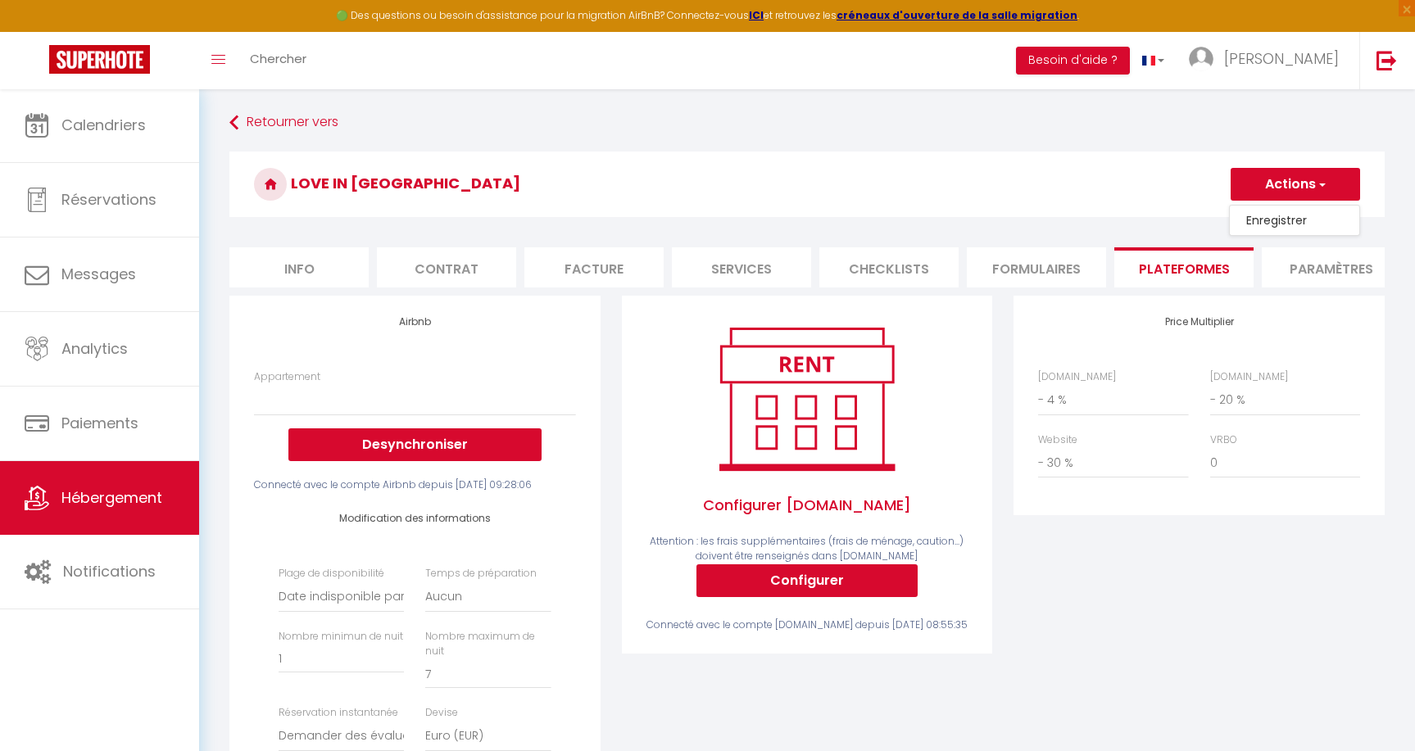
select select "EUR"
select select
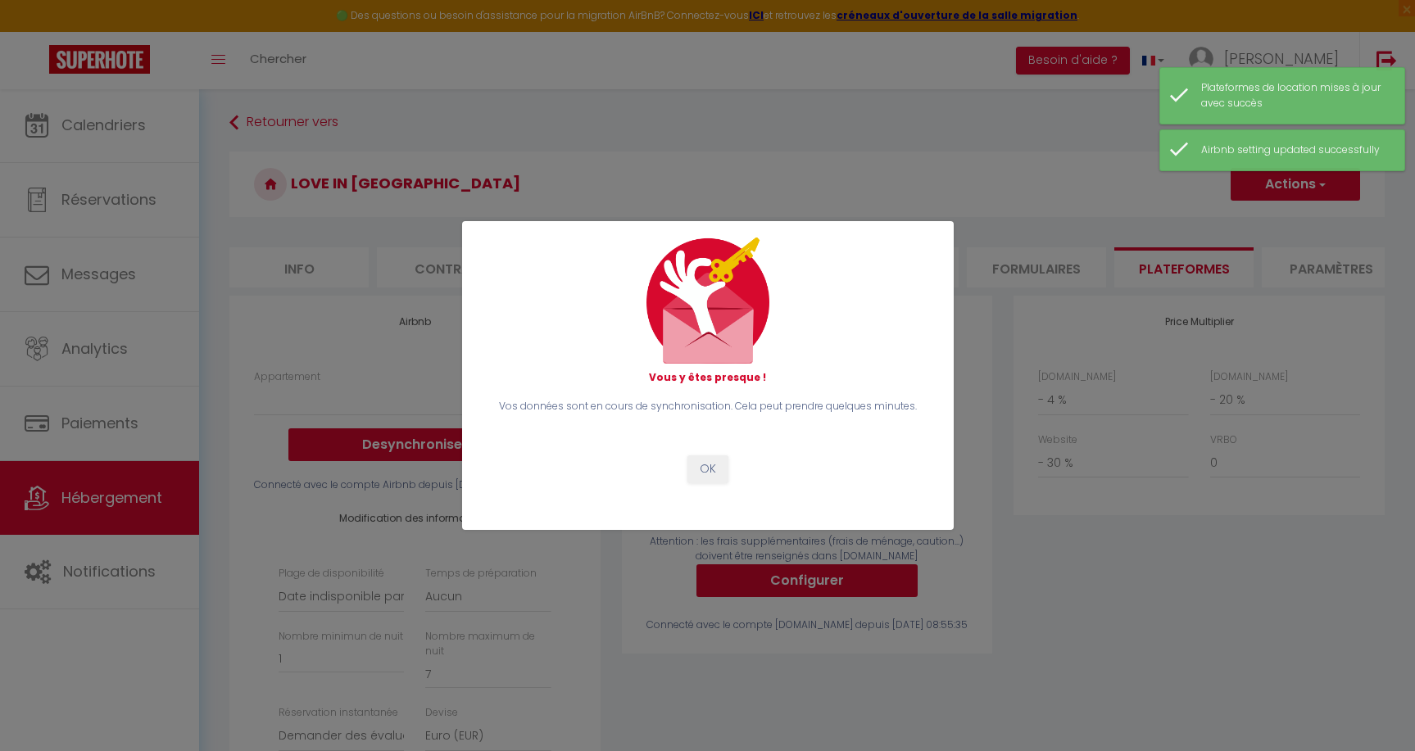
click at [716, 465] on button "OK" at bounding box center [707, 469] width 41 height 28
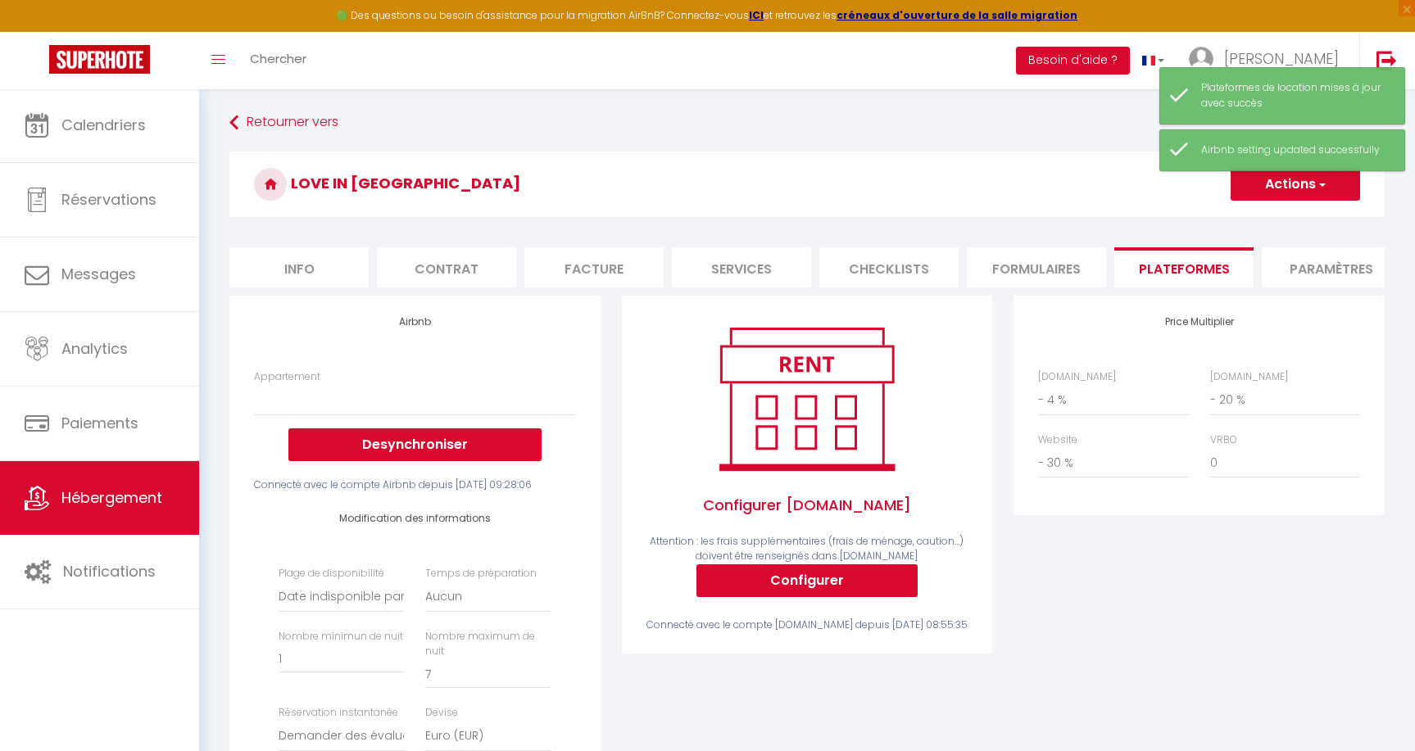
click at [425, 524] on h4 "Modification des informations" at bounding box center [415, 518] width 272 height 11
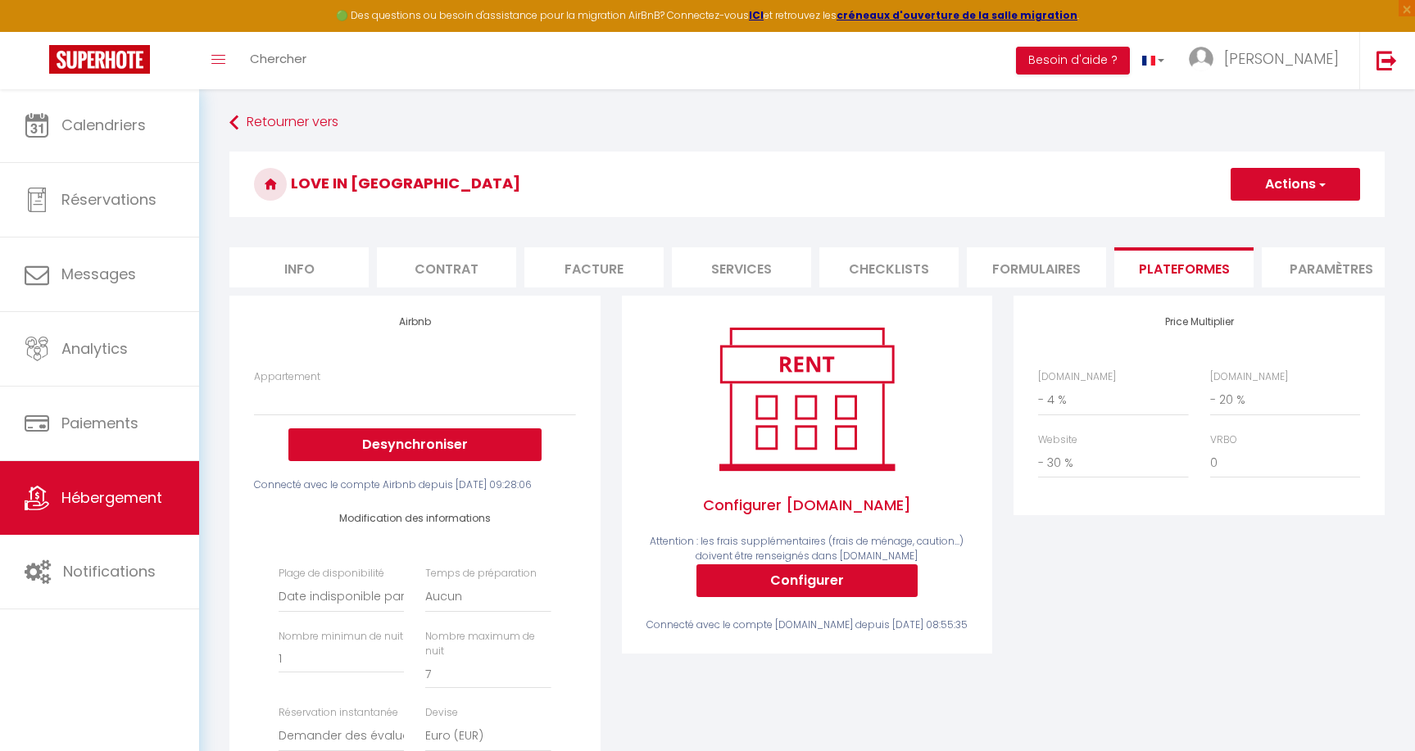
click at [103, 509] on link "Hébergement" at bounding box center [99, 498] width 199 height 74
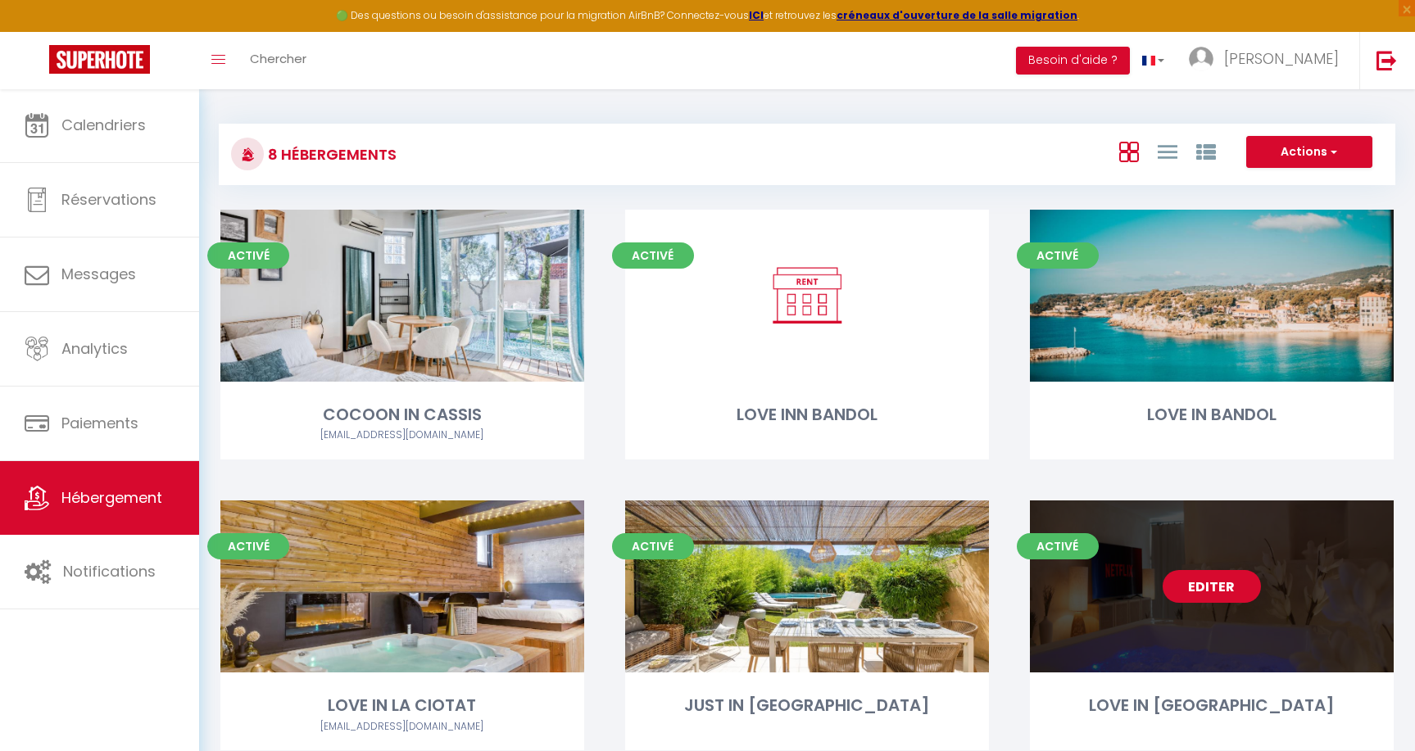
click at [1215, 591] on link "Editer" at bounding box center [1211, 586] width 98 height 33
select select "3"
select select "2"
select select "1"
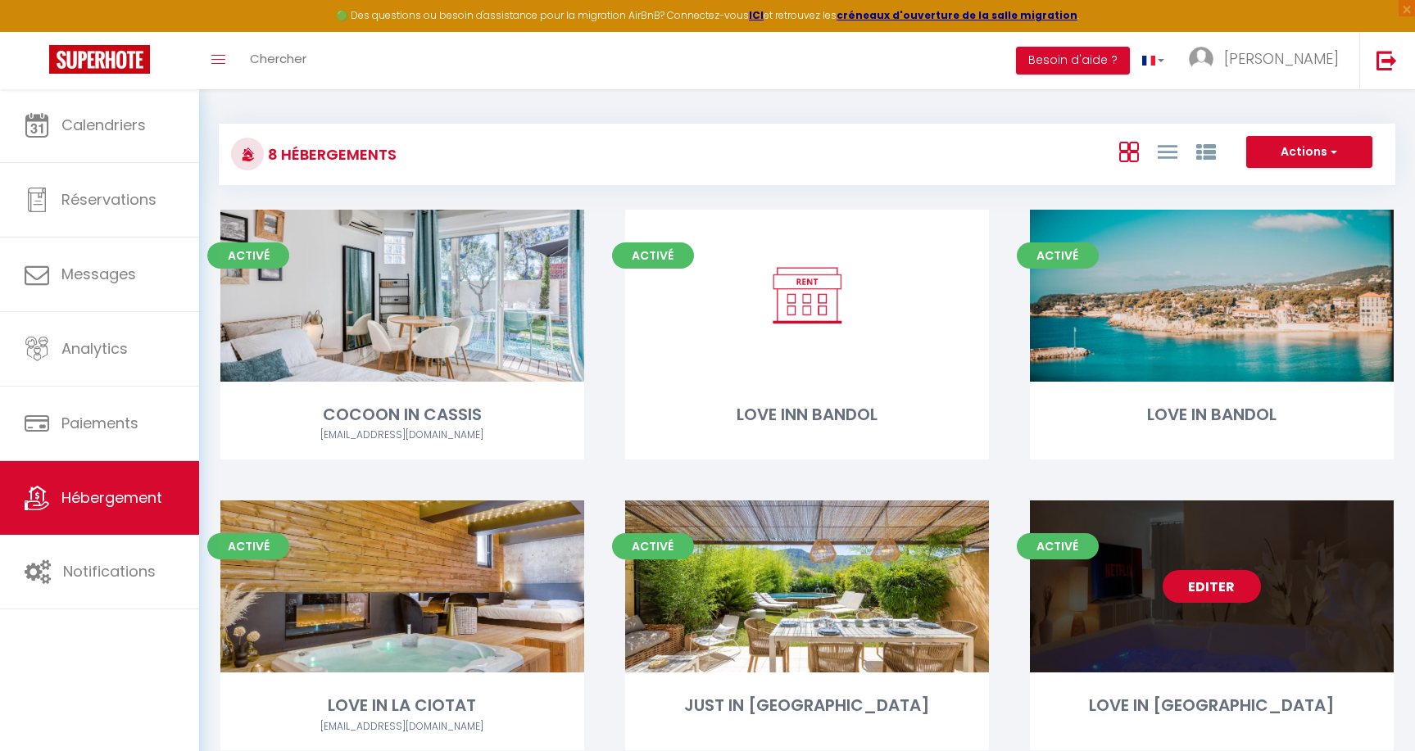
select select
select select "28"
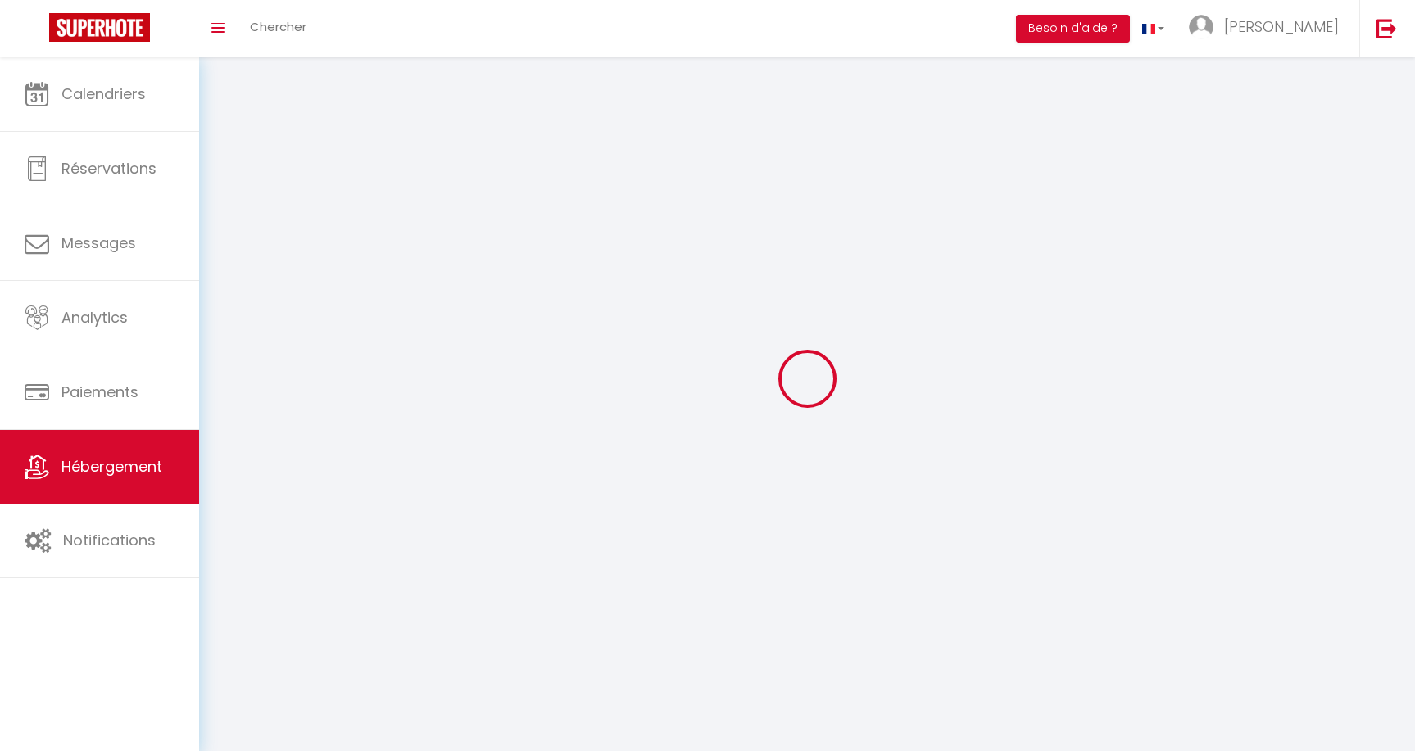
select select
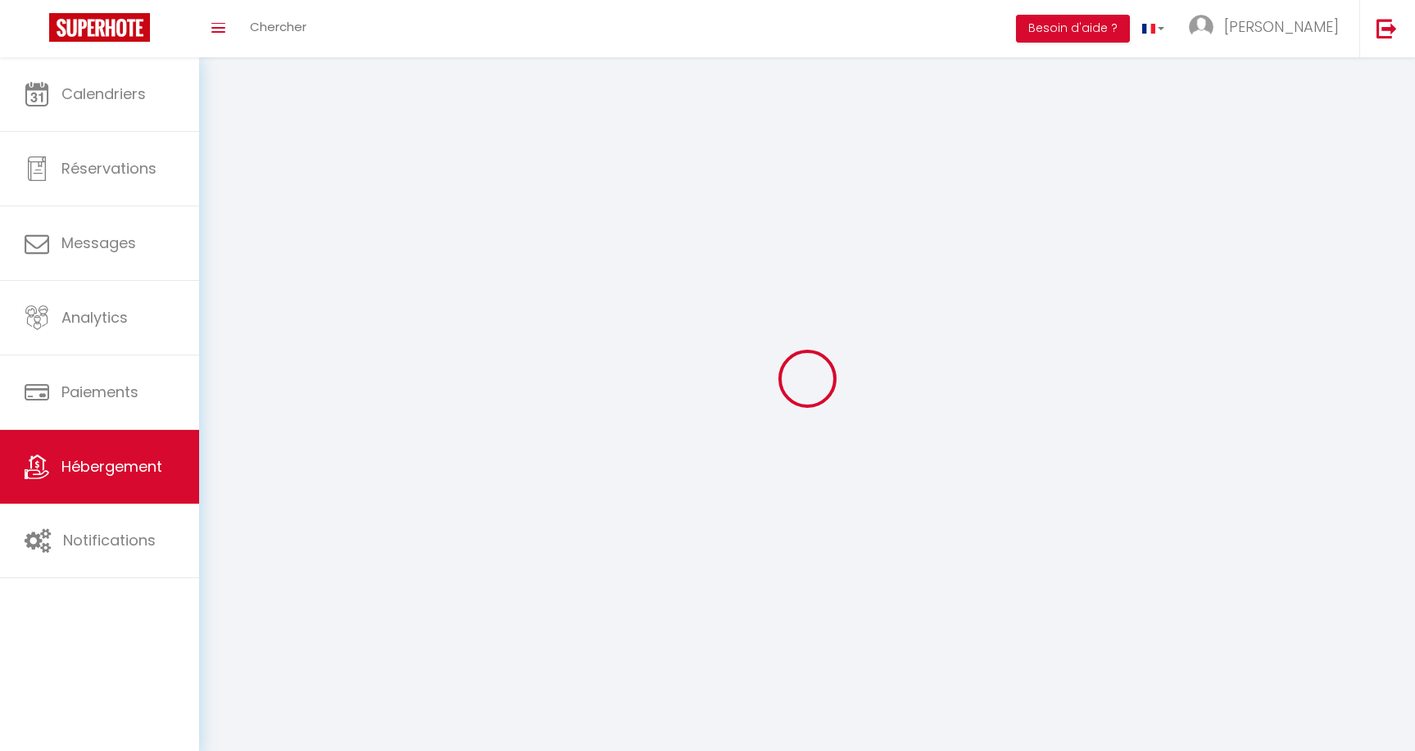
select select
checkbox input "false"
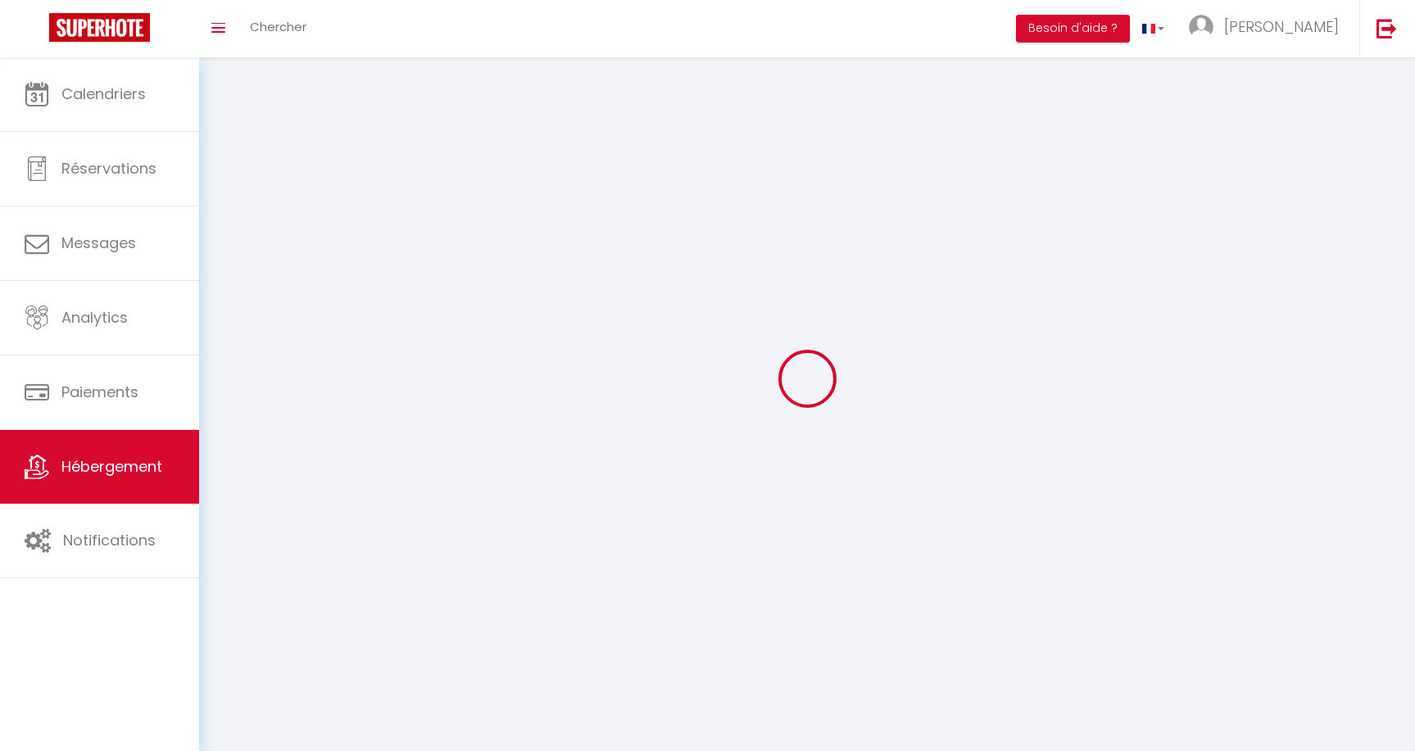
select select
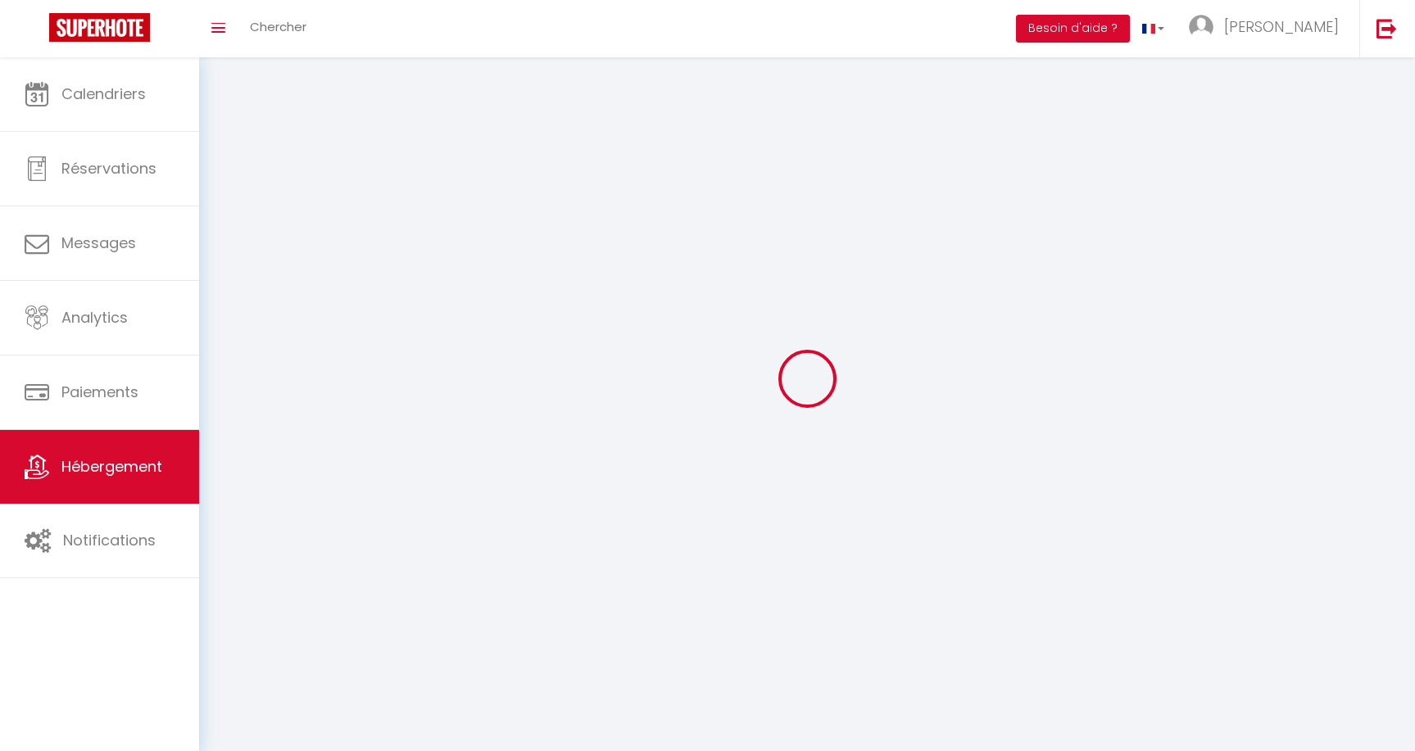
select select
checkbox input "false"
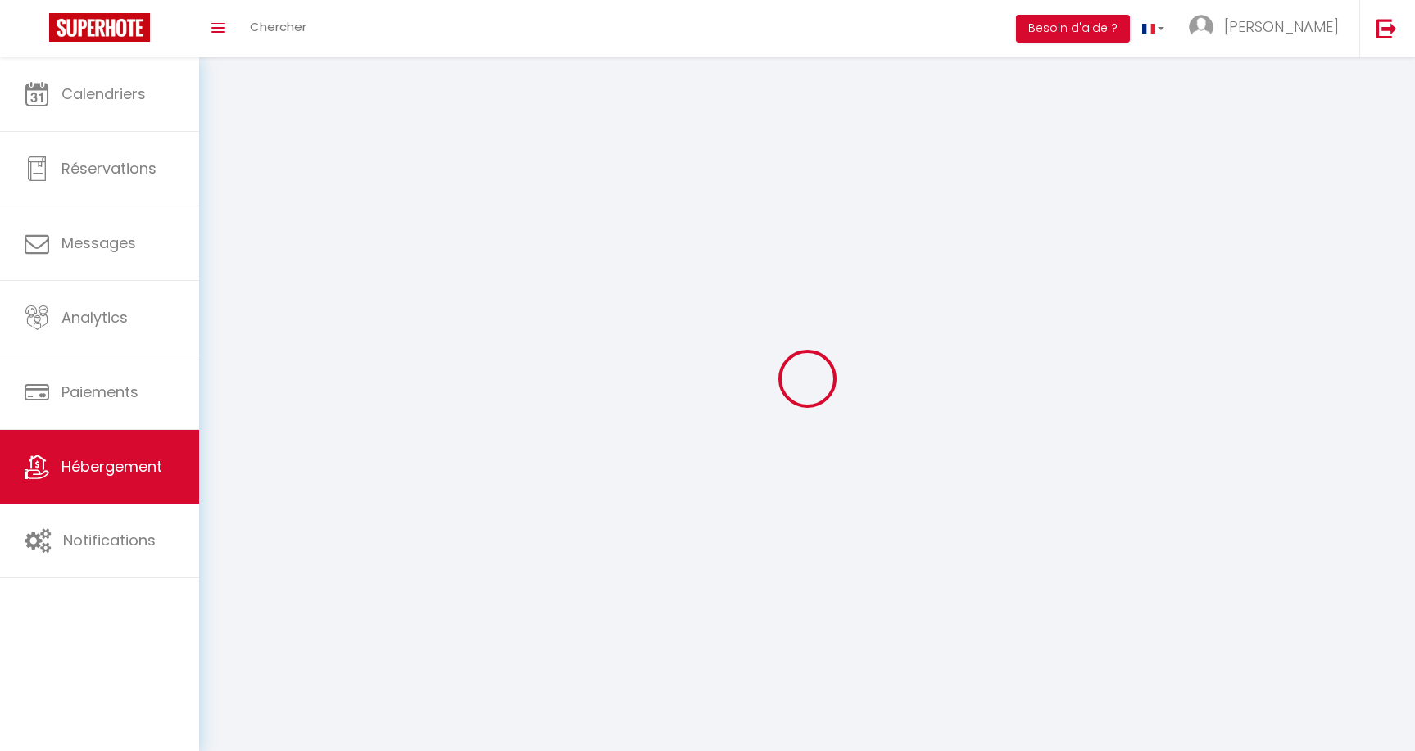
checkbox input "false"
select select
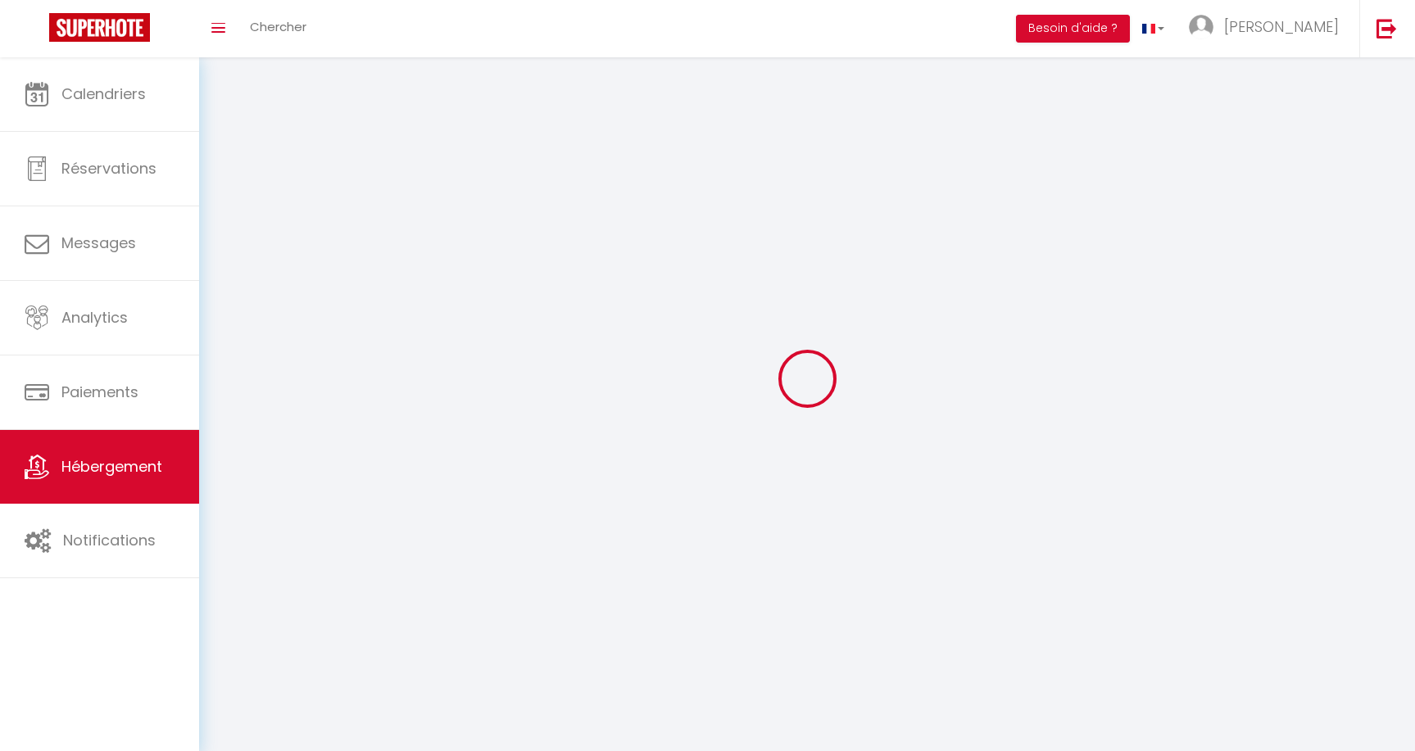
select select
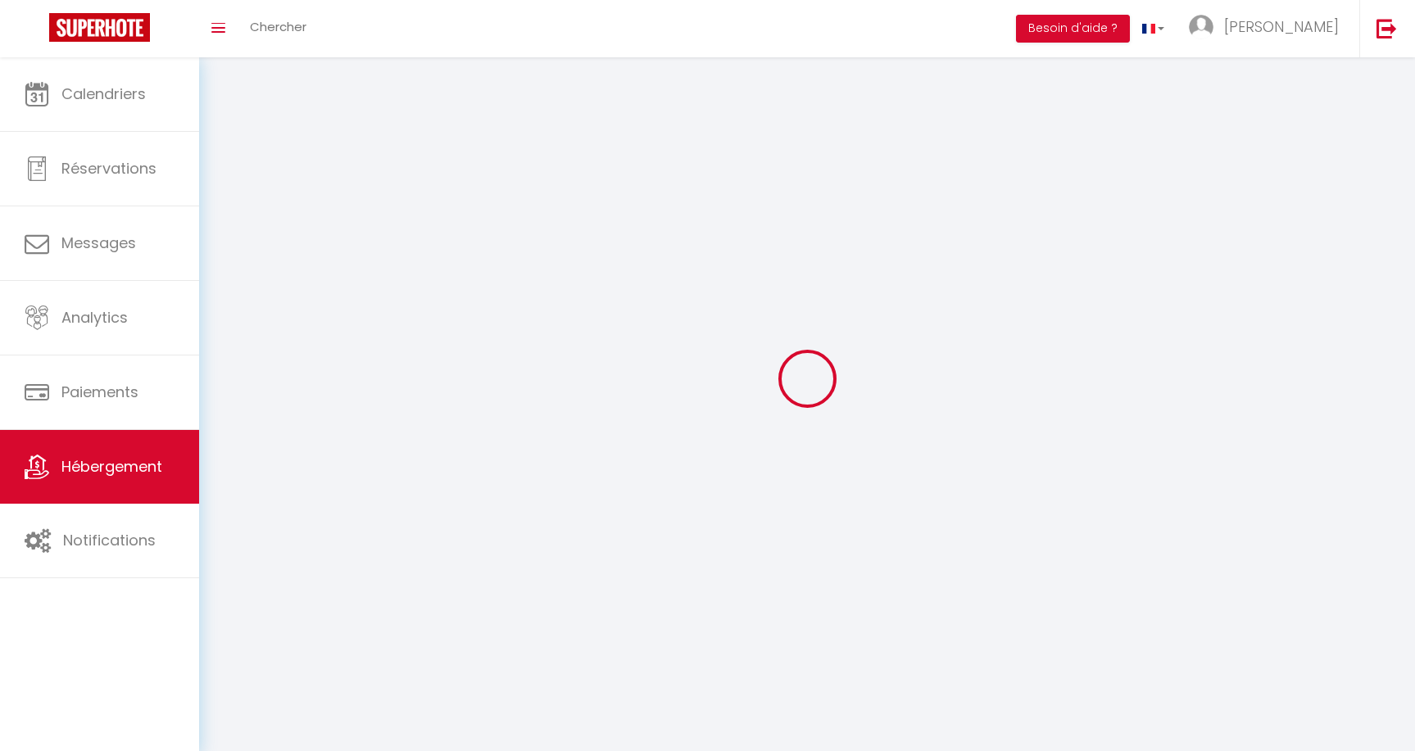
checkbox input "false"
select select
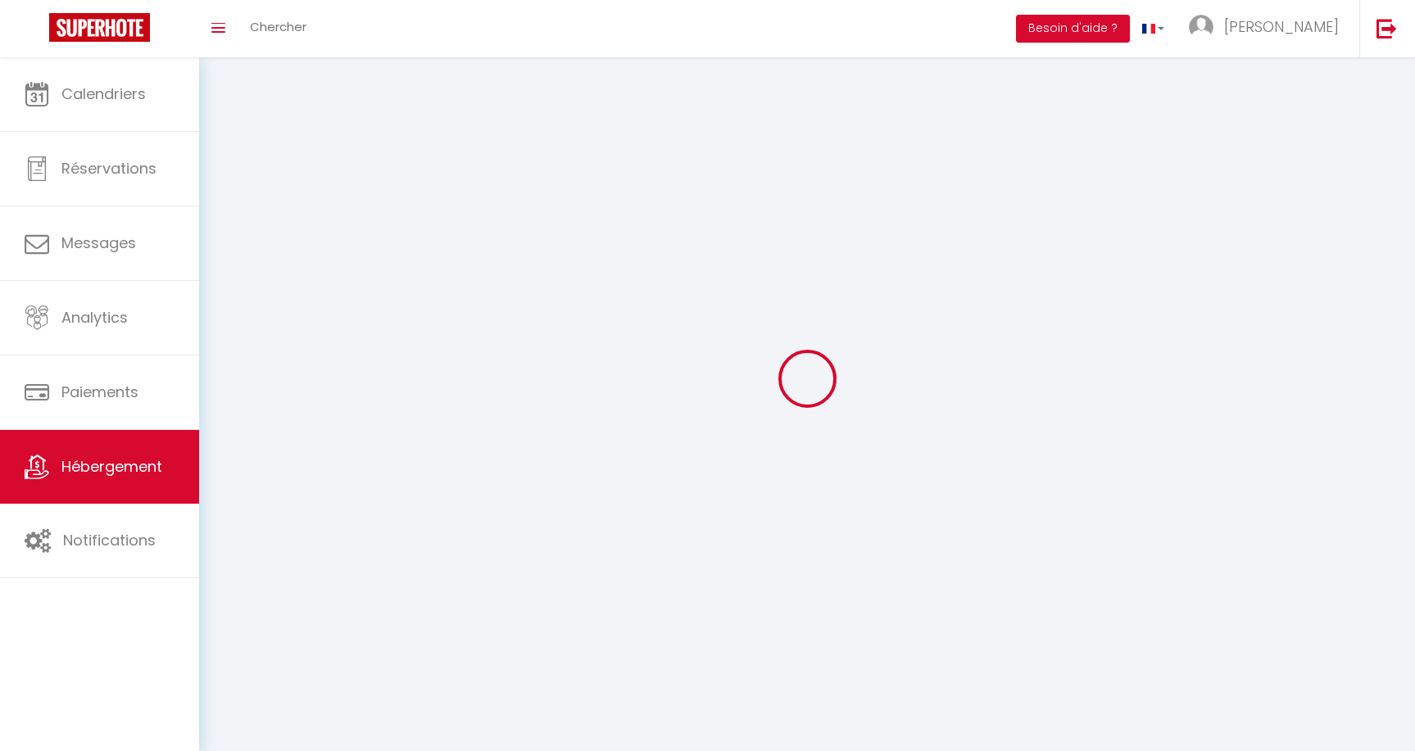
select select
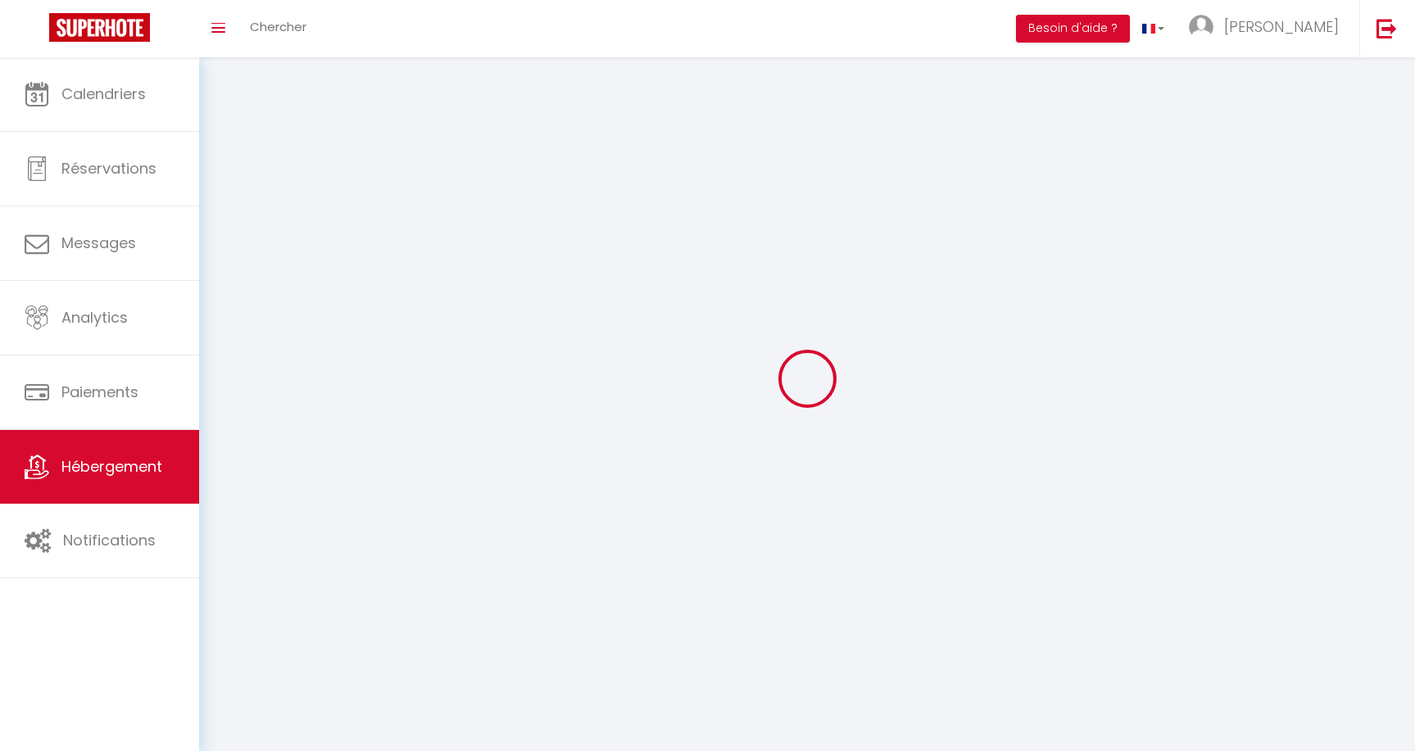
select select
checkbox input "false"
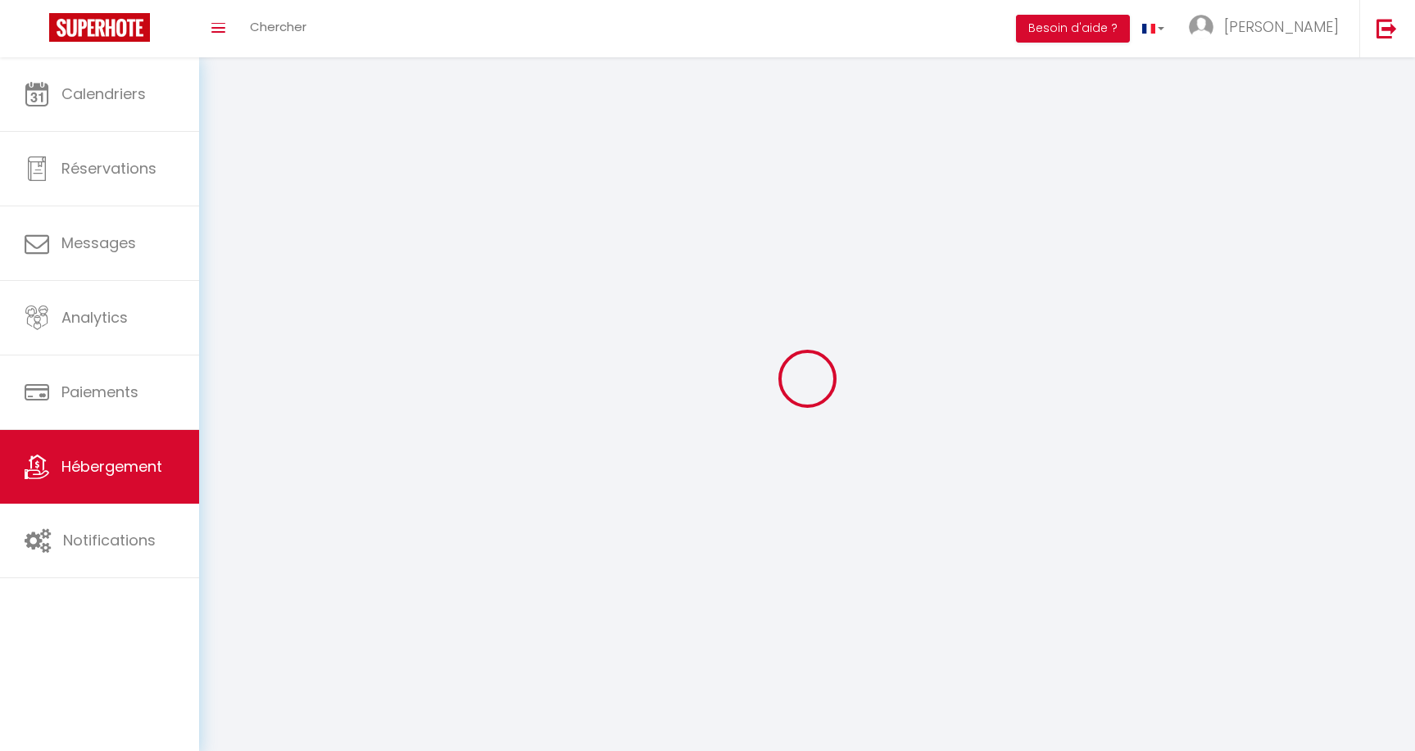
checkbox input "false"
select select
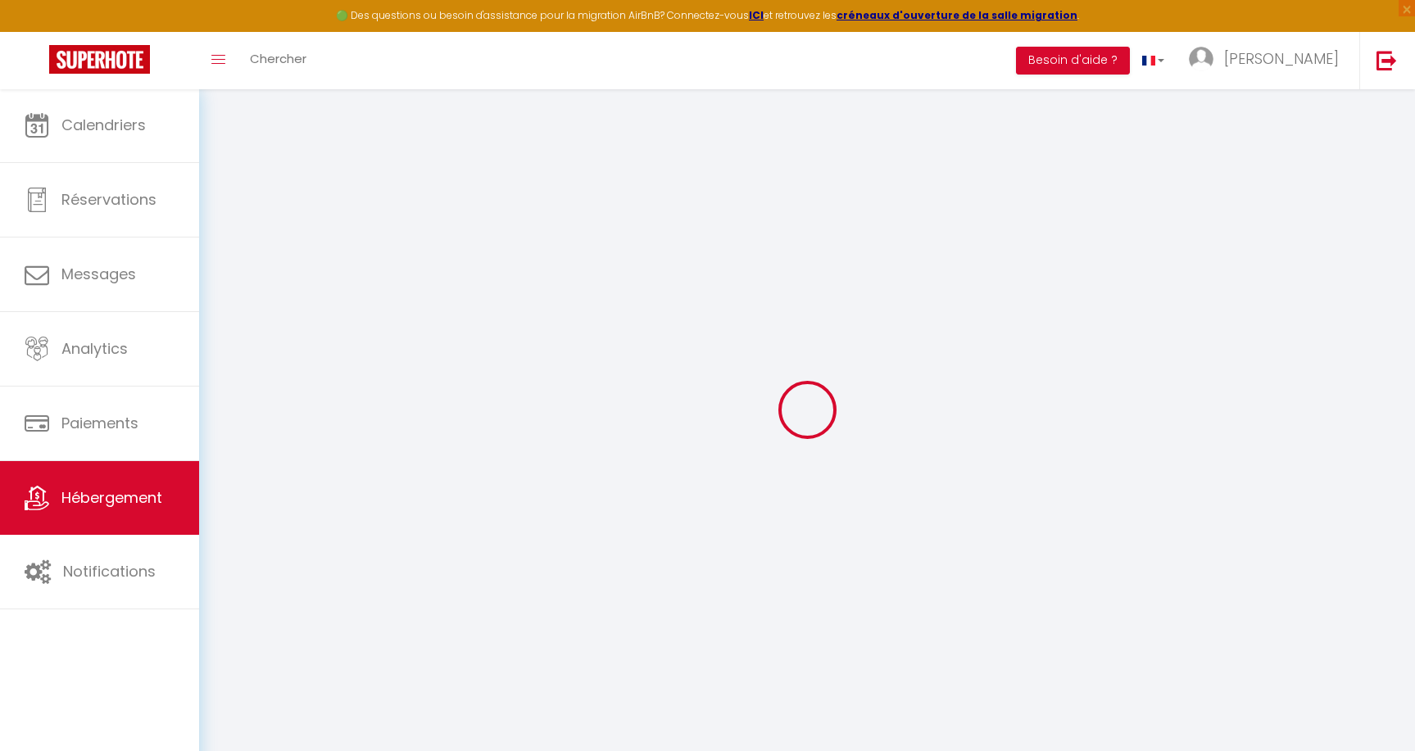
type input "LOVE IN [GEOGRAPHIC_DATA]"
type input "SASU"
type input "JUST IN LOVE"
type input "[STREET_ADDRESS]"
type input "13260"
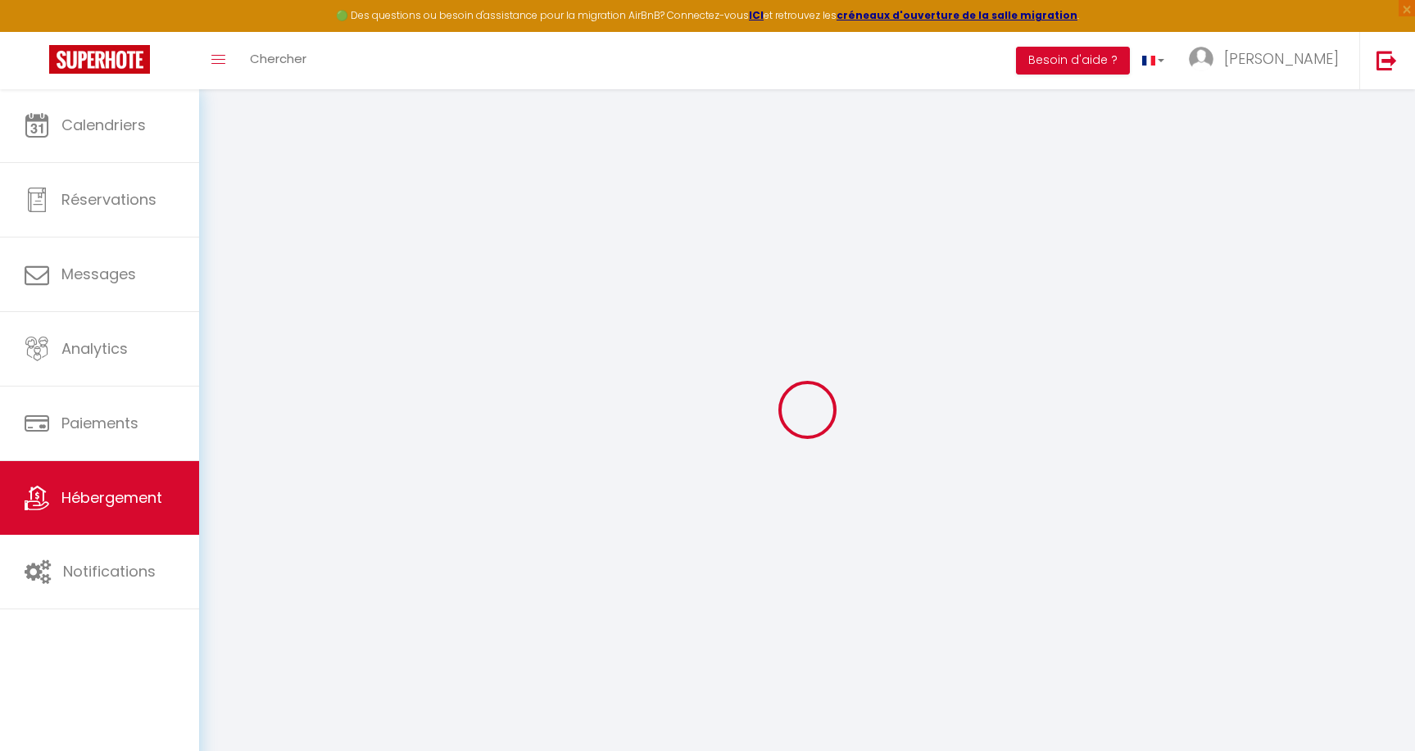
type input "CASSIS"
select select "2"
type input "80"
type input "40"
type input "5.5"
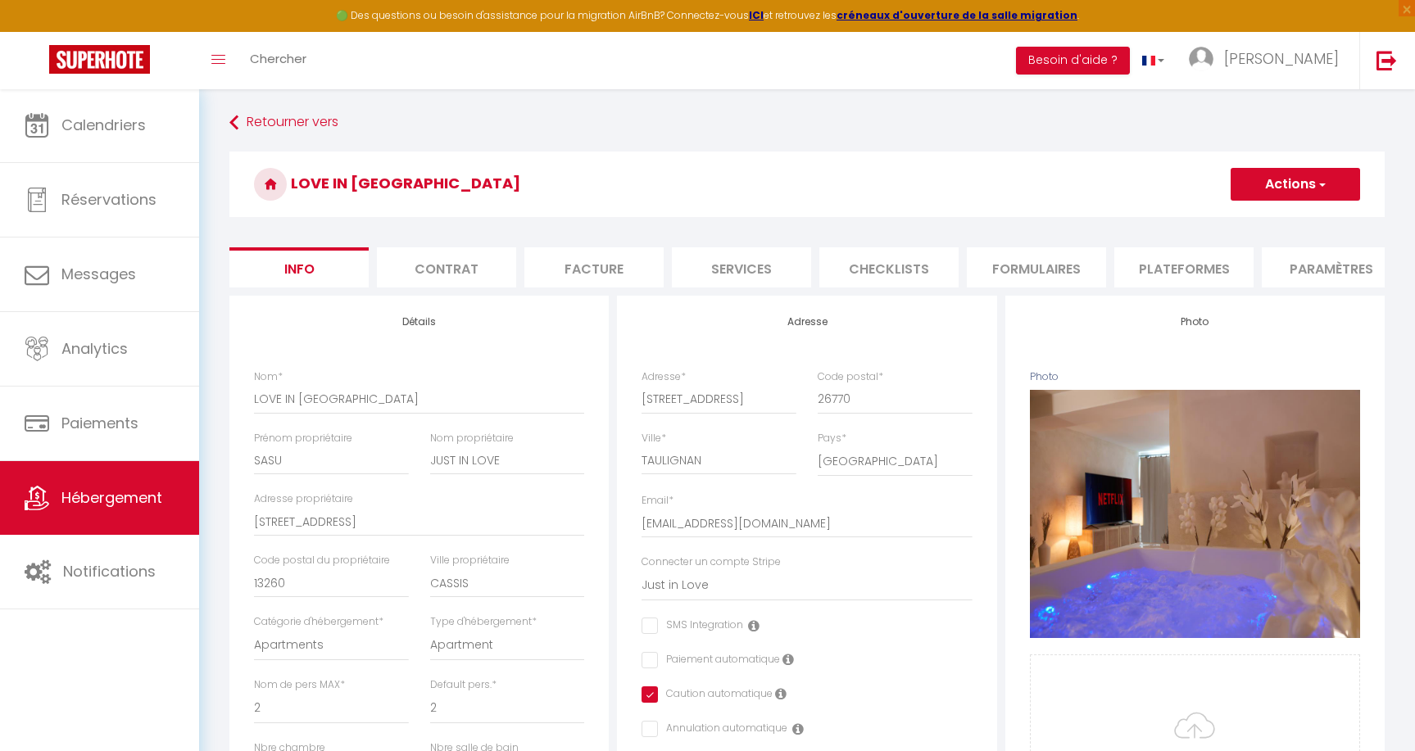
click at [1292, 185] on button "Actions" at bounding box center [1294, 184] width 129 height 33
click at [1243, 263] on link "Supprimer" at bounding box center [1271, 262] width 175 height 21
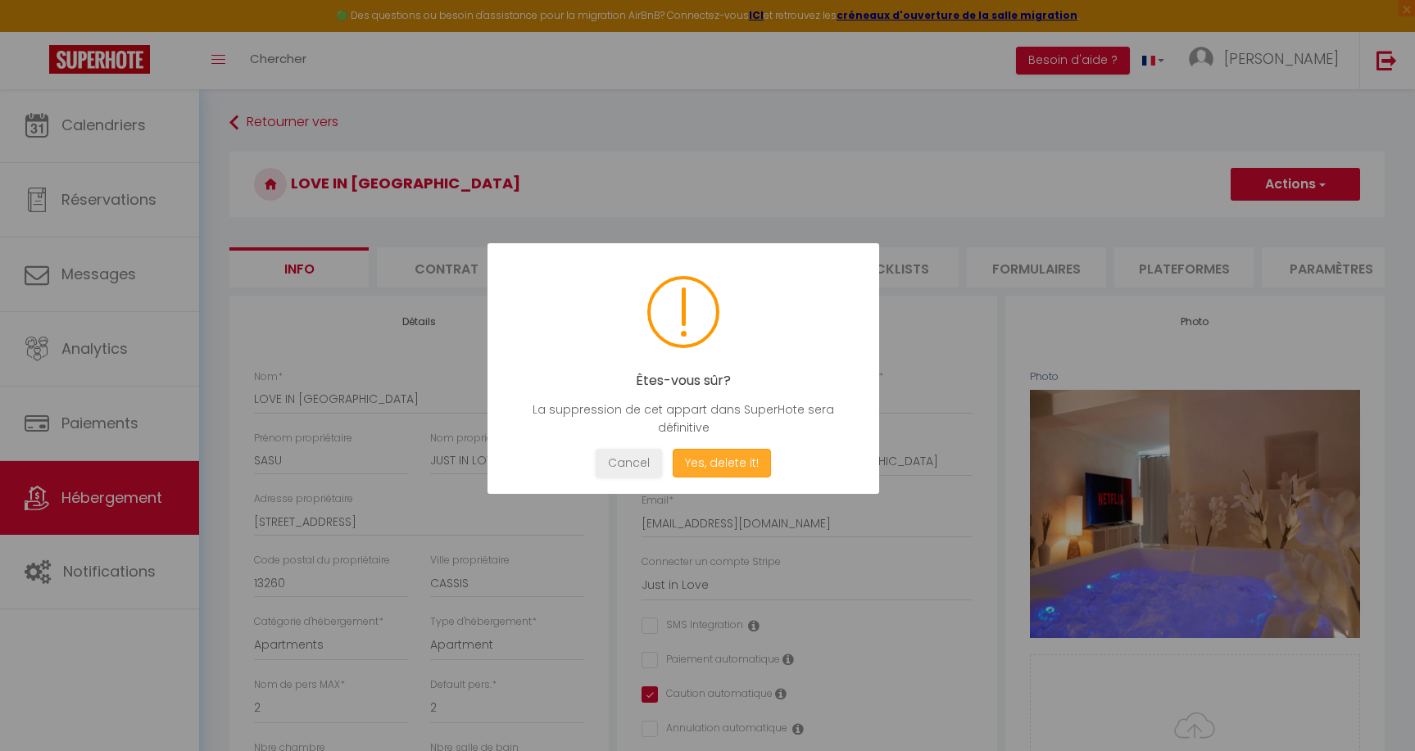
click at [741, 460] on button "Yes, delete it!" at bounding box center [722, 463] width 98 height 29
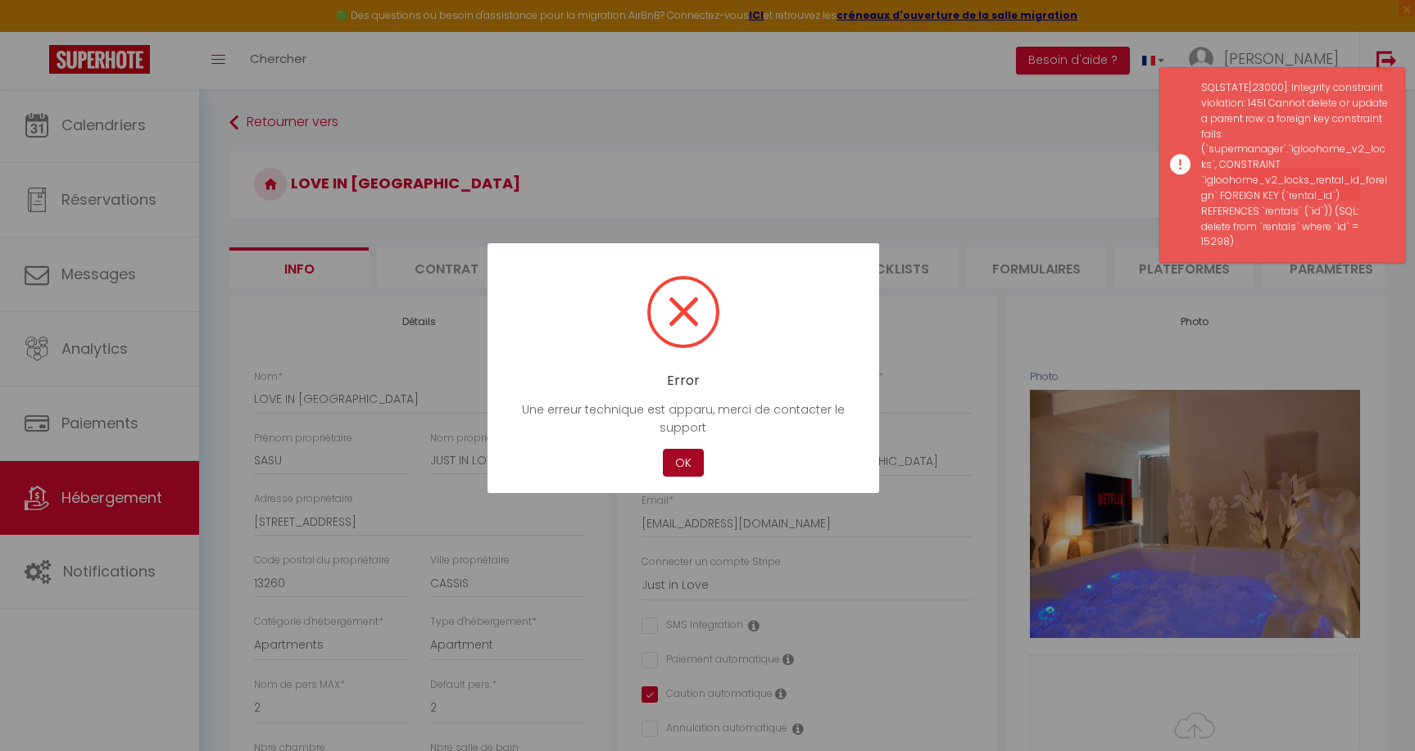
click at [688, 470] on button "OK" at bounding box center [683, 463] width 41 height 29
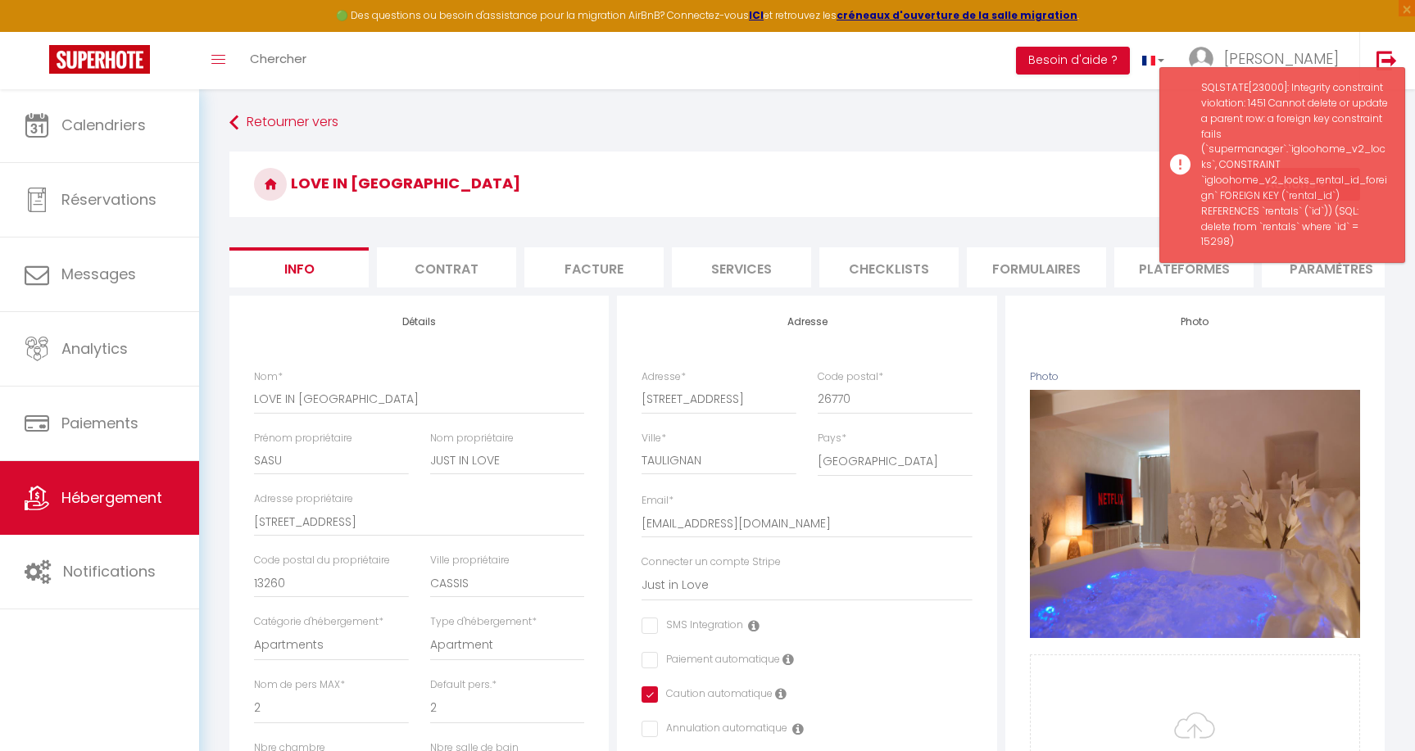
click at [1012, 161] on h3 "LOVE IN [GEOGRAPHIC_DATA]" at bounding box center [806, 185] width 1155 height 66
click at [1055, 152] on h3 "LOVE IN [GEOGRAPHIC_DATA]" at bounding box center [806, 185] width 1155 height 66
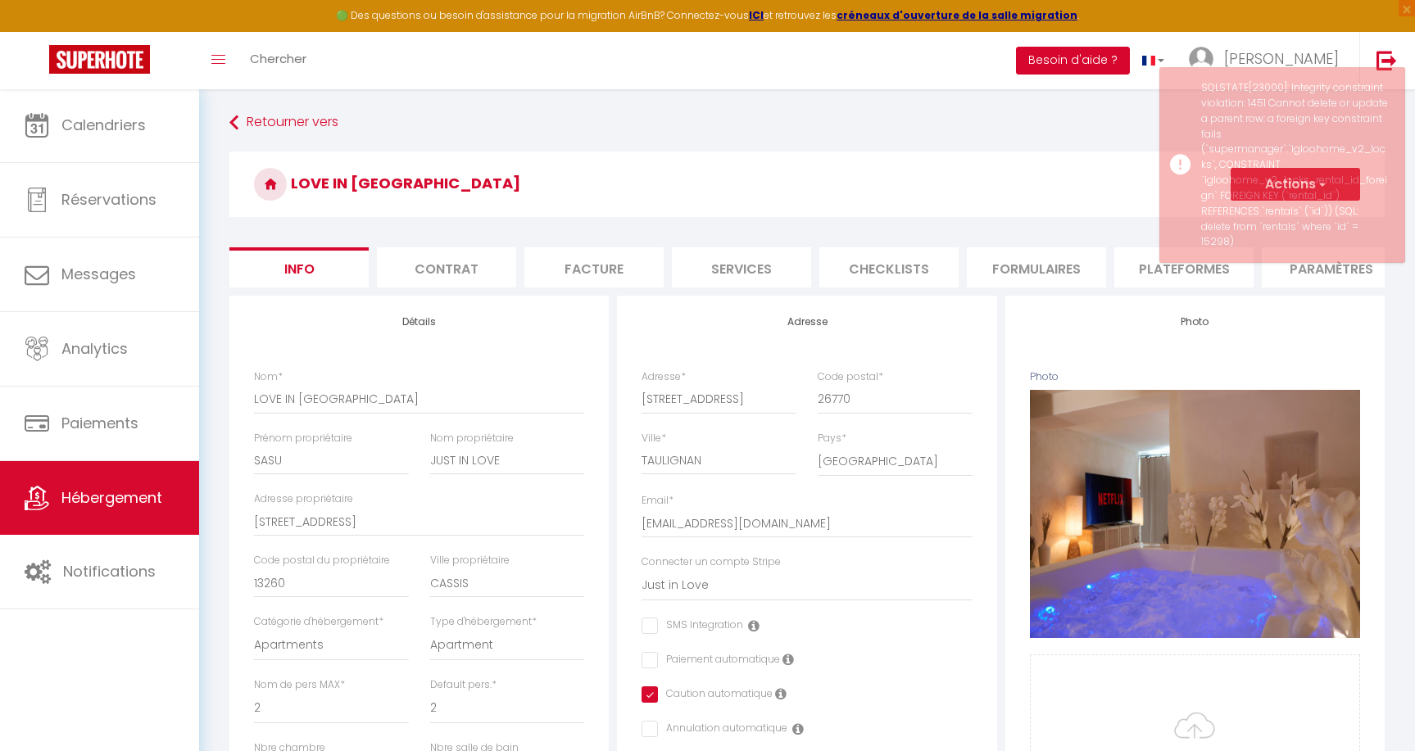
click at [1130, 55] on button "Besoin d'aide ?" at bounding box center [1073, 61] width 114 height 28
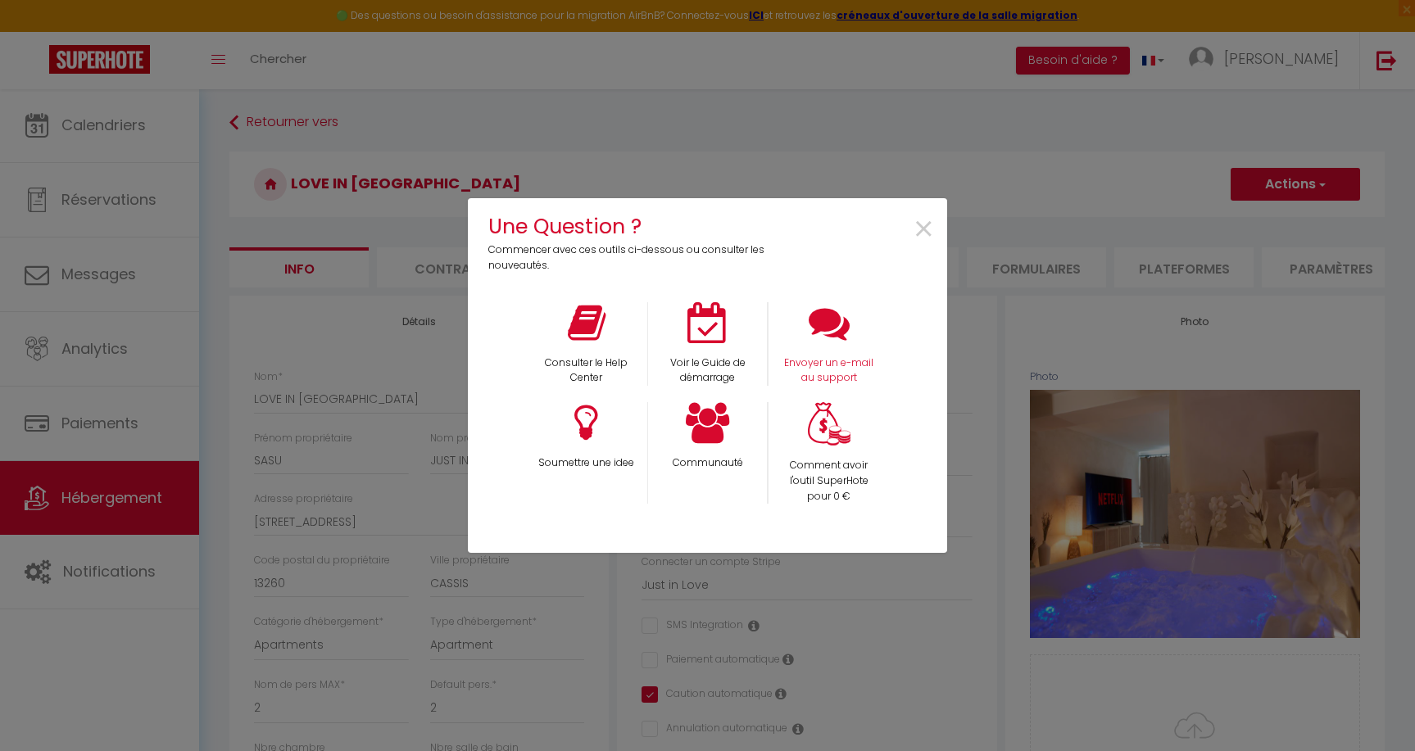
click at [814, 371] on p "Envoyer un e-mail au support" at bounding box center [829, 371] width 99 height 31
click at [931, 229] on span "×" at bounding box center [924, 230] width 22 height 52
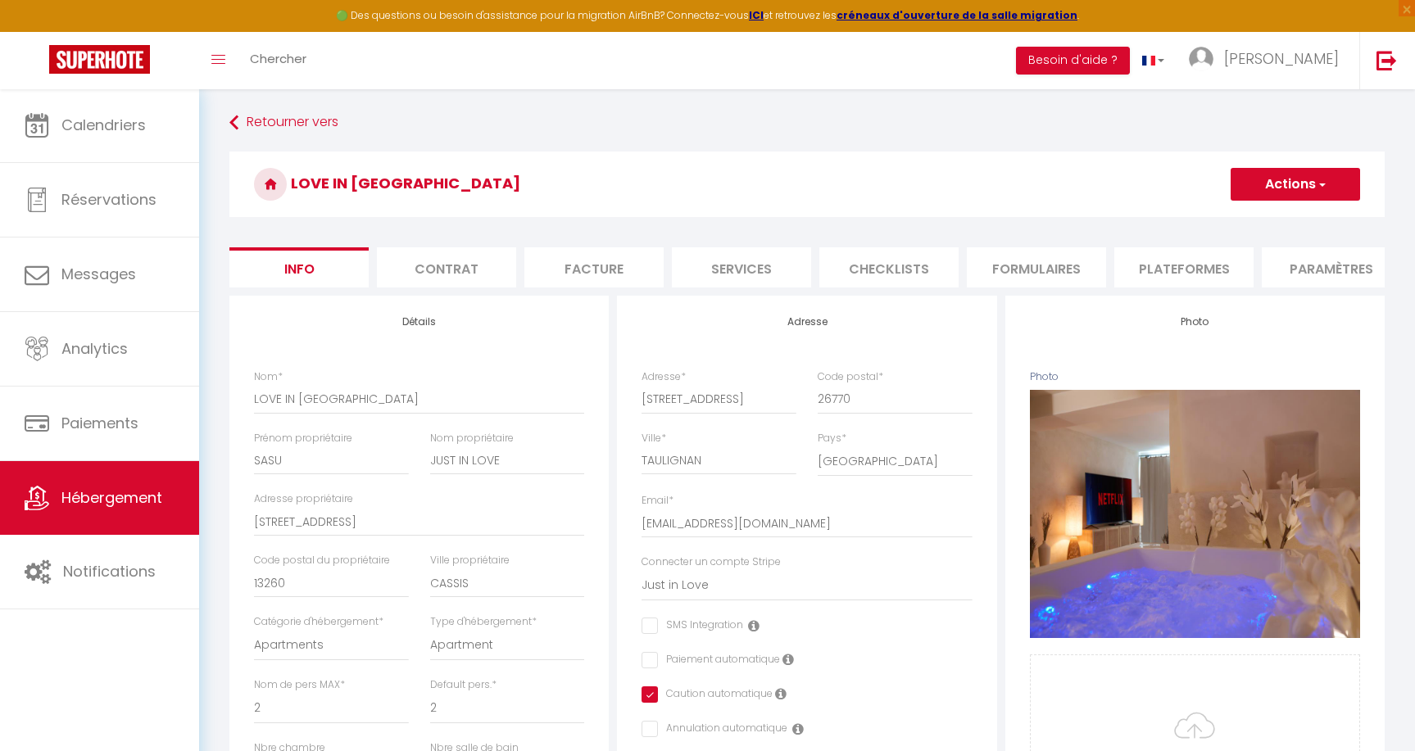
click at [111, 514] on link "Hébergement" at bounding box center [99, 498] width 199 height 74
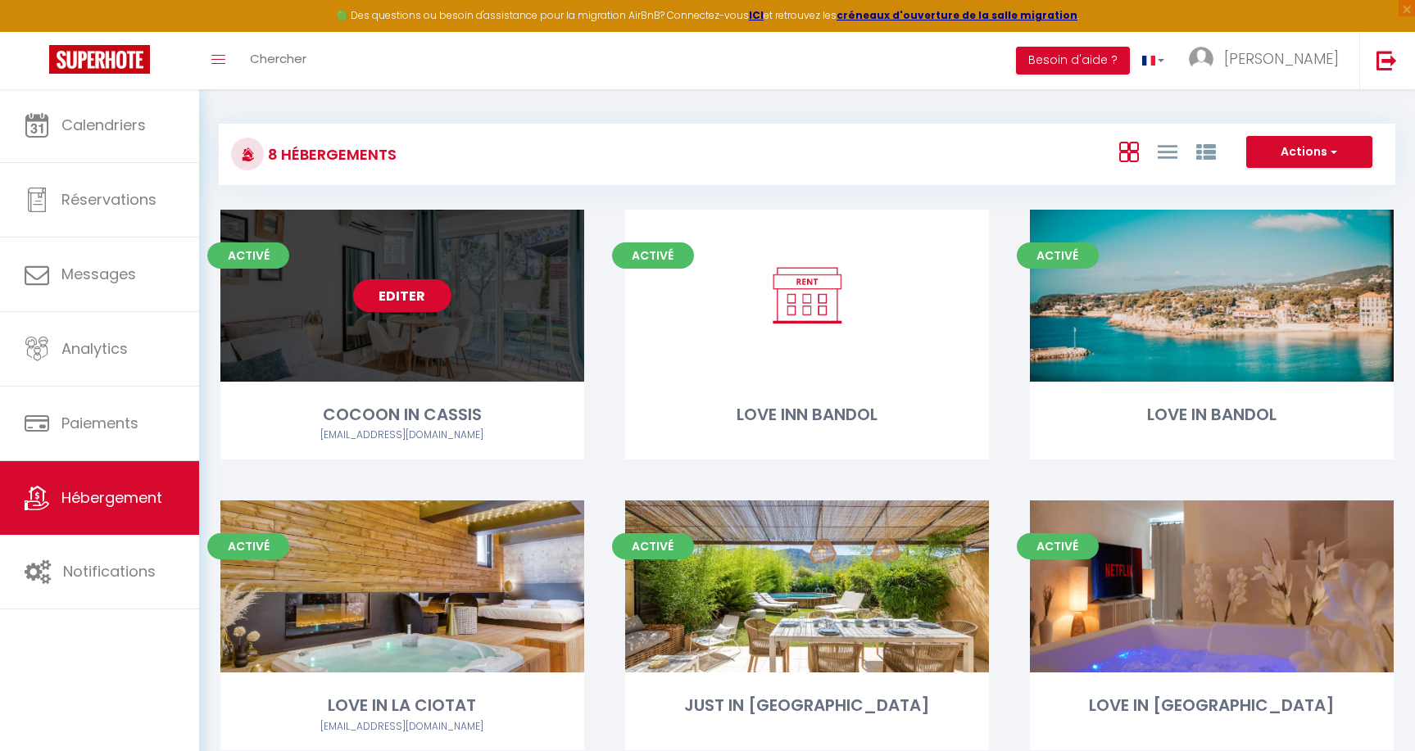
click at [407, 301] on link "Editer" at bounding box center [402, 295] width 98 height 33
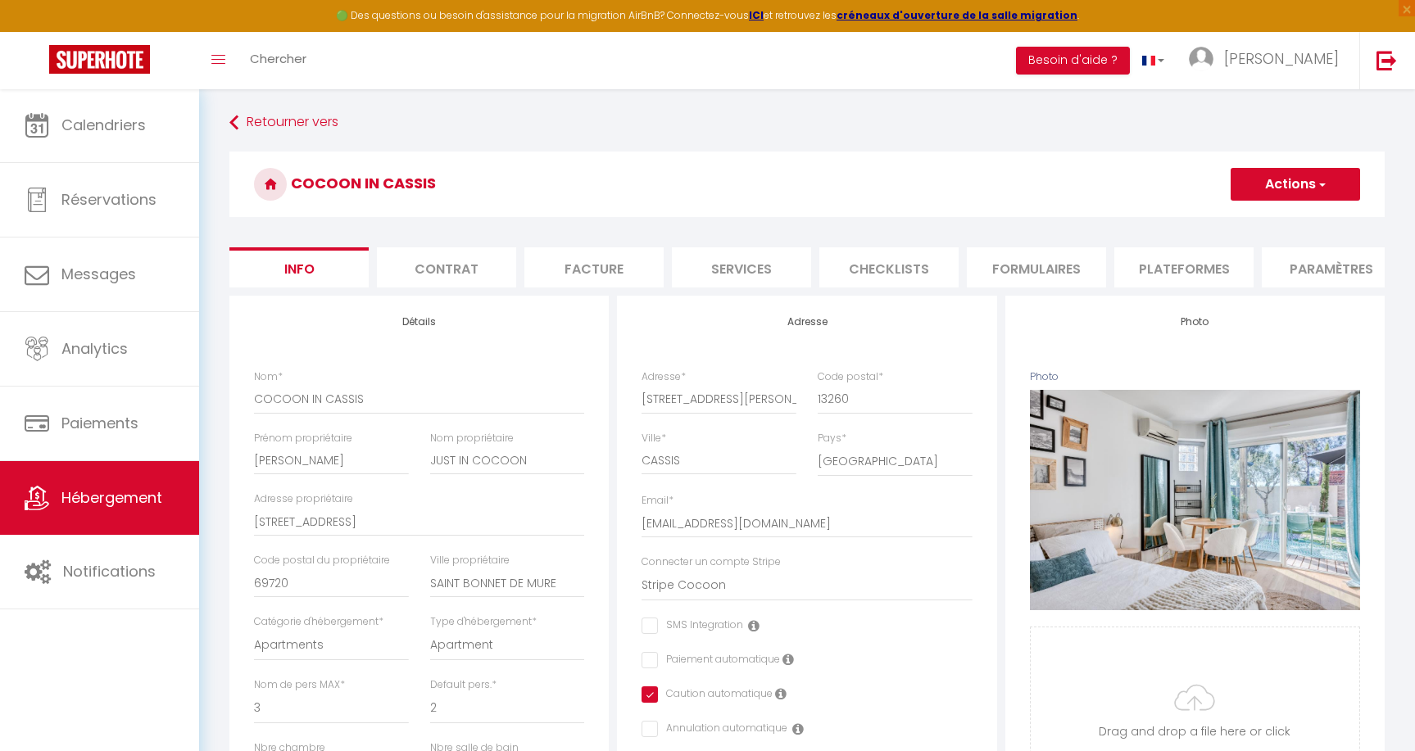
click at [1297, 185] on button "Actions" at bounding box center [1294, 184] width 129 height 33
click at [930, 217] on div "COCOON IN CASSIS Actions Enregistrer Dupliquer Supprimer Importer les réservati…" at bounding box center [806, 189] width 1155 height 75
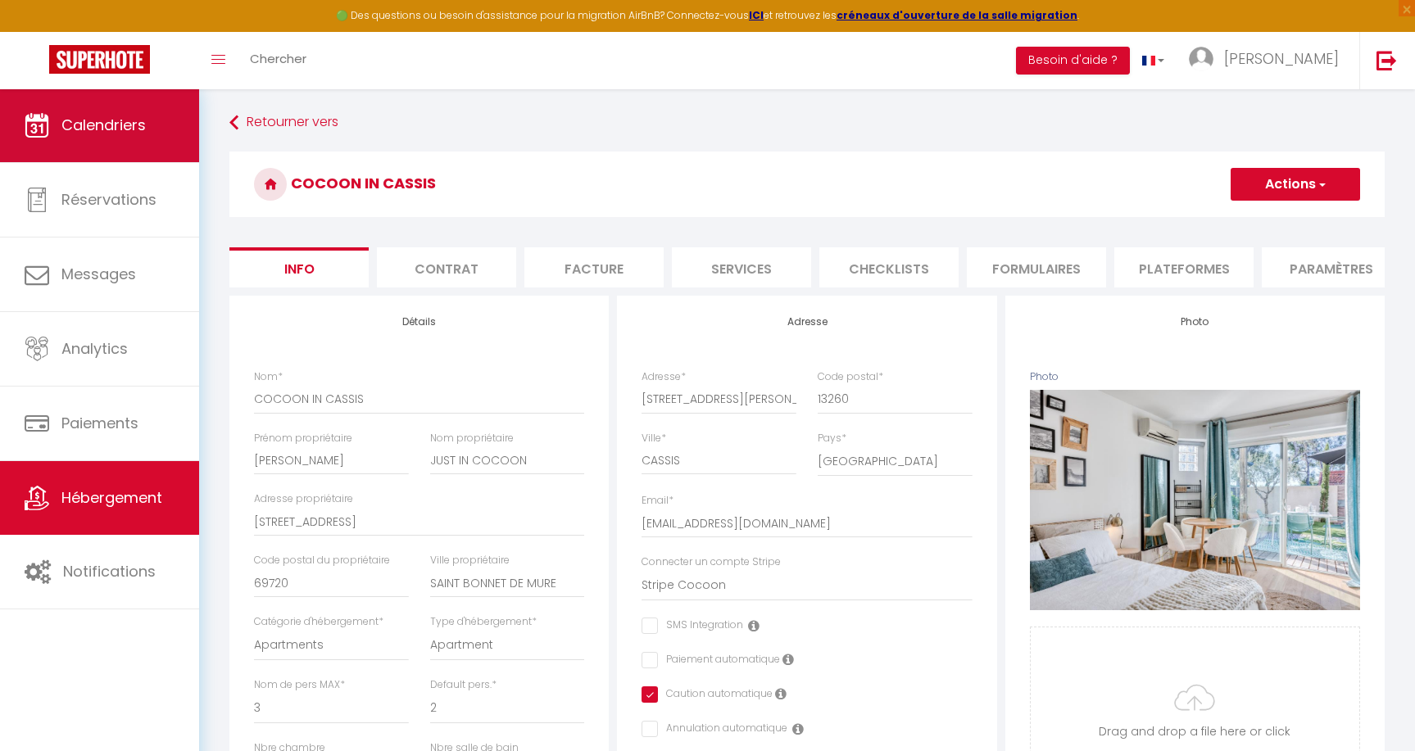
click at [115, 127] on span "Calendriers" at bounding box center [103, 125] width 84 height 20
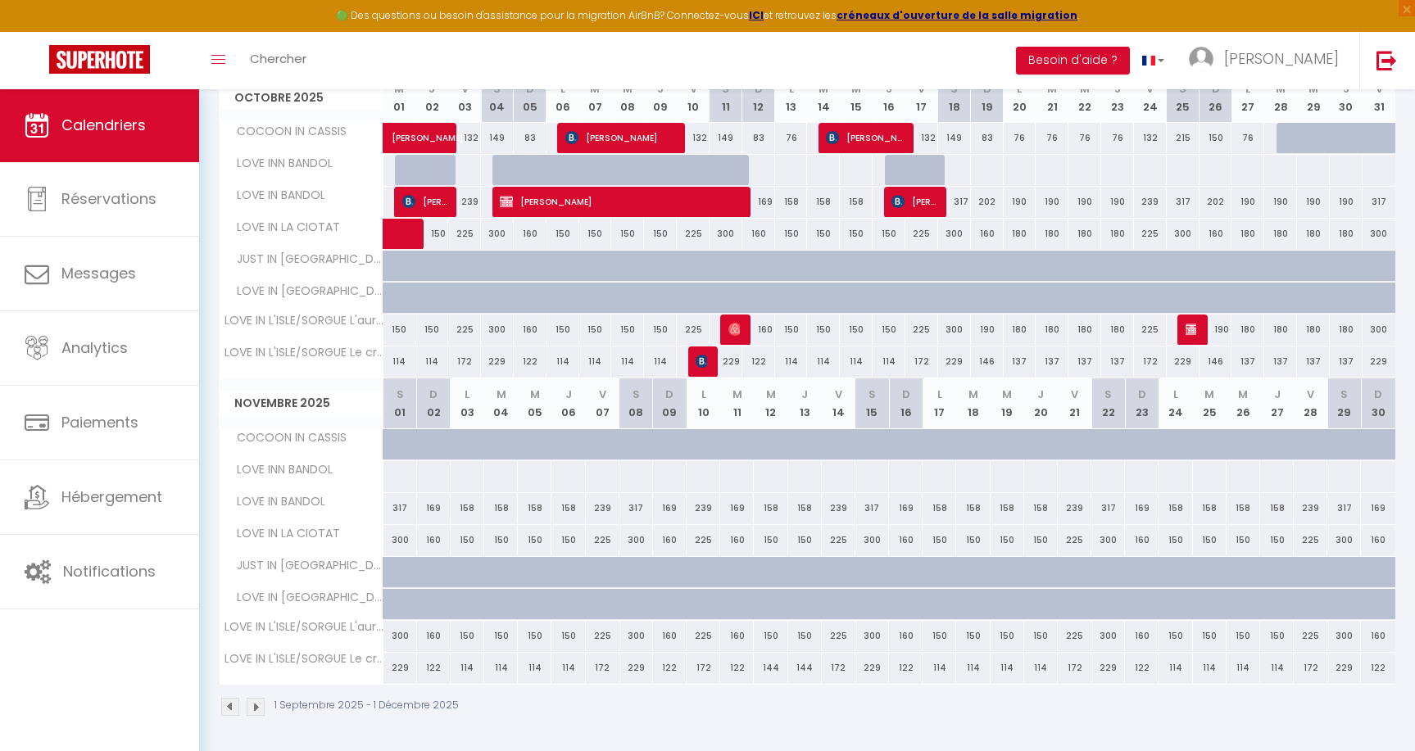
scroll to position [555, 0]
